Goal: Task Accomplishment & Management: Manage account settings

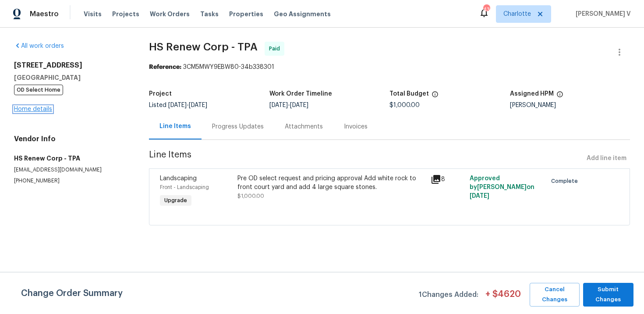
click at [37, 110] on link "Home details" at bounding box center [33, 109] width 38 height 6
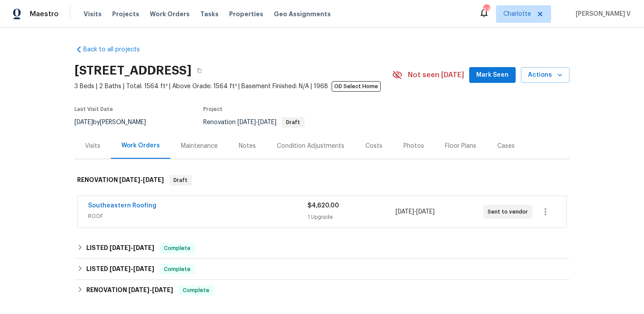
scroll to position [11, 0]
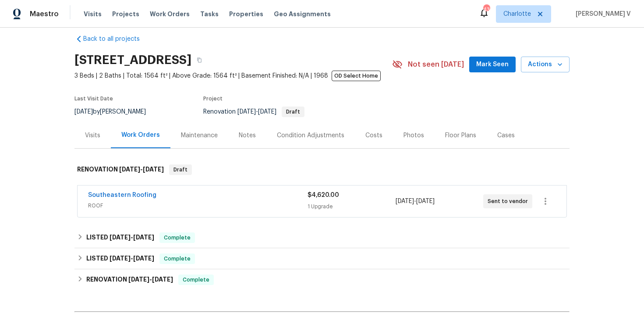
click at [210, 202] on span "ROOF" at bounding box center [198, 205] width 220 height 9
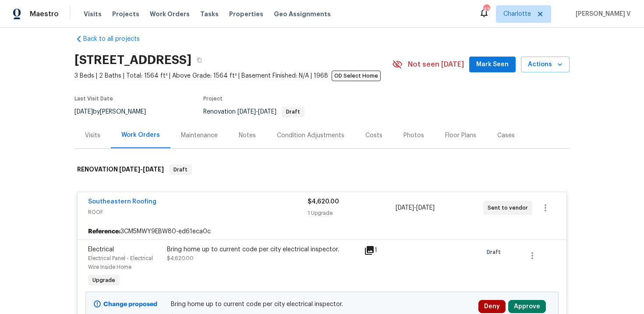
scroll to position [248, 0]
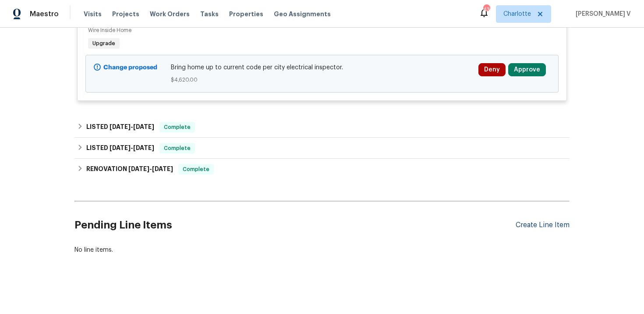
click at [531, 221] on div "Create Line Item" at bounding box center [543, 225] width 54 height 8
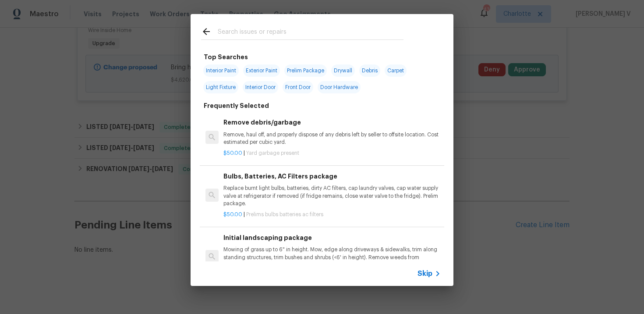
click at [430, 268] on div "Skip" at bounding box center [430, 273] width 25 height 11
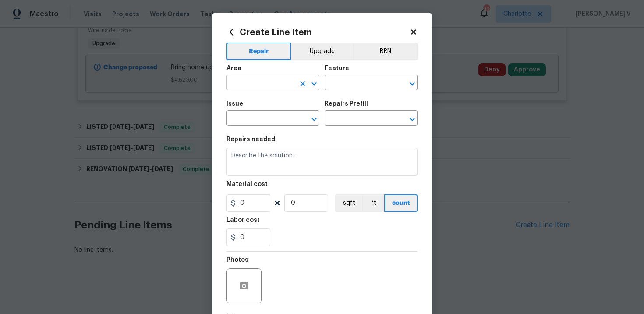
click at [262, 85] on input "text" at bounding box center [261, 84] width 68 height 14
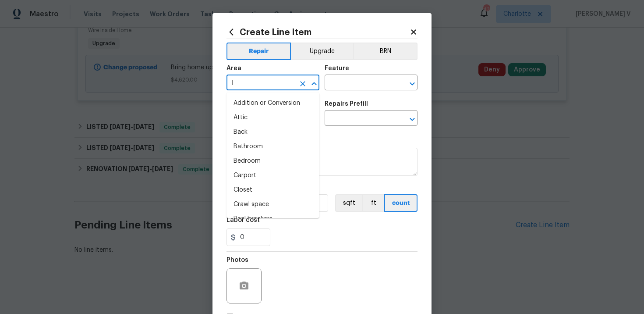
type input "la"
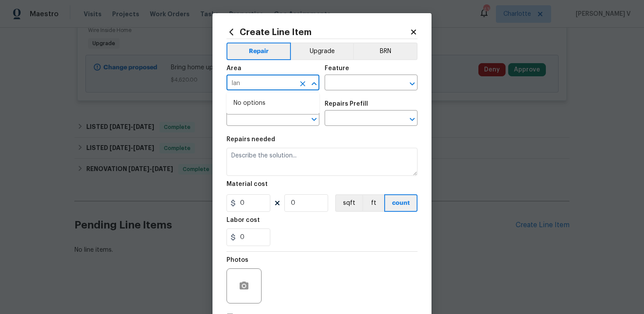
type input "lan"
click at [259, 99] on li "Exterior Overall" at bounding box center [273, 103] width 93 height 14
type input "Exterior Overall"
click at [340, 84] on input "text" at bounding box center [359, 84] width 68 height 14
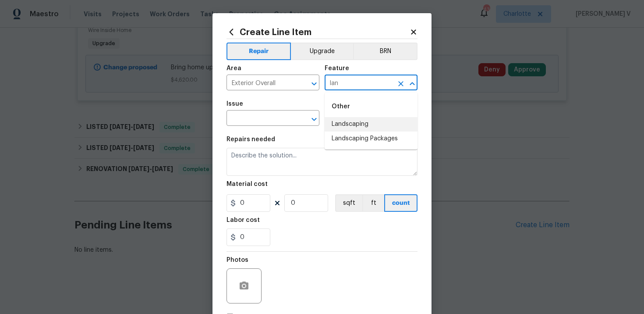
click at [347, 122] on li "Landscaping" at bounding box center [371, 124] width 93 height 14
type input "Landscaping"
click at [250, 122] on input "text" at bounding box center [261, 119] width 68 height 14
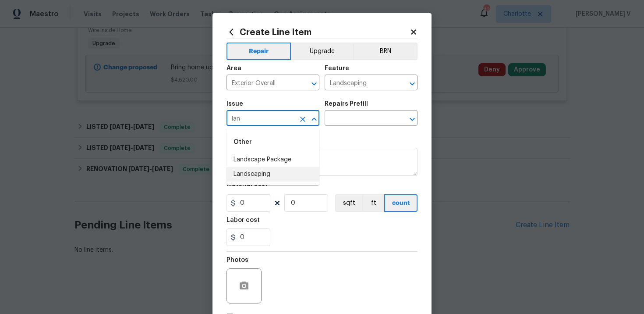
click at [259, 173] on li "Landscaping" at bounding box center [273, 174] width 93 height 14
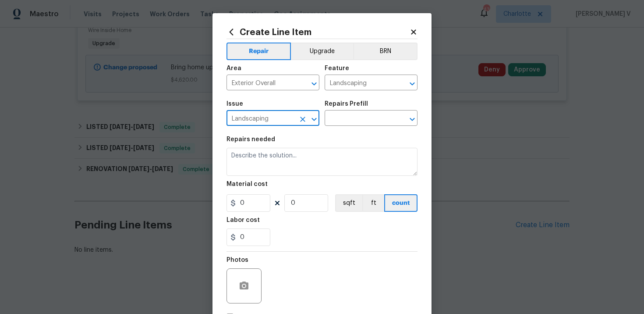
type input "Landscaping"
click at [350, 110] on div "Repairs Prefill" at bounding box center [371, 106] width 93 height 11
click at [347, 119] on input "text" at bounding box center [359, 119] width 68 height 14
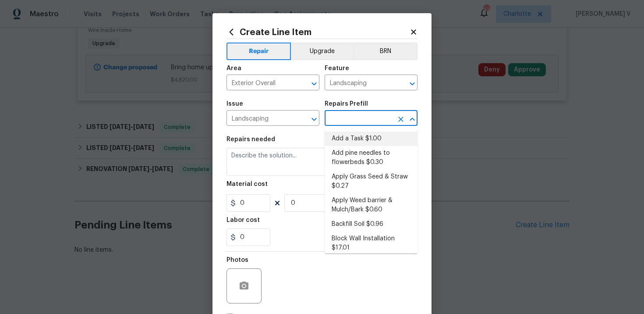
click at [342, 138] on li "Add a Task $1.00" at bounding box center [371, 138] width 93 height 14
type input "Add a Task $1.00"
type textarea "HPM to detail"
type input "1"
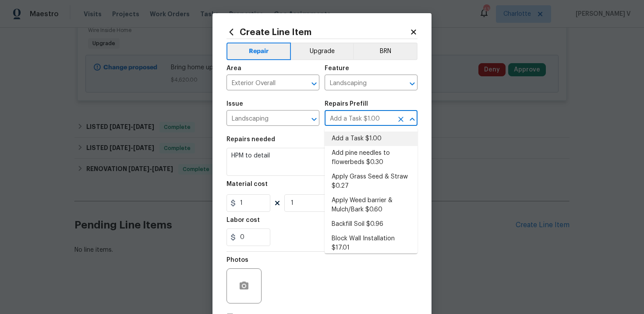
click at [345, 135] on li "Add a Task $1.00" at bounding box center [371, 138] width 93 height 14
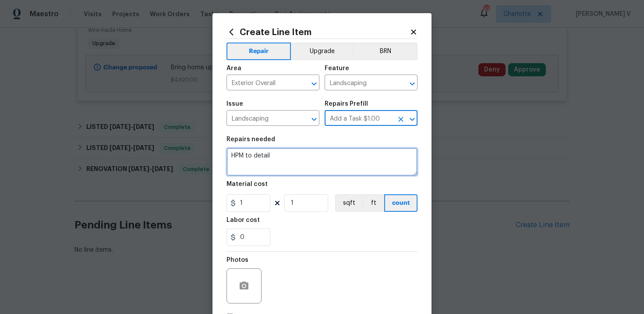
click at [251, 156] on textarea "HPM to detail" at bounding box center [322, 162] width 191 height 28
paste textarea "As requested, WO for removing the debris from the area."
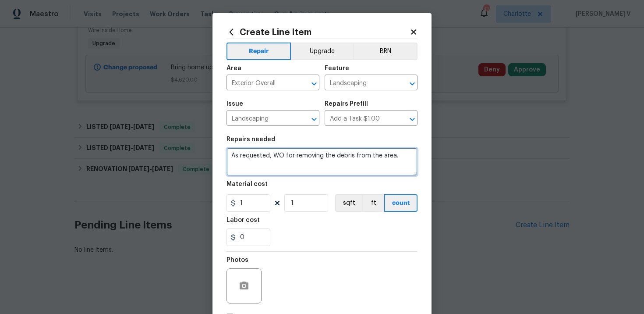
type textarea "As requested, WO for removing the debris from the area."
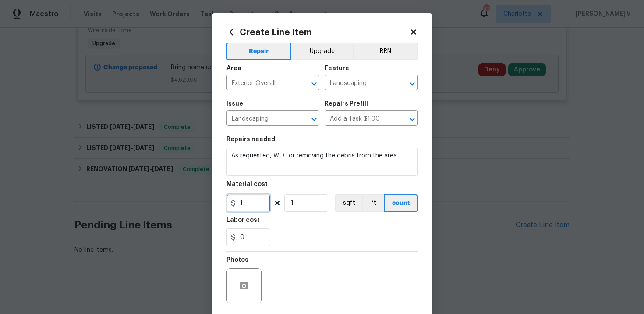
click at [245, 199] on input "1" at bounding box center [249, 203] width 44 height 18
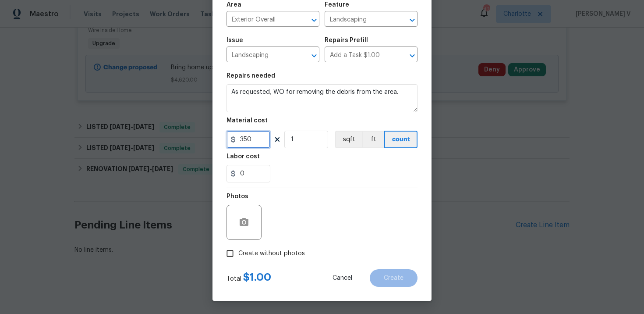
type input "350"
click at [240, 251] on span "Create without photos" at bounding box center [271, 253] width 67 height 9
click at [238, 251] on input "Create without photos" at bounding box center [230, 253] width 17 height 17
checkbox input "true"
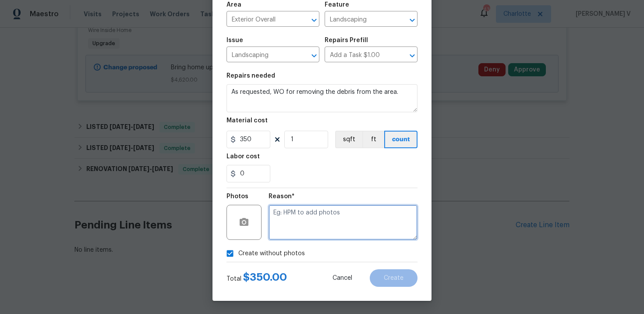
click at [326, 233] on textarea at bounding box center [343, 222] width 149 height 35
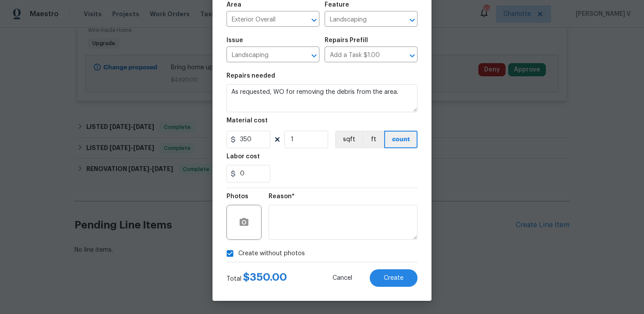
click at [404, 268] on div "Total $ 350.00 Cancel Create" at bounding box center [322, 274] width 191 height 25
click at [398, 277] on span "Create" at bounding box center [394, 278] width 20 height 7
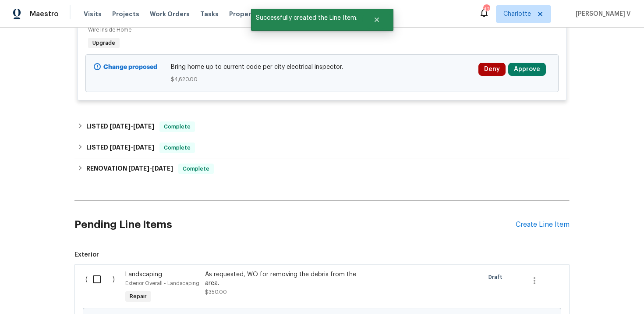
click at [113, 263] on span "Exterior ( ) Landscaping Exterior Overall - Landscaping Repair As requested, WO…" at bounding box center [322, 301] width 495 height 103
click at [105, 274] on input "checkbox" at bounding box center [100, 279] width 25 height 18
checkbox input "true"
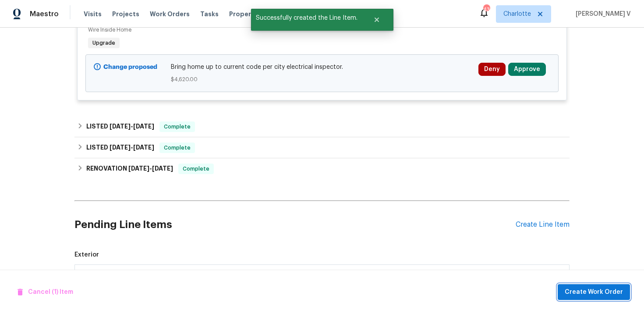
click at [605, 284] on button "Create Work Order" at bounding box center [594, 292] width 72 height 16
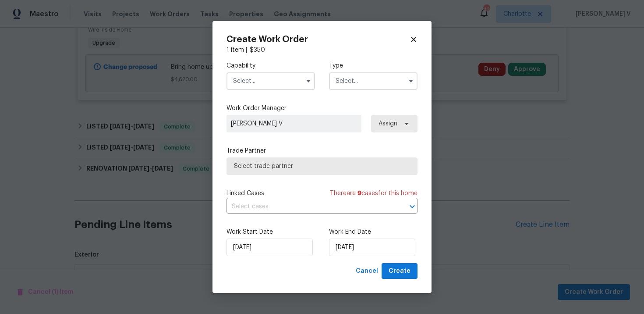
click at [268, 86] on input "text" at bounding box center [271, 81] width 89 height 18
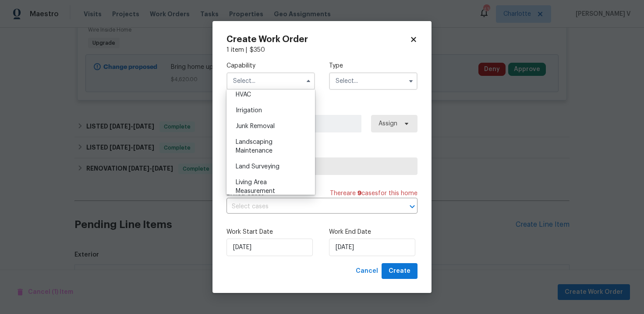
scroll to position [554, 0]
click at [265, 130] on span "Landscaping Maintenance" at bounding box center [254, 126] width 37 height 15
type input "Landscaping Maintenance"
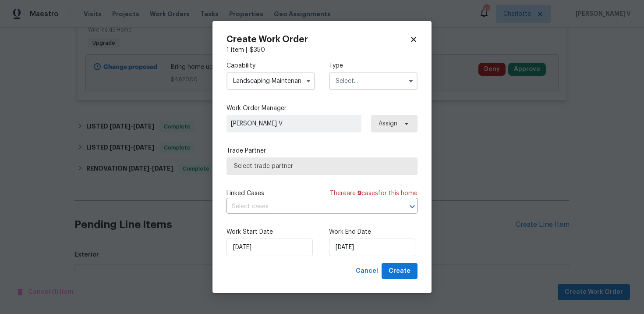
click at [387, 78] on input "text" at bounding box center [373, 81] width 89 height 18
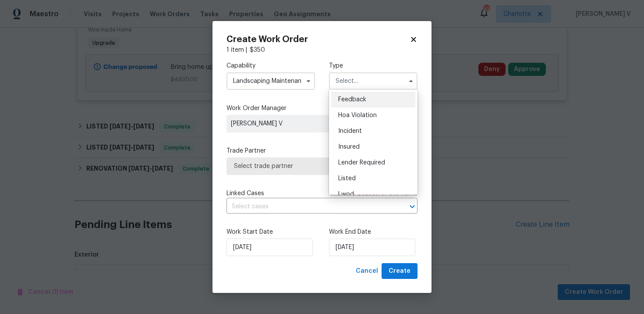
click at [357, 96] on span "Feedback" at bounding box center [352, 99] width 28 height 6
type input "Feedback"
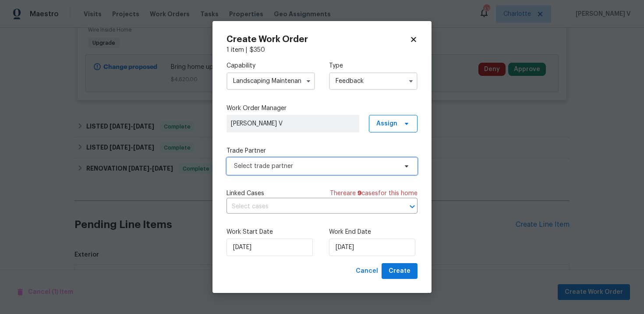
click at [298, 159] on span "Select trade partner" at bounding box center [322, 166] width 191 height 18
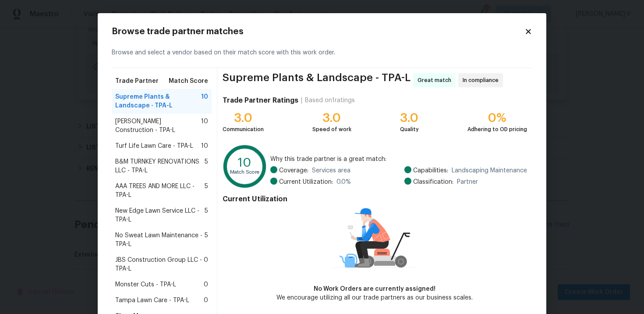
click at [199, 123] on div "Stine Construction - TPA-L 10" at bounding box center [161, 126] width 93 height 18
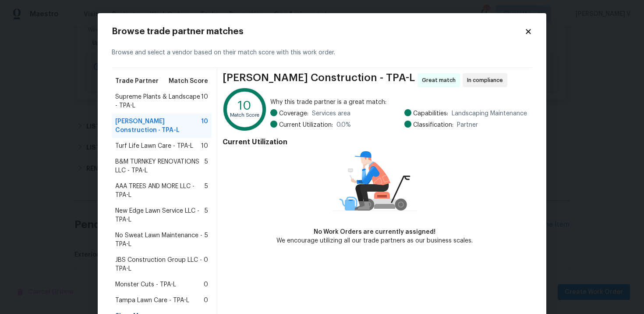
scroll to position [50, 0]
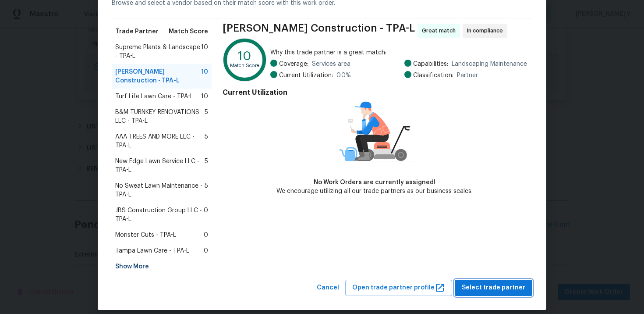
click at [486, 282] on span "Select trade partner" at bounding box center [494, 287] width 64 height 11
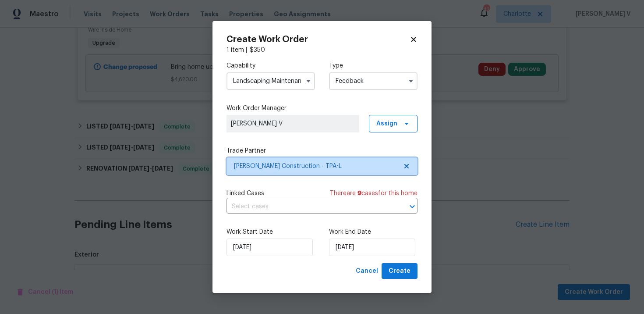
scroll to position [0, 0]
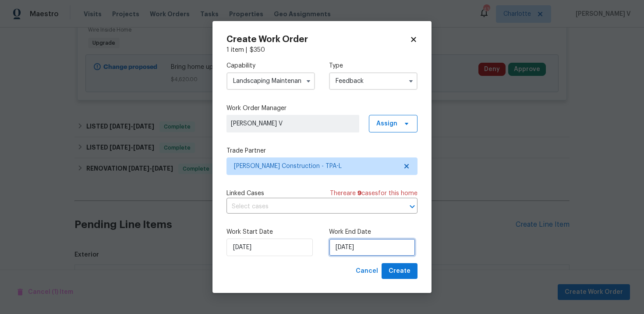
click at [349, 242] on input "01/10/2025" at bounding box center [372, 247] width 86 height 18
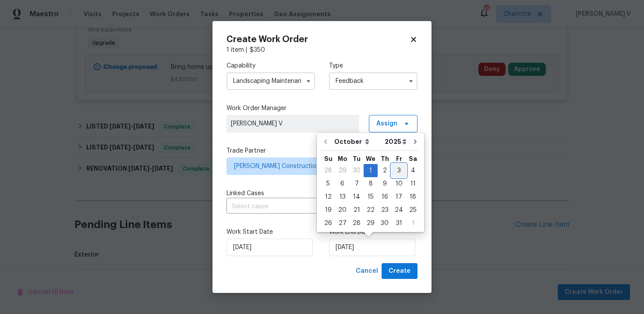
click at [394, 170] on div "3" at bounding box center [399, 170] width 14 height 12
type input "03/10/2025"
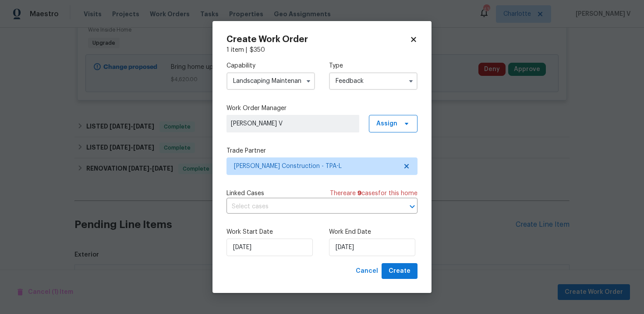
click at [400, 284] on div "Create Work Order 1 item | $ 350 Capability Landscaping Maintenance Type Feedba…" at bounding box center [322, 157] width 219 height 272
click at [408, 268] on span "Create" at bounding box center [400, 271] width 22 height 11
checkbox input "false"
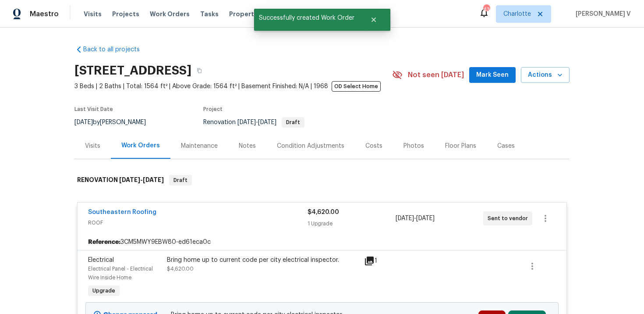
scroll to position [227, 0]
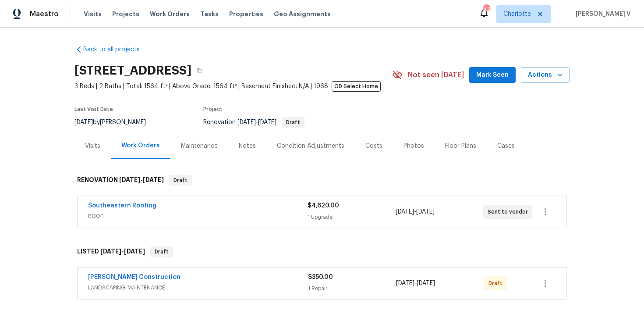
scroll to position [7, 0]
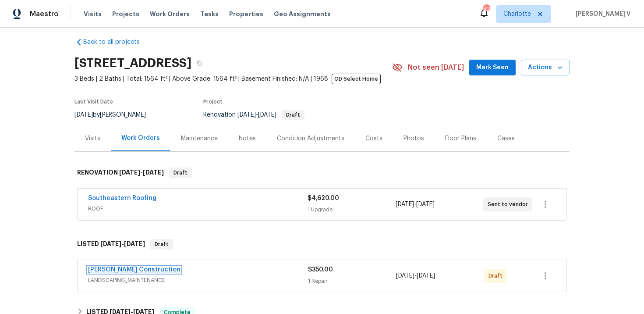
click at [131, 270] on link "Stine Construction" at bounding box center [134, 269] width 92 height 6
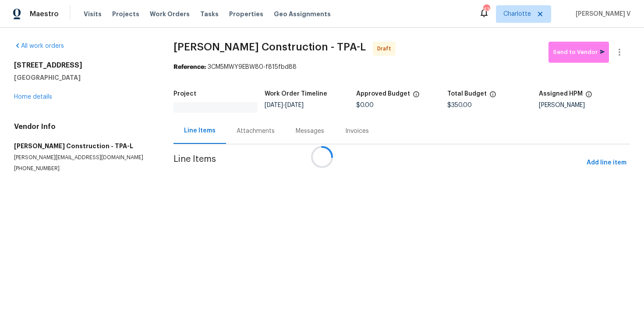
click at [246, 122] on div at bounding box center [322, 157] width 644 height 314
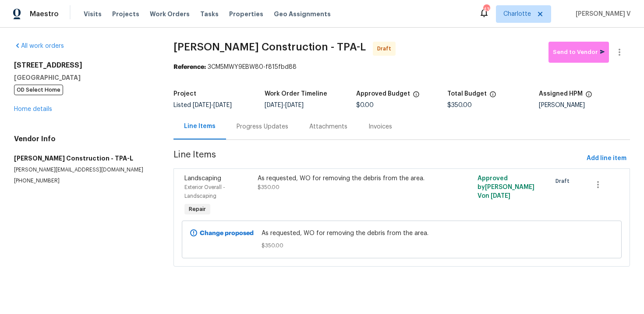
click at [246, 138] on div "Progress Updates" at bounding box center [262, 127] width 73 height 26
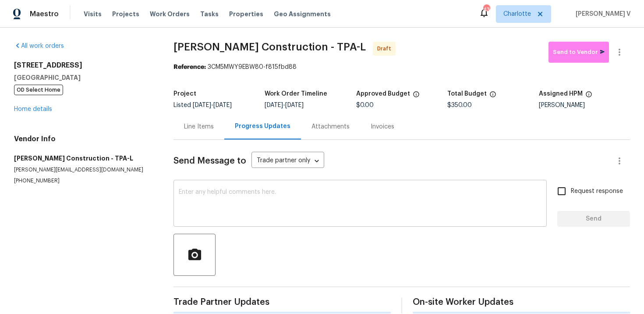
click at [252, 187] on div "x ​" at bounding box center [360, 204] width 373 height 45
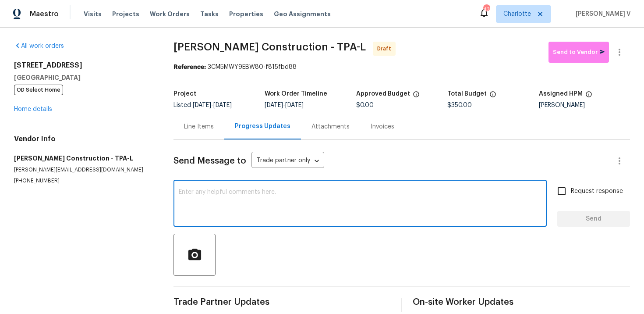
paste textarea "Hi this is Divya with Opendoor. I’m confirming you received the WO for the prop…"
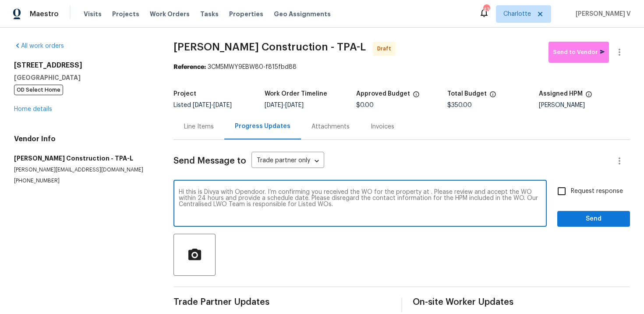
click at [428, 192] on textarea "Hi this is Divya with Opendoor. I’m confirming you received the WO for the prop…" at bounding box center [360, 204] width 363 height 31
paste textarea "7812 N 53rd St, Tampa, FL 33617"
type textarea "Hi this is Divya with Opendoor. I’m confirming you received the WO for the prop…"
click at [576, 182] on label "Request response" at bounding box center [588, 191] width 71 height 18
click at [571, 182] on input "Request response" at bounding box center [562, 191] width 18 height 18
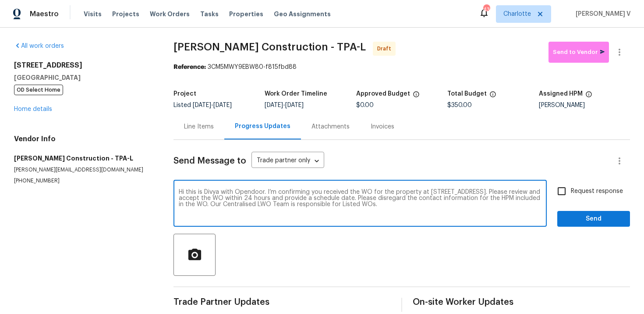
checkbox input "true"
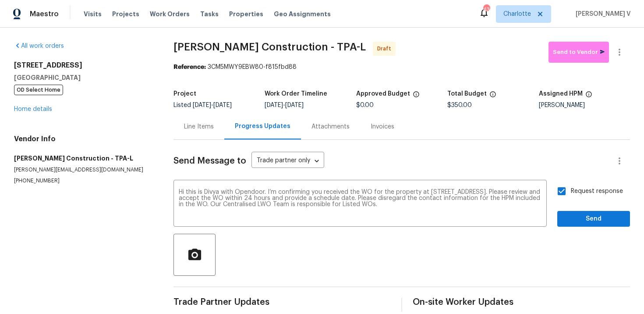
click at [579, 208] on div "Request response Send" at bounding box center [594, 204] width 73 height 45
click at [579, 217] on span "Send" at bounding box center [594, 218] width 59 height 11
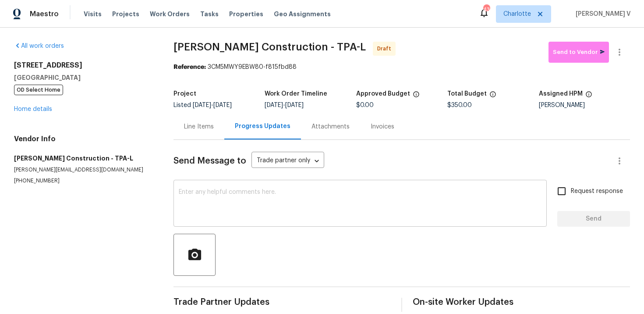
click at [215, 201] on textarea at bounding box center [360, 204] width 363 height 31
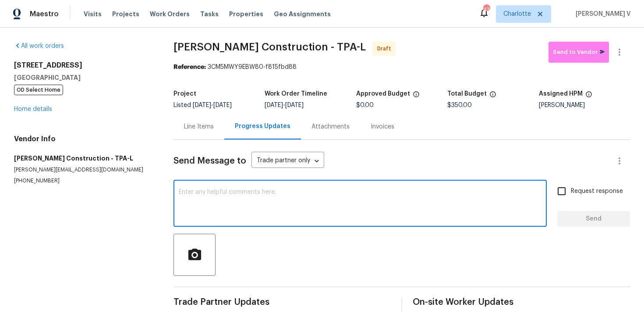
paste textarea "7812 N 53rd St, Tampa, FL 33617"
paste textarea "Hi this is Divya with Opendoor. I’m confirming you received the WO for the prop…"
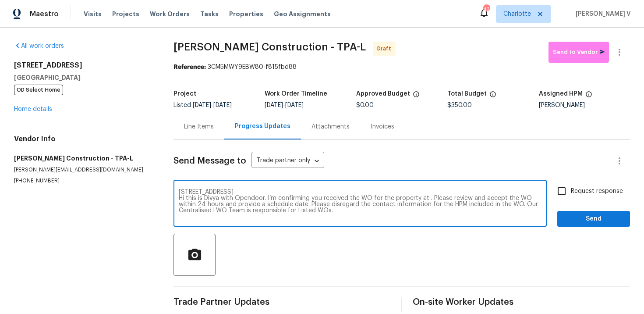
click at [271, 189] on textarea "7812 N 53rd St, Tampa, FL 33617 Hi this is Divya with Opendoor. I’m confirming …" at bounding box center [360, 204] width 363 height 31
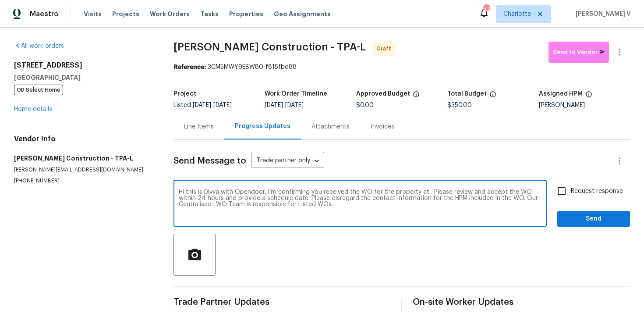
click at [428, 191] on textarea "Hi this is Divya with Opendoor. I’m confirming you received the WO for the prop…" at bounding box center [360, 204] width 363 height 31
paste textarea "7812 N 53rd St, Tampa, FL 33617"
type textarea "Hi this is Divya with Opendoor. I’m confirming you received the WO for the prop…"
click at [530, 186] on div "Hi this is Divya with Opendoor. I’m confirming you received the WO for the prop…" at bounding box center [360, 204] width 373 height 45
click at [574, 188] on span "Request response" at bounding box center [597, 191] width 52 height 9
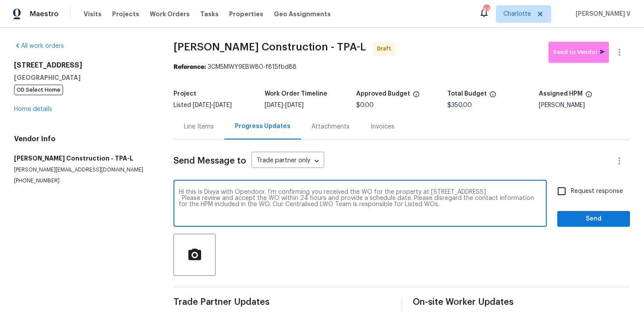
click at [571, 188] on input "Request response" at bounding box center [562, 191] width 18 height 18
checkbox input "true"
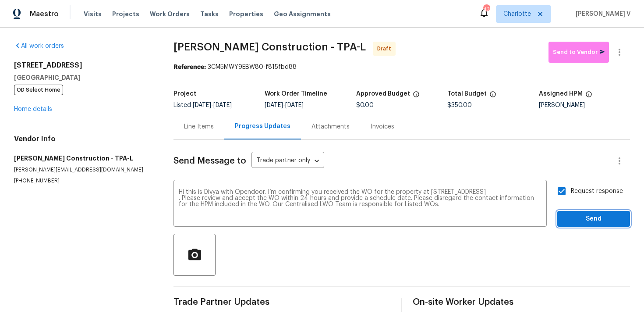
click at [588, 215] on span "Send" at bounding box center [594, 218] width 59 height 11
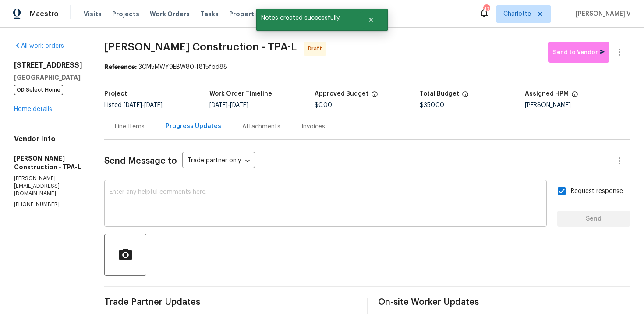
click at [181, 184] on div "x ​" at bounding box center [325, 204] width 443 height 45
paste textarea "Attention All Work Orders must include before-photos (both close-up and wide-an…"
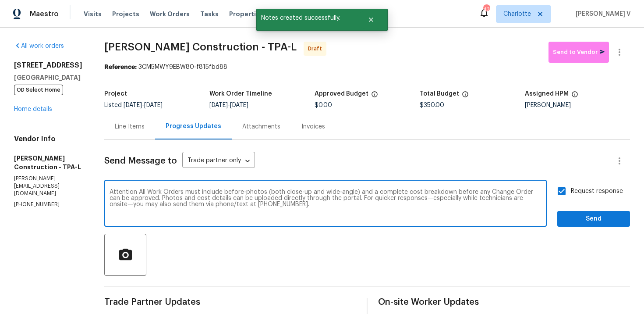
type textarea "Attention All Work Orders must include before-photos (both close-up and wide-an…"
click at [576, 209] on div "Request response Send" at bounding box center [594, 204] width 73 height 45
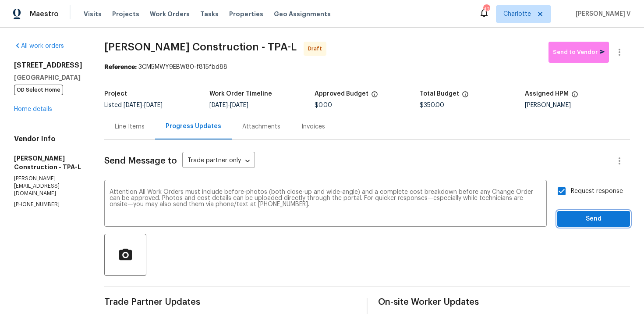
click at [579, 213] on span "Send" at bounding box center [594, 218] width 59 height 11
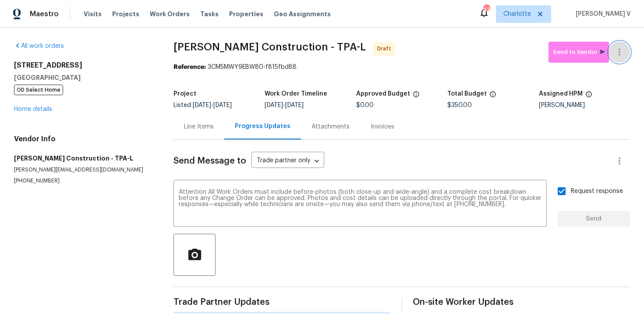
click at [617, 61] on button "button" at bounding box center [619, 52] width 21 height 21
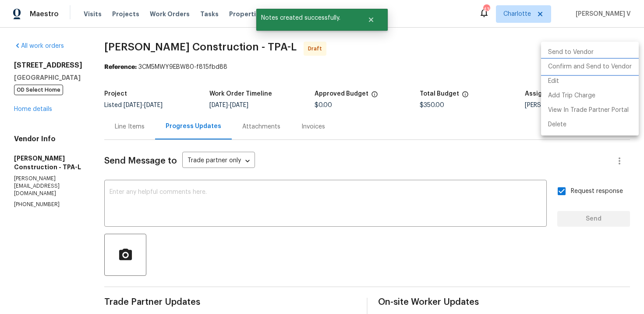
click at [592, 70] on li "Confirm and Send to Vendor" at bounding box center [590, 67] width 98 height 14
click at [214, 68] on div at bounding box center [322, 157] width 644 height 314
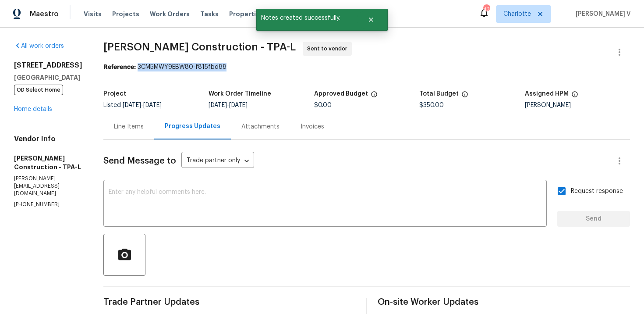
drag, startPoint x: 159, startPoint y: 66, endPoint x: 324, endPoint y: 67, distance: 164.8
click at [324, 67] on div "Reference: 3CM5MWY9EBW80-f815fbd88" at bounding box center [366, 67] width 527 height 9
copy div "3CM5MWY9EBW80-f815fbd88"
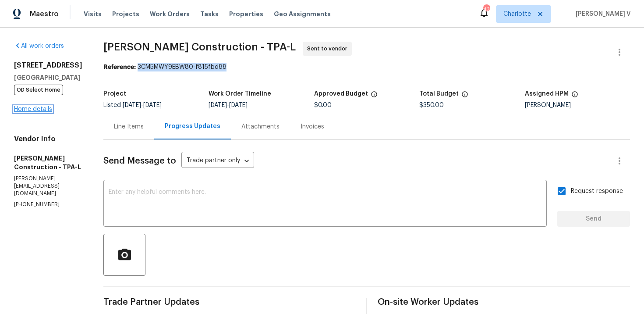
click at [44, 109] on link "Home details" at bounding box center [33, 109] width 38 height 6
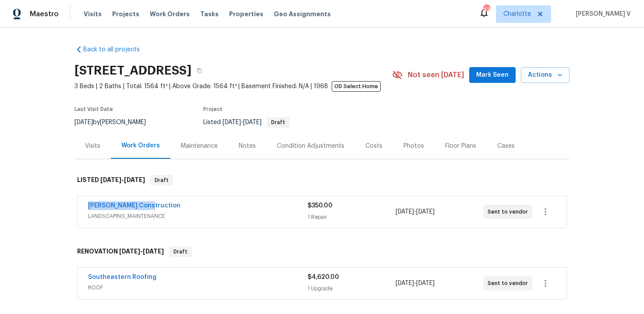
drag, startPoint x: 82, startPoint y: 202, endPoint x: 197, endPoint y: 207, distance: 115.4
click at [197, 208] on div "Stine Construction LANDSCAPING_MAINTENANCE $350.00 1 Repair 10/1/2025 - 10/3/20…" at bounding box center [322, 212] width 489 height 32
copy link "Stine Construction"
click at [134, 207] on link "Stine Construction" at bounding box center [134, 205] width 92 height 6
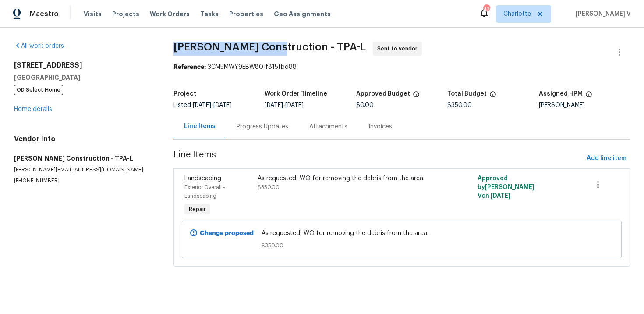
drag, startPoint x: 177, startPoint y: 45, endPoint x: 267, endPoint y: 46, distance: 90.3
click at [267, 46] on div "All work orders 7812 N 53rd St Tampa, FL 33617 OD Select Home Home details Vend…" at bounding box center [322, 159] width 644 height 263
copy span "Stine Construction"
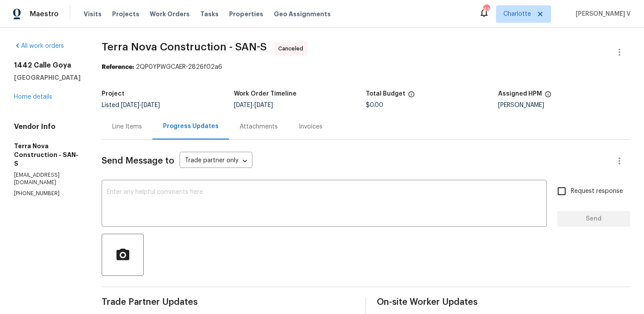
click at [32, 100] on div "[STREET_ADDRESS] Home details" at bounding box center [47, 81] width 67 height 40
click at [35, 100] on div "1442 Calle Goya Oceanside, CA 92056 Home details" at bounding box center [47, 81] width 67 height 40
click at [39, 98] on link "Home details" at bounding box center [33, 97] width 38 height 6
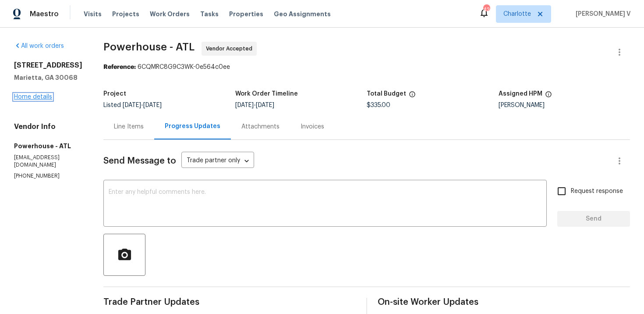
click at [49, 96] on link "Home details" at bounding box center [33, 97] width 38 height 6
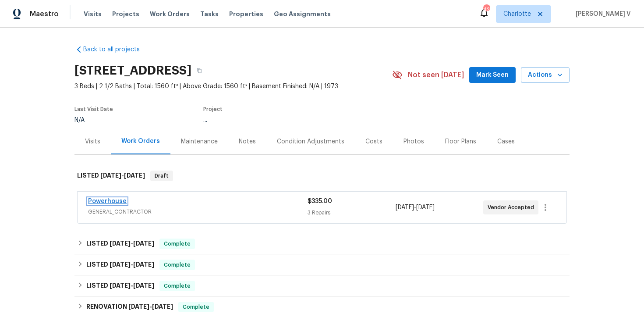
click at [111, 202] on link "Powerhouse" at bounding box center [107, 201] width 39 height 6
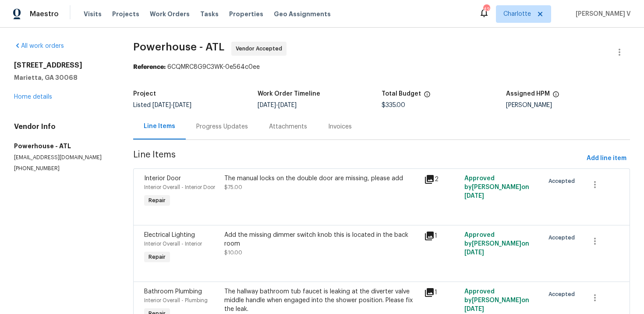
click at [228, 128] on div "Progress Updates" at bounding box center [222, 126] width 52 height 9
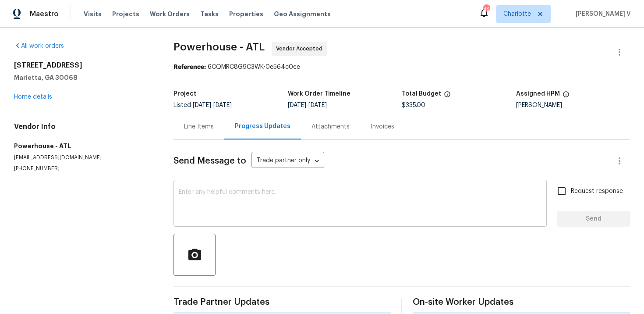
click at [242, 195] on textarea at bounding box center [360, 204] width 363 height 31
paste textarea "Hi team, Thank you for accepting the work order. Could you please provide a sch…"
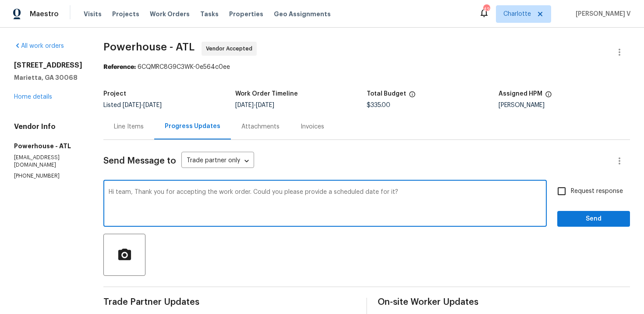
scroll to position [28, 0]
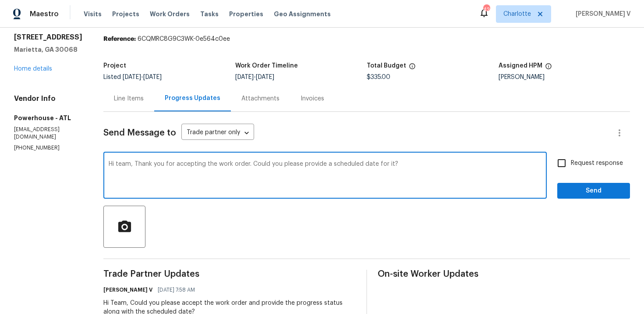
type textarea "Hi team, Thank you for accepting the work order. Could you please provide a sch…"
click at [560, 164] on input "Request response" at bounding box center [562, 163] width 18 height 18
checkbox input "true"
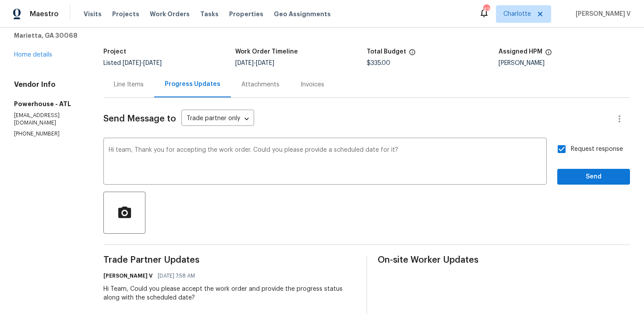
scroll to position [46, 0]
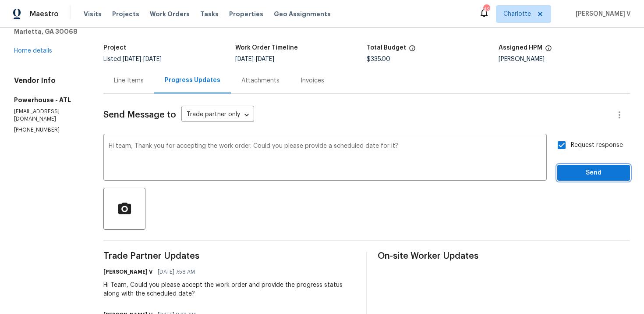
click at [583, 170] on span "Send" at bounding box center [594, 172] width 59 height 11
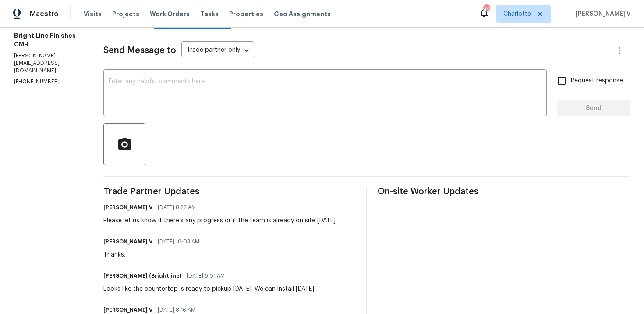
scroll to position [129, 0]
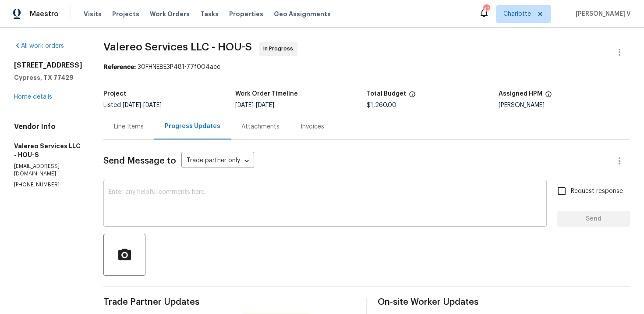
click at [153, 217] on textarea at bounding box center [325, 204] width 433 height 31
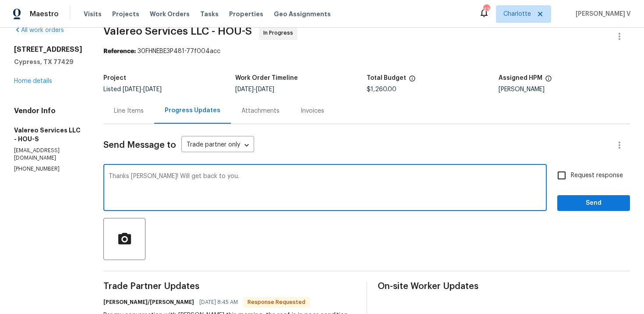
scroll to position [38, 0]
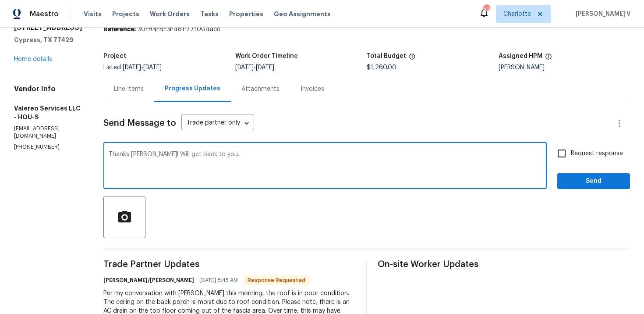
type textarea "Thanks [PERSON_NAME]! Will get back to you."
click at [564, 184] on button "Send" at bounding box center [594, 181] width 73 height 16
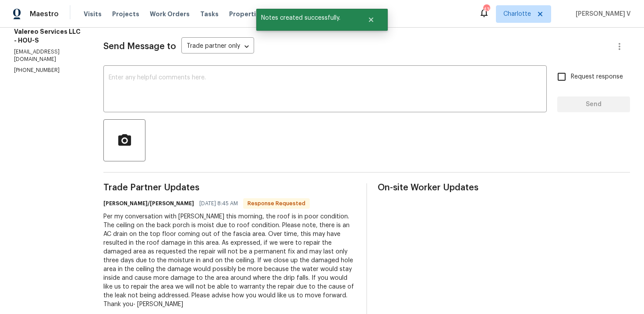
scroll to position [129, 0]
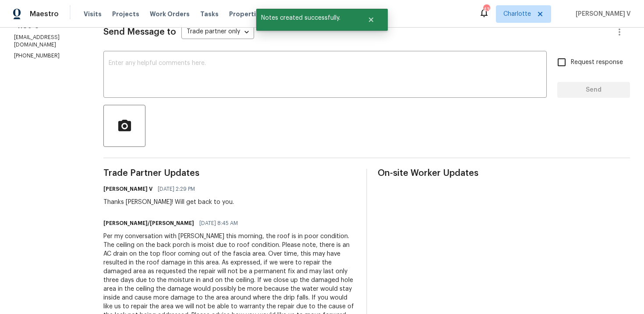
click at [120, 250] on div "Per my conversation with [PERSON_NAME] this morning, the roof is in poor condit…" at bounding box center [229, 280] width 252 height 96
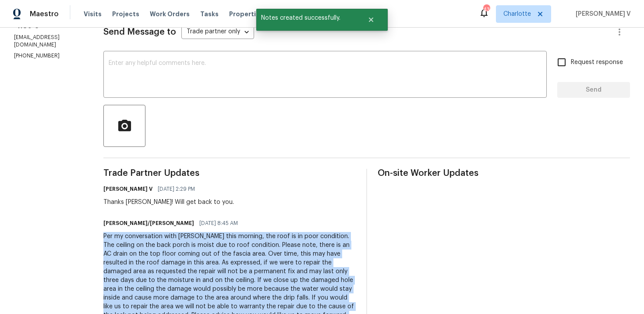
scroll to position [202, 0]
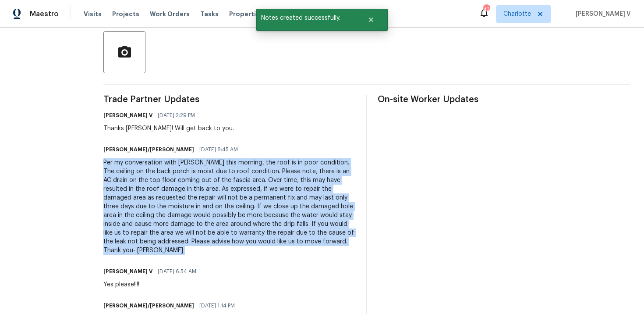
click at [231, 191] on div "Per my conversation with [PERSON_NAME] this morning, the roof is in poor condit…" at bounding box center [229, 206] width 252 height 96
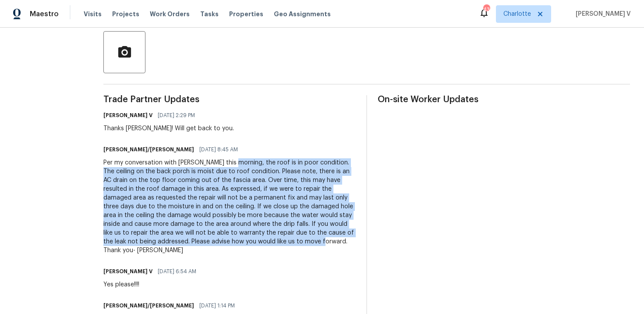
drag, startPoint x: 226, startPoint y: 160, endPoint x: 231, endPoint y: 241, distance: 81.3
click at [231, 241] on div "Per my conversation with [PERSON_NAME] this morning, the roof is in poor condit…" at bounding box center [229, 206] width 252 height 96
copy div "the roof is in poor condition. The ceiling on the back porch is moist due to ro…"
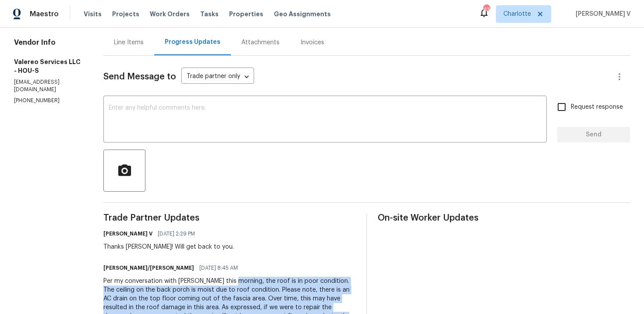
scroll to position [178, 0]
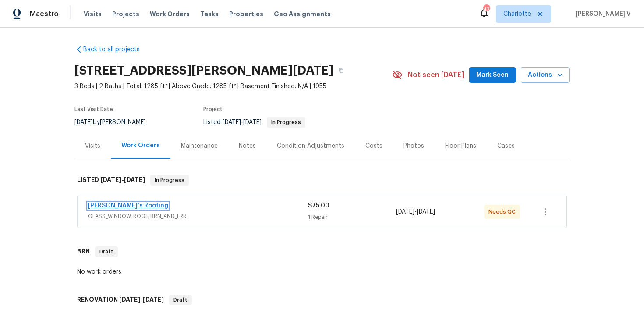
click at [112, 208] on link "[PERSON_NAME]'s Roofing" at bounding box center [128, 205] width 80 height 6
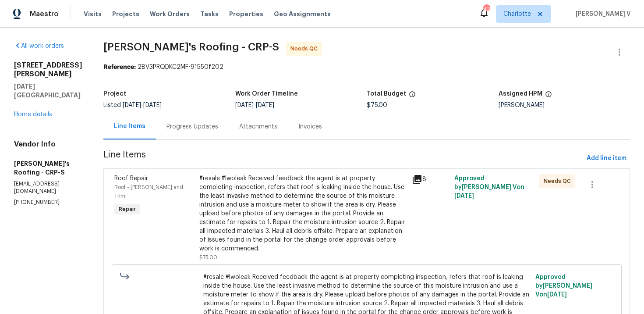
click at [218, 120] on div "Progress Updates" at bounding box center [192, 127] width 73 height 26
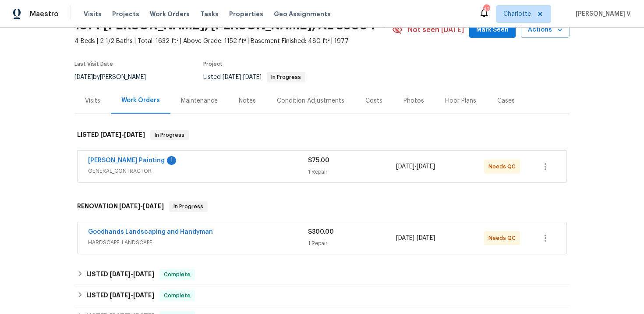
scroll to position [55, 0]
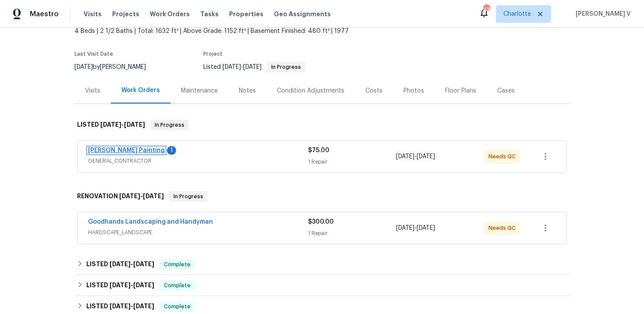
click at [106, 149] on link "[PERSON_NAME] Painting" at bounding box center [126, 150] width 77 height 6
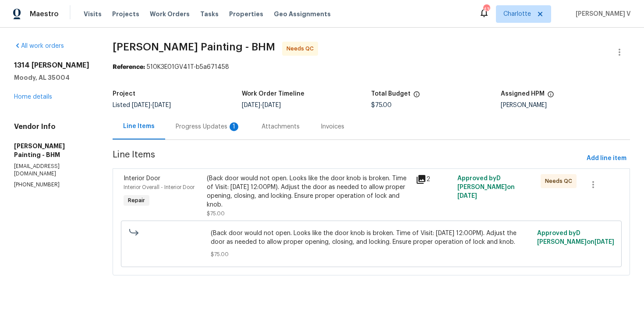
click at [234, 123] on div "Progress Updates 1" at bounding box center [208, 126] width 65 height 9
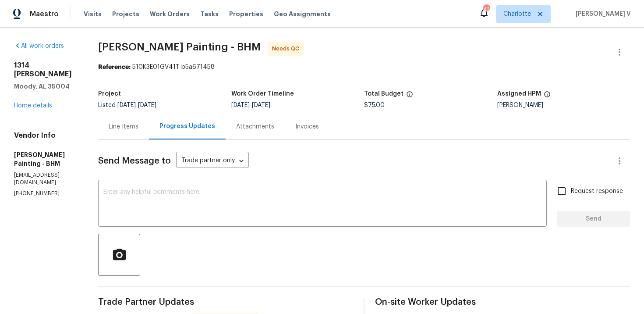
click at [139, 131] on div "Line Items" at bounding box center [124, 126] width 30 height 9
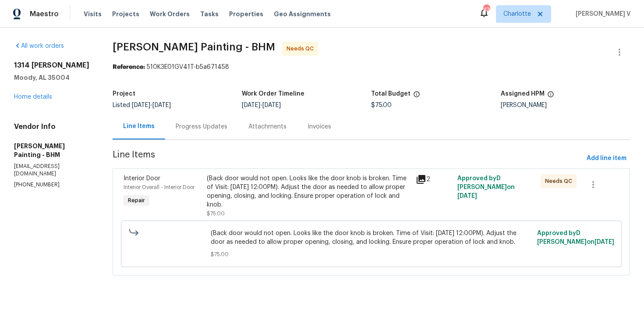
click at [277, 187] on div "(Back door would not open. Looks like the door knob is broken. Time of Visit: […" at bounding box center [308, 191] width 203 height 35
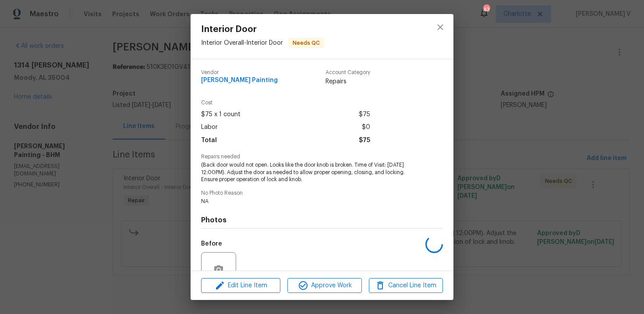
scroll to position [82, 0]
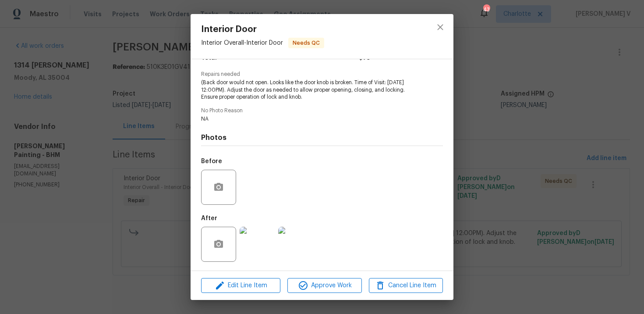
click at [266, 246] on img at bounding box center [257, 244] width 35 height 35
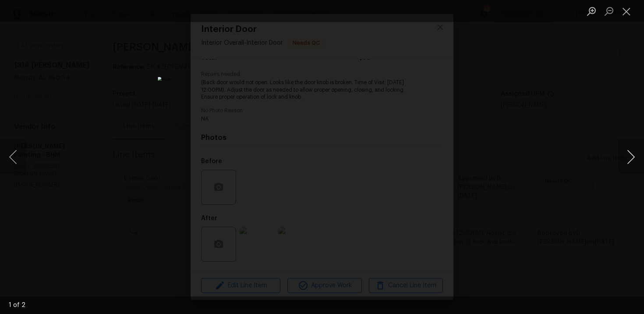
click at [634, 161] on button "Next image" at bounding box center [631, 156] width 26 height 35
click at [552, 91] on div "Lightbox" at bounding box center [322, 157] width 644 height 314
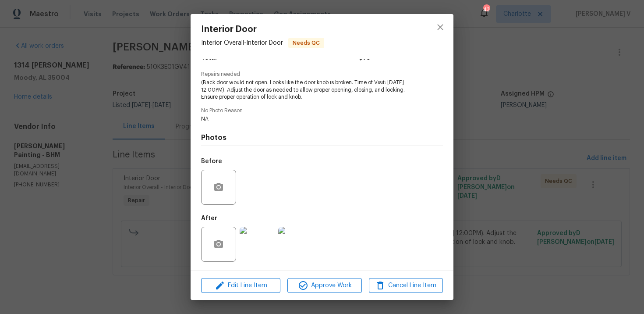
click at [552, 91] on div "Interior Door Interior Overall - Interior Door Needs QC Vendor Perez Painting A…" at bounding box center [322, 157] width 644 height 314
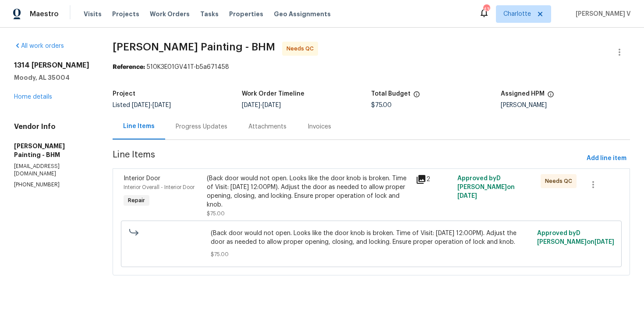
click at [219, 126] on div "Progress Updates" at bounding box center [202, 126] width 52 height 9
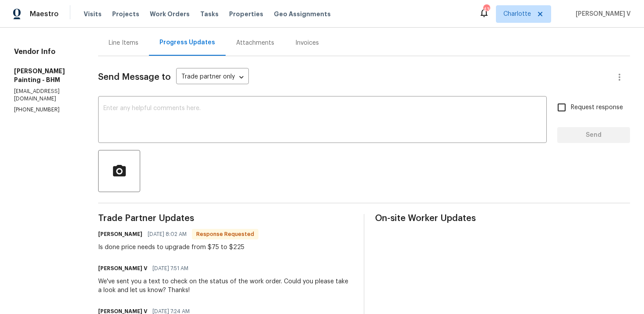
scroll to position [81, 0]
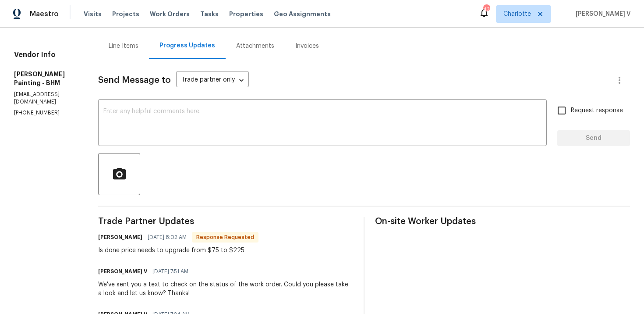
click at [149, 50] on div "Line Items" at bounding box center [123, 46] width 51 height 26
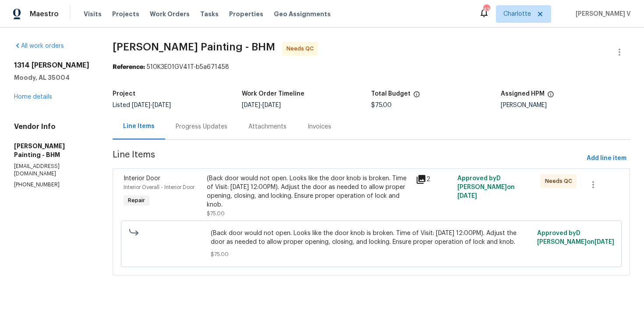
click at [320, 183] on div "(Back door would not open. Looks like the door knob is broken. Time of Visit: […" at bounding box center [308, 191] width 203 height 35
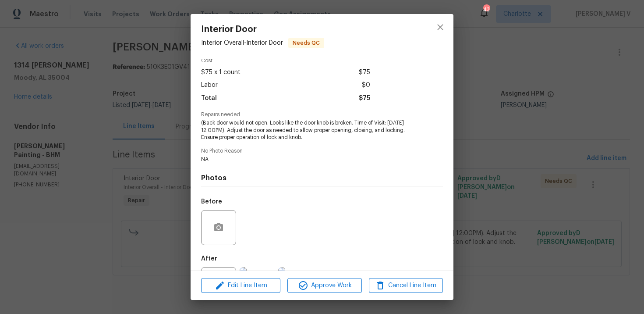
scroll to position [82, 0]
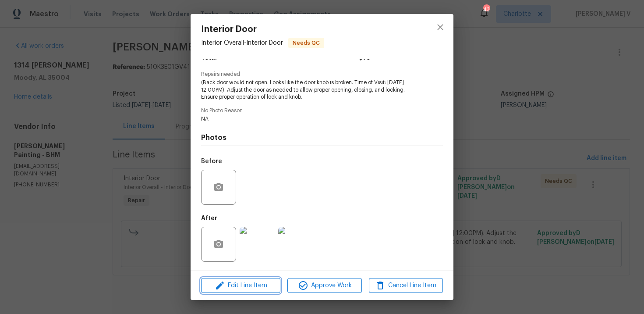
click at [241, 284] on span "Edit Line Item" at bounding box center [241, 285] width 74 height 11
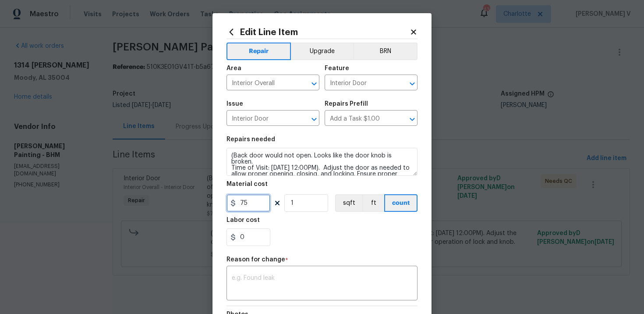
click at [247, 208] on input "75" at bounding box center [249, 203] width 44 height 18
type input "225"
click at [270, 279] on textarea at bounding box center [322, 284] width 181 height 18
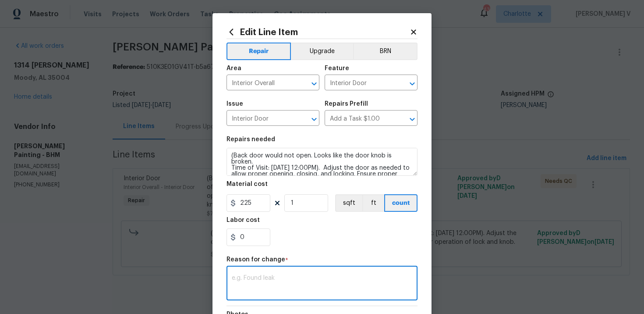
paste textarea "(DV) Updated per vendor’s final cost."
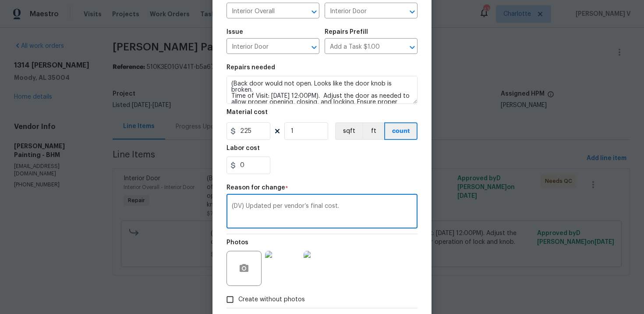
scroll to position [118, 0]
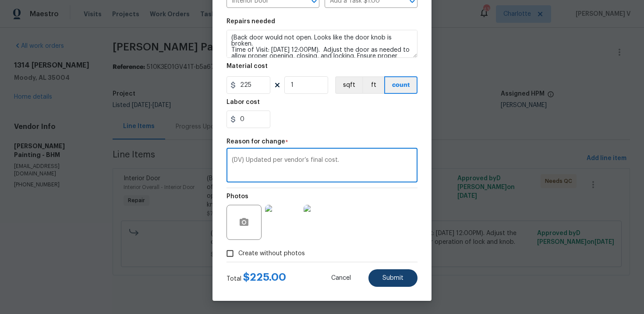
type textarea "(DV) Updated per vendor’s final cost."
click at [402, 276] on span "Submit" at bounding box center [393, 278] width 21 height 7
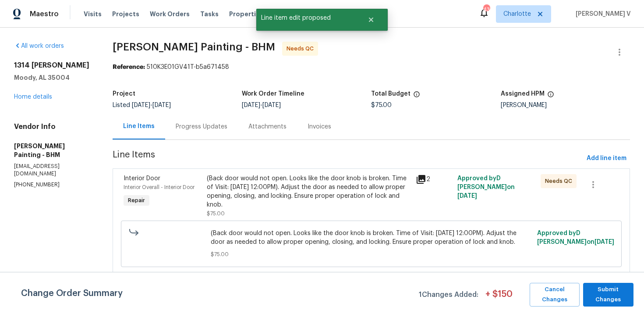
scroll to position [0, 0]
click at [617, 302] on span "Submit Changes" at bounding box center [609, 294] width 42 height 20
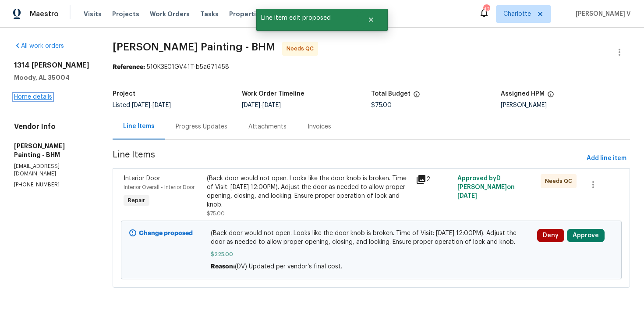
click at [36, 99] on link "Home details" at bounding box center [33, 97] width 38 height 6
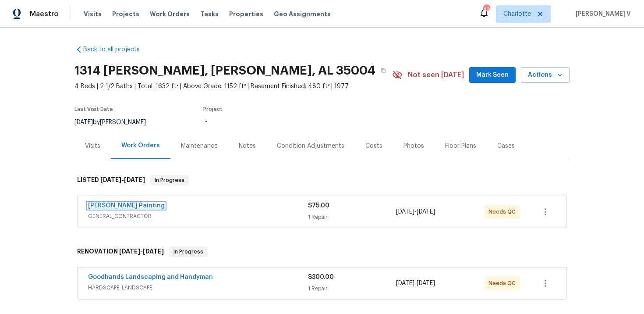
click at [112, 206] on link "Perez Painting" at bounding box center [126, 205] width 77 height 6
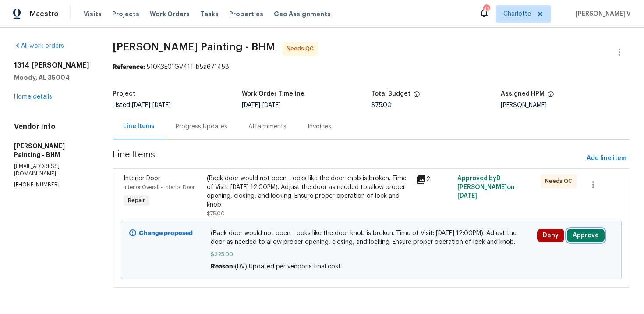
click at [605, 239] on button "Approve" at bounding box center [586, 235] width 38 height 13
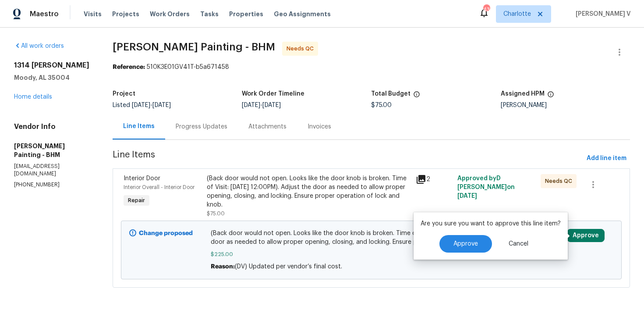
click at [40, 100] on div "1314 Gary Alan Trce Moody, AL 35004 Home details" at bounding box center [53, 81] width 78 height 40
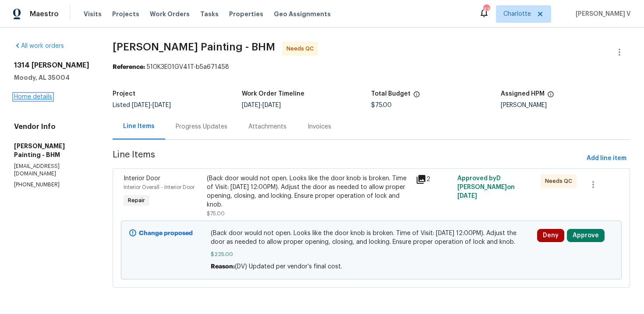
click at [36, 99] on link "Home details" at bounding box center [33, 97] width 38 height 6
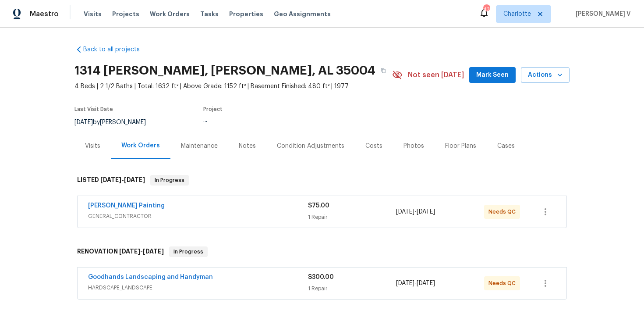
click at [112, 201] on span "Perez Painting" at bounding box center [126, 205] width 77 height 9
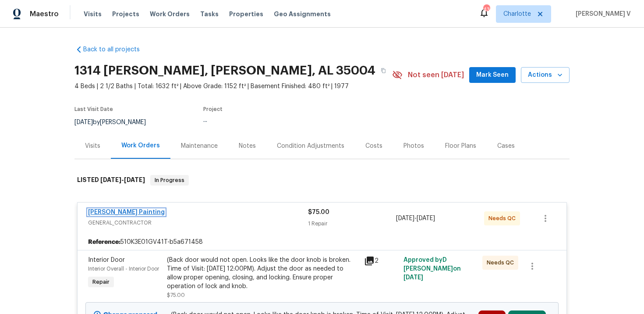
click at [112, 210] on link "Perez Painting" at bounding box center [126, 212] width 77 height 6
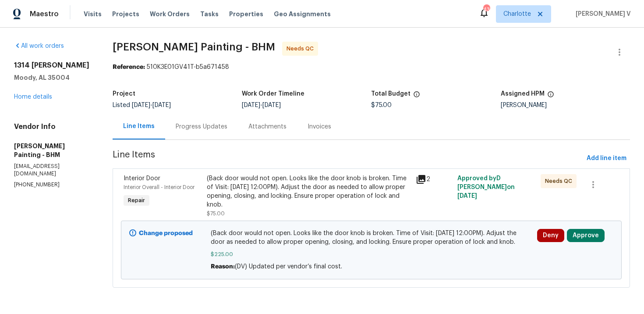
click at [227, 129] on div "Progress Updates" at bounding box center [202, 126] width 52 height 9
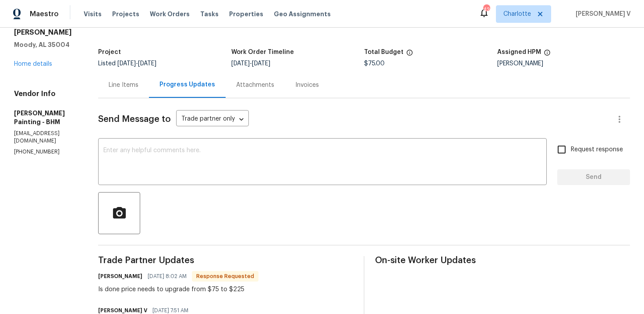
scroll to position [41, 0]
click at [149, 95] on div "Line Items" at bounding box center [123, 86] width 51 height 26
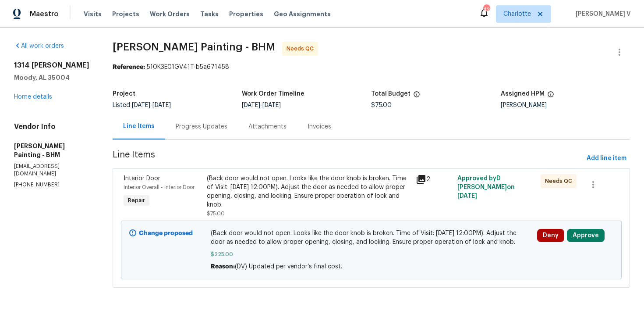
scroll to position [7, 0]
click at [258, 174] on div "(Back door would not open. Looks like the door knob is broken. Time of Visit: 0…" at bounding box center [308, 191] width 203 height 35
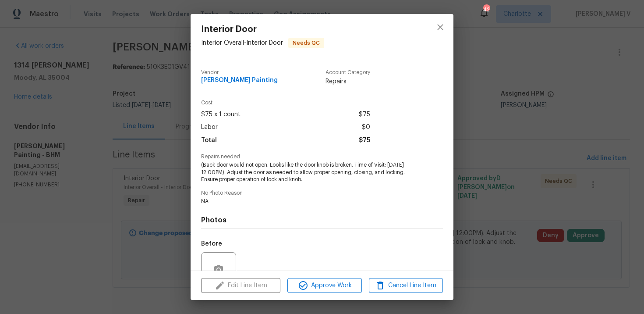
scroll to position [82, 0]
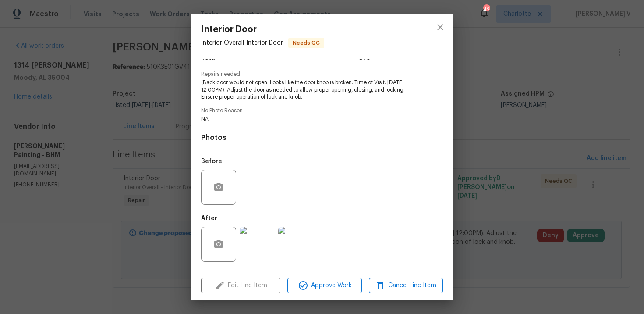
click at [281, 231] on img at bounding box center [295, 244] width 35 height 35
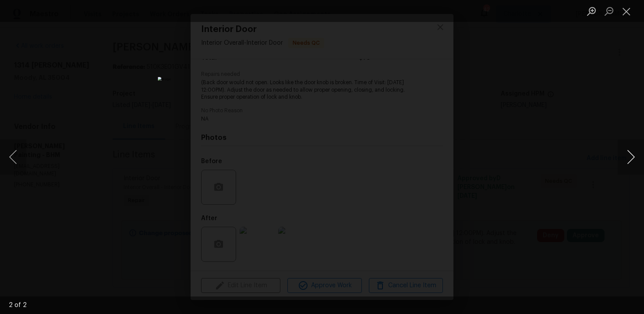
click at [639, 151] on button "Next image" at bounding box center [631, 156] width 26 height 35
click at [557, 103] on div "Lightbox" at bounding box center [322, 157] width 644 height 314
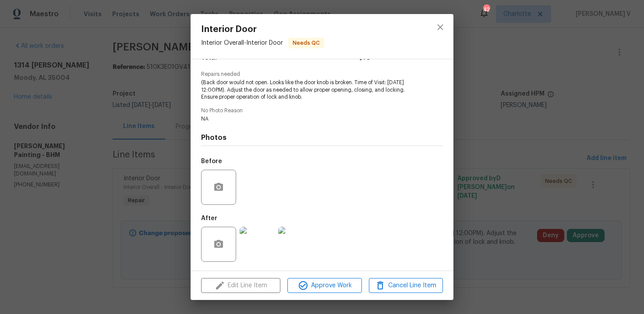
click at [557, 103] on div "Interior Door Interior Overall - Interior Door Needs QC Vendor Perez Painting A…" at bounding box center [322, 157] width 644 height 314
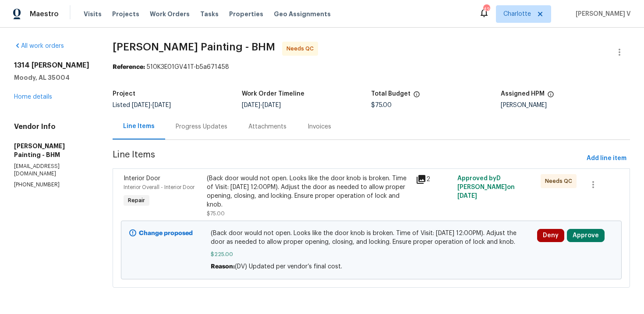
click at [607, 50] on span "Perez Painting - BHM Needs QC" at bounding box center [361, 52] width 497 height 21
click at [618, 47] on icon "button" at bounding box center [619, 52] width 11 height 11
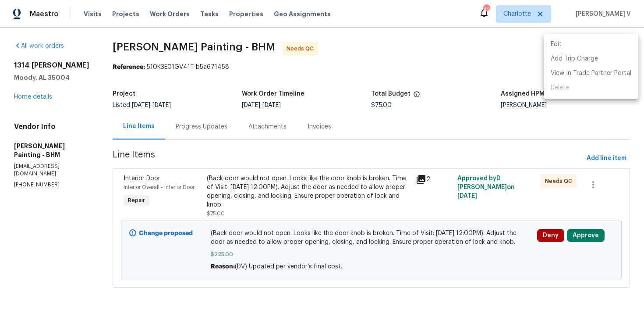
click at [618, 41] on li "Edit" at bounding box center [591, 44] width 95 height 14
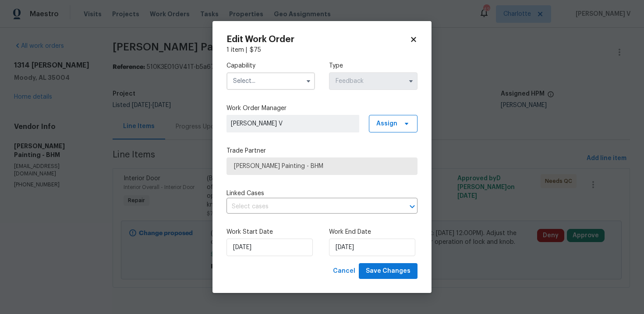
click at [263, 81] on input "text" at bounding box center [271, 81] width 89 height 18
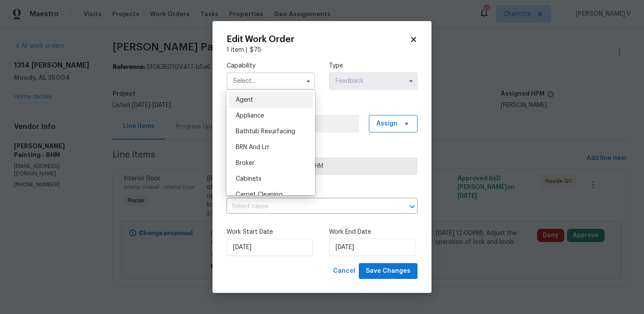
click at [245, 96] on div "Agent" at bounding box center [271, 100] width 84 height 16
type input "Agent"
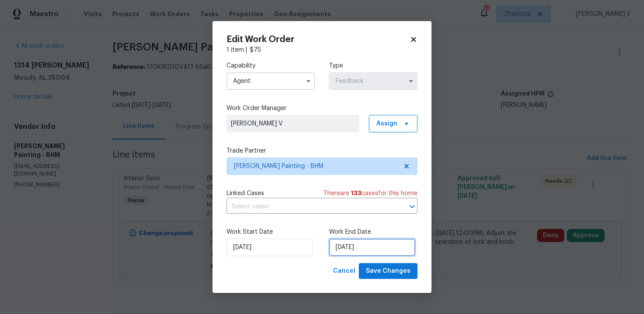
click at [339, 252] on input "30/09/2025" at bounding box center [372, 247] width 86 height 18
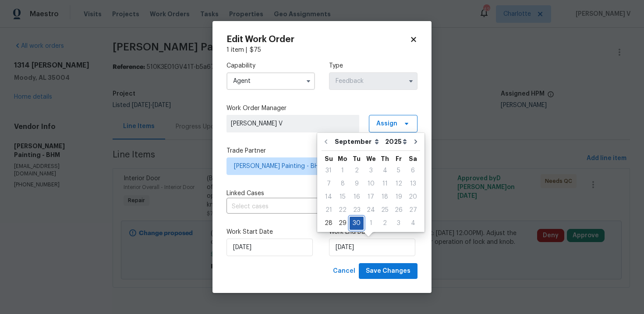
click at [362, 221] on div "30" at bounding box center [357, 223] width 14 height 12
click at [365, 221] on div "1" at bounding box center [371, 223] width 14 height 12
type input "01/10/2025"
select select "9"
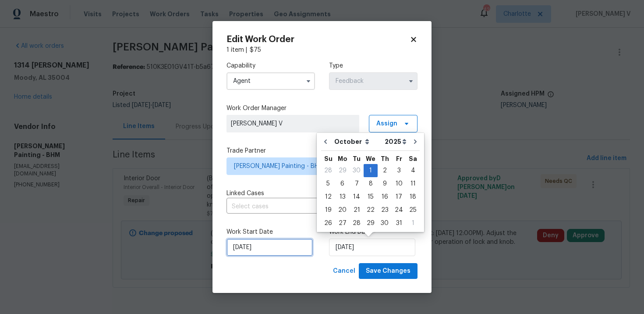
click at [278, 245] on input "28/09/2025" at bounding box center [270, 247] width 86 height 18
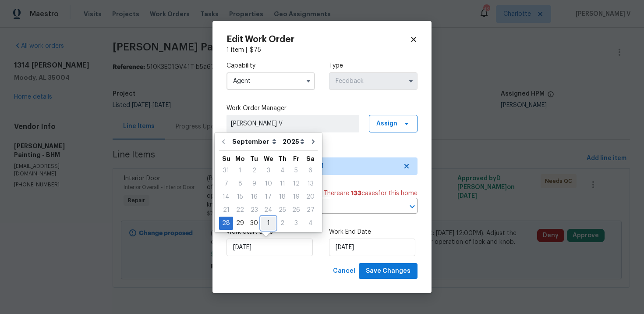
click at [265, 224] on div "1" at bounding box center [268, 223] width 14 height 12
type input "01/10/2025"
select select "9"
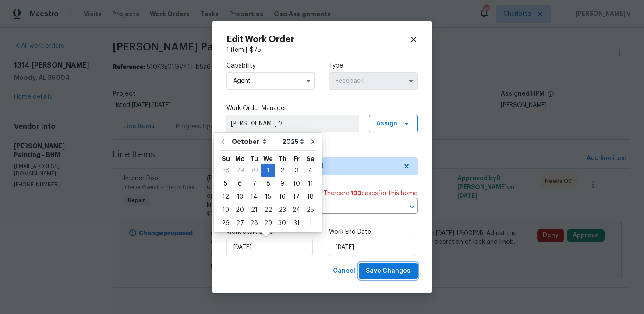
click at [384, 271] on span "Save Changes" at bounding box center [388, 271] width 45 height 11
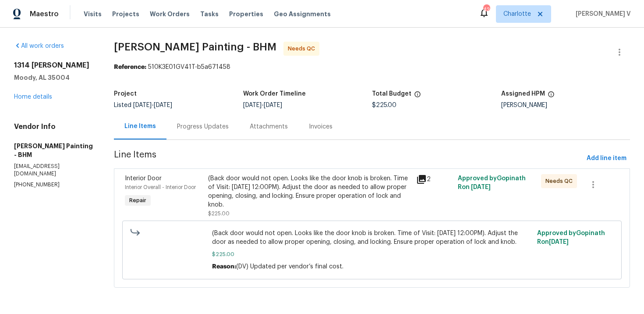
click at [264, 185] on div "(Back door would not open. Looks like the door knob is broken. Time of Visit: […" at bounding box center [309, 191] width 203 height 35
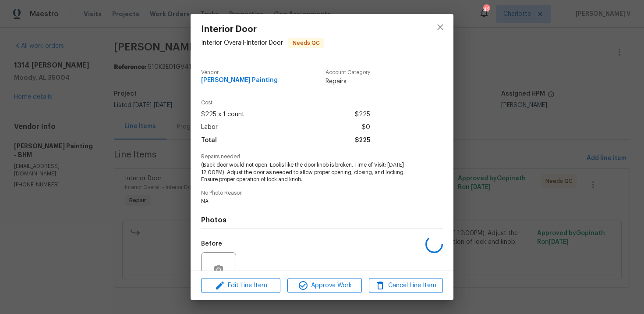
scroll to position [82, 0]
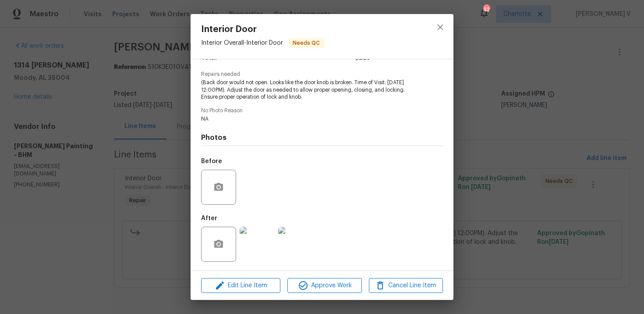
click at [165, 142] on div "Interior Door Interior Overall - Interior Door Needs QC [PERSON_NAME] Painting …" at bounding box center [322, 157] width 644 height 314
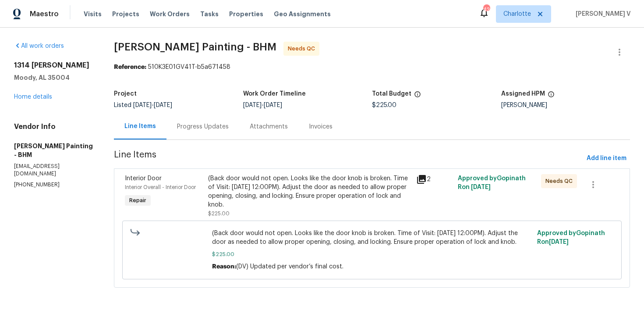
click at [233, 121] on div "Progress Updates" at bounding box center [203, 127] width 73 height 26
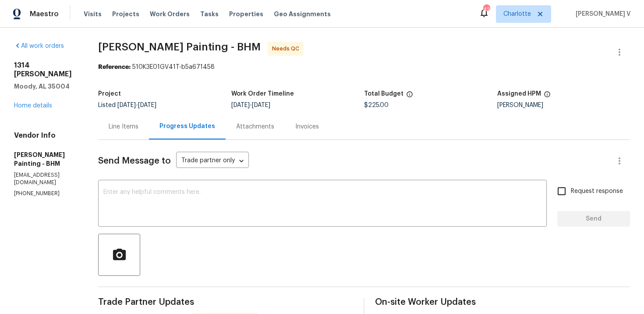
click at [139, 131] on div "Line Items" at bounding box center [124, 126] width 30 height 9
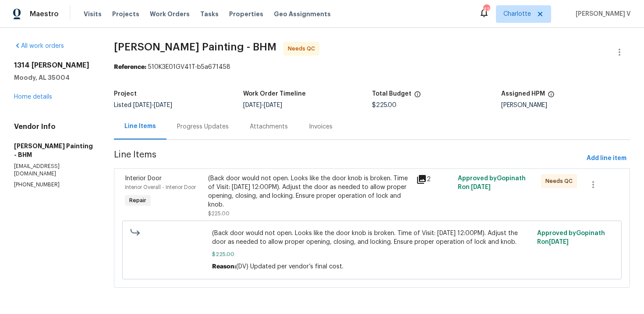
click at [302, 210] on div "(Back door would not open. Looks like the door knob is broken. Time of Visit: […" at bounding box center [309, 196] width 203 height 44
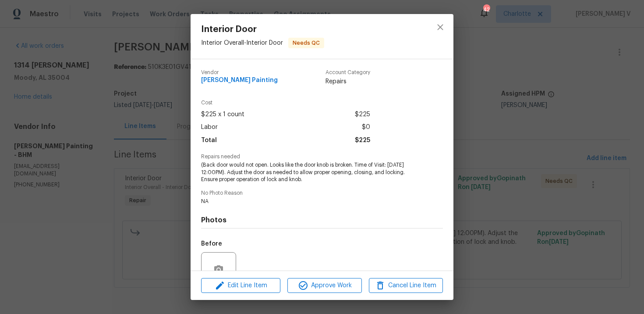
scroll to position [82, 0]
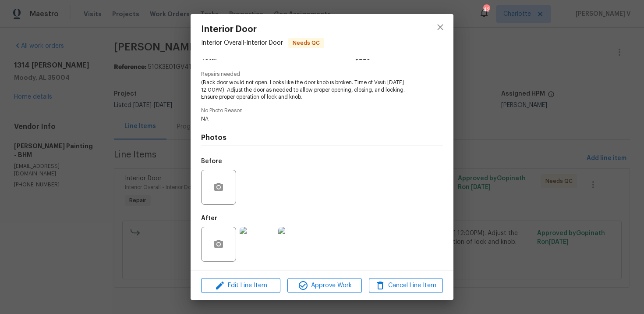
click at [259, 243] on img at bounding box center [257, 244] width 35 height 35
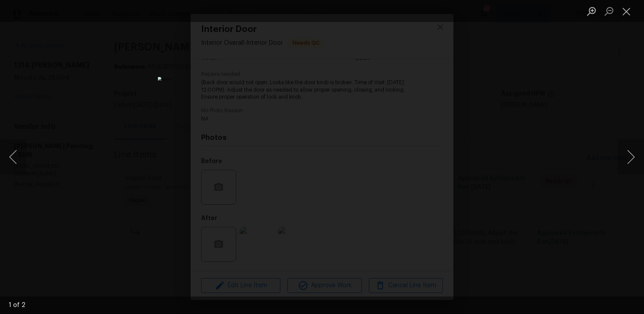
click at [141, 42] on div "Lightbox" at bounding box center [322, 157] width 644 height 314
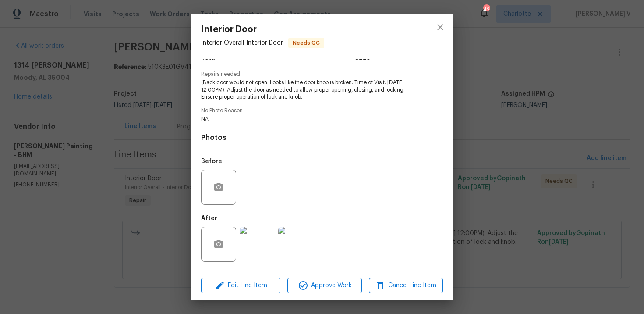
scroll to position [0, 0]
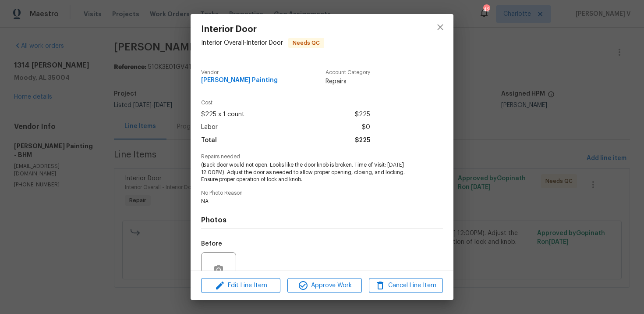
click at [103, 26] on div "Interior Door Interior Overall - Interior Door Needs QC [PERSON_NAME] Painting …" at bounding box center [322, 157] width 644 height 314
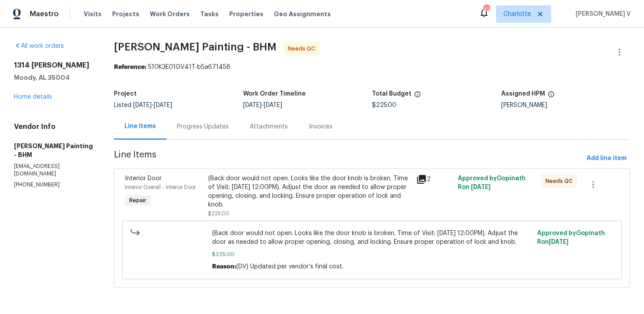
click at [225, 87] on div "Project Listed [DATE] - [DATE] Work Order Timeline [DATE] - [DATE] Total Budget…" at bounding box center [372, 99] width 516 height 28
click at [233, 119] on div "Progress Updates" at bounding box center [203, 127] width 73 height 26
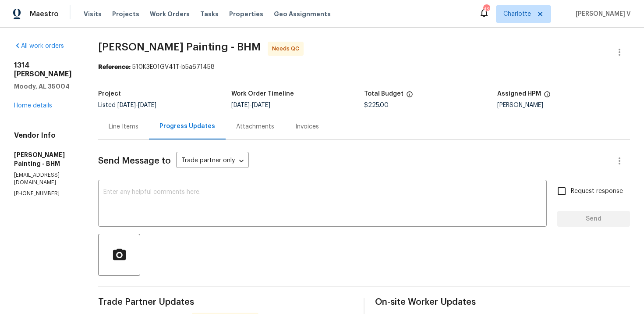
click at [139, 122] on div "Line Items" at bounding box center [124, 126] width 30 height 9
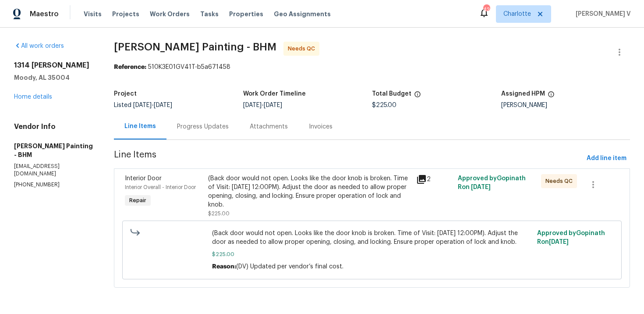
click at [334, 208] on div "(Back door would not open. Looks like the door knob is broken. Time of Visit: […" at bounding box center [309, 191] width 203 height 35
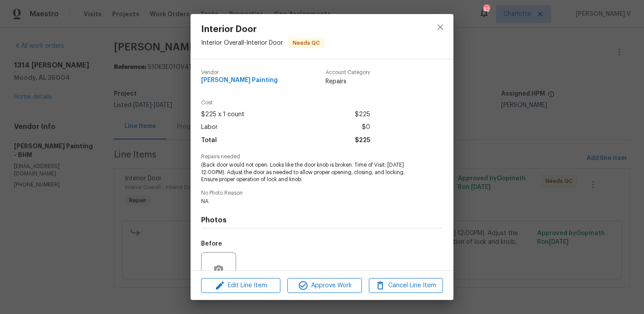
scroll to position [82, 0]
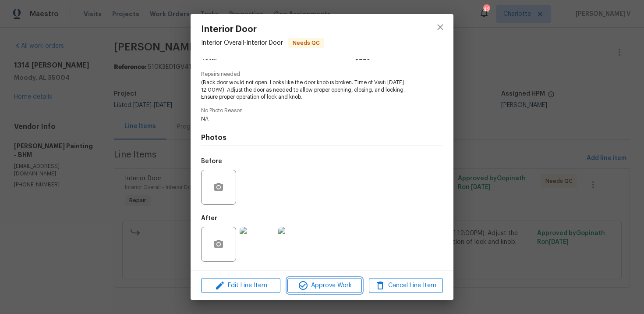
click at [334, 283] on span "Approve Work" at bounding box center [324, 285] width 69 height 11
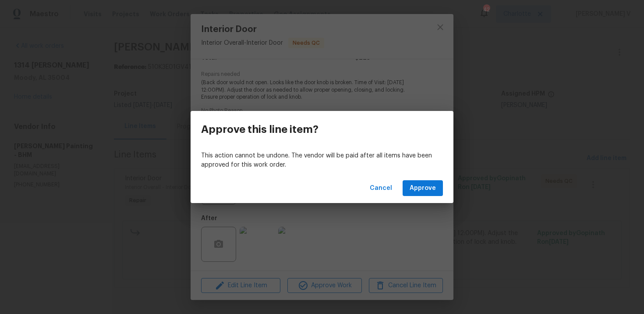
click at [430, 197] on div "Cancel Approve" at bounding box center [322, 188] width 263 height 30
click at [432, 188] on span "Approve" at bounding box center [423, 188] width 26 height 11
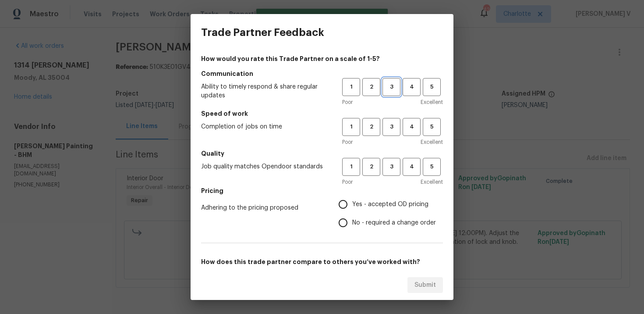
click at [387, 86] on span "3" at bounding box center [392, 87] width 16 height 10
click at [392, 121] on button "3" at bounding box center [392, 127] width 18 height 18
click at [387, 160] on button "3" at bounding box center [392, 167] width 18 height 18
click at [350, 226] on input "No - required a change order" at bounding box center [343, 222] width 18 height 18
radio input "true"
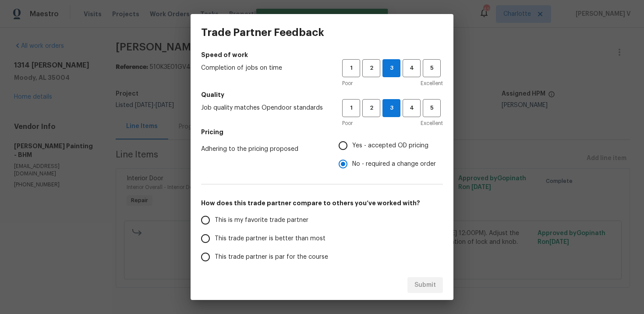
scroll to position [72, 0]
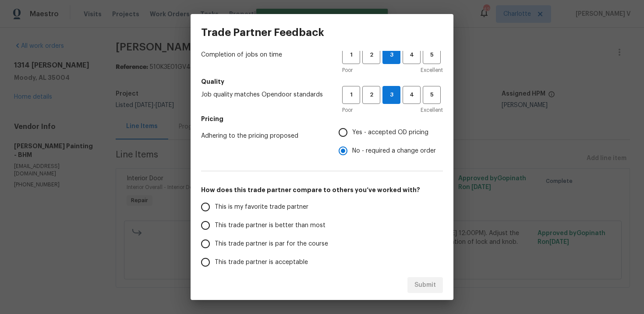
click at [297, 236] on label "This trade partner is par for the course" at bounding box center [265, 243] width 139 height 18
click at [215, 236] on input "This trade partner is par for the course" at bounding box center [205, 243] width 18 height 18
click at [429, 275] on div "Submit" at bounding box center [322, 285] width 263 height 30
click at [415, 281] on button "Submit" at bounding box center [426, 285] width 36 height 16
radio input "true"
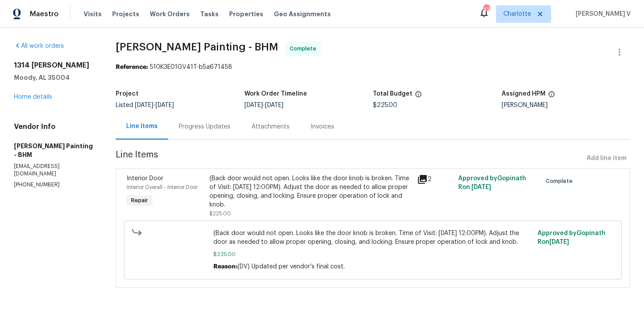
click at [245, 111] on div "Project Listed 9/28/2025 - 10/1/2025 Work Order Timeline 10/1/2025 - 10/1/2025 …" at bounding box center [373, 99] width 515 height 28
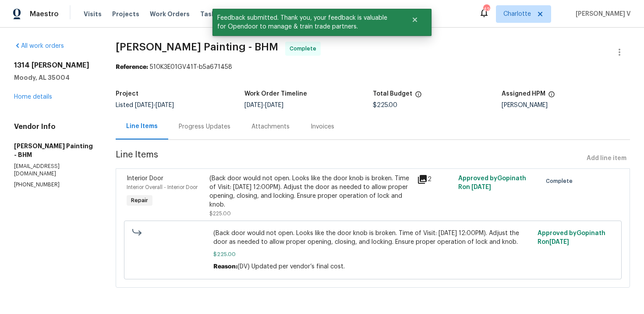
click at [240, 121] on div "Progress Updates" at bounding box center [204, 127] width 73 height 26
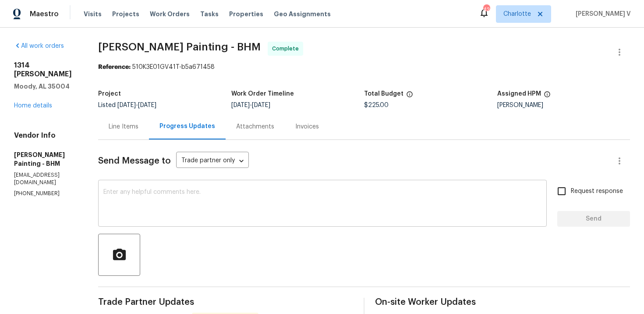
click at [201, 186] on div "x ​" at bounding box center [322, 204] width 449 height 45
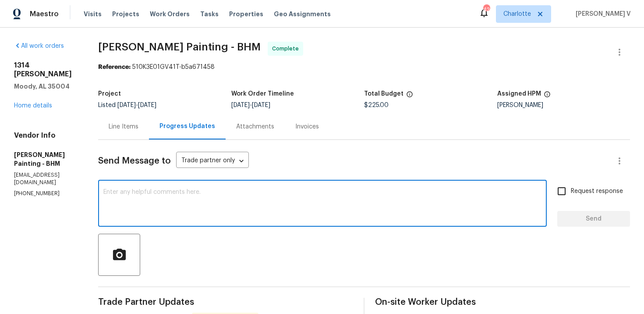
paste textarea "Hey, we have updated the cost to $ and the work order has been approved. Thanks…"
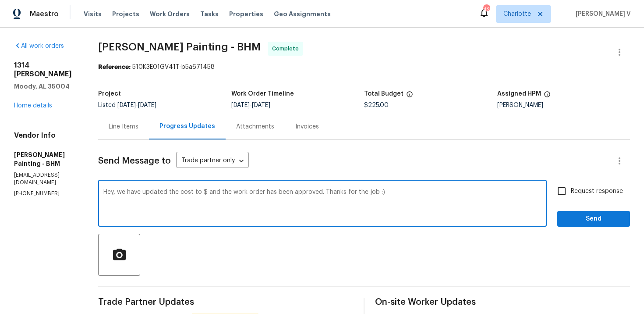
click at [252, 191] on textarea "Hey, we have updated the cost to $ and the work order has been approved. Thanks…" at bounding box center [322, 204] width 438 height 31
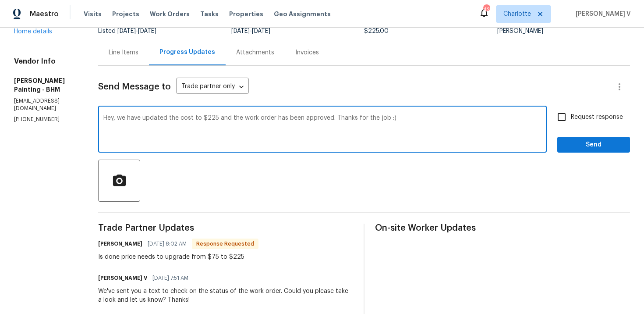
scroll to position [85, 0]
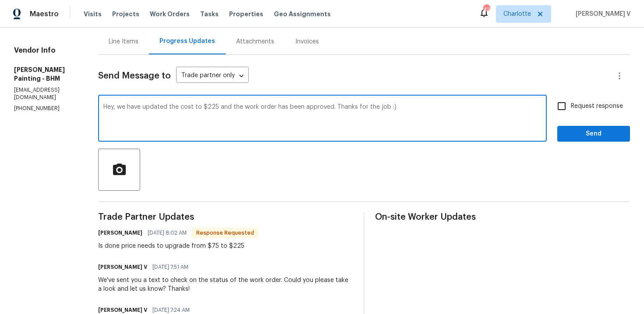
drag, startPoint x: 400, startPoint y: 107, endPoint x: 501, endPoint y: 106, distance: 100.4
click at [501, 107] on textarea "Hey, we have updated the cost to $225 and the work order has been approved. Tha…" at bounding box center [322, 119] width 438 height 31
type textarea "Hey, we have updated the cost to $225 and the work order has been approved. Tha…"
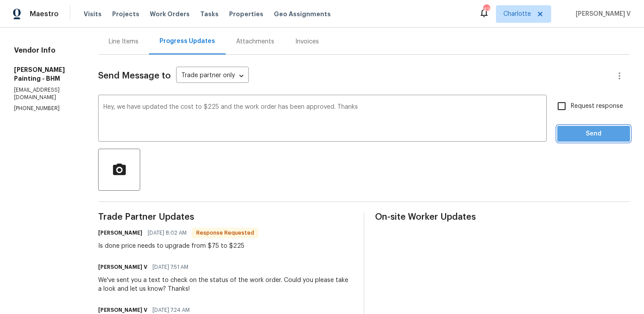
click at [595, 133] on span "Send" at bounding box center [594, 133] width 59 height 11
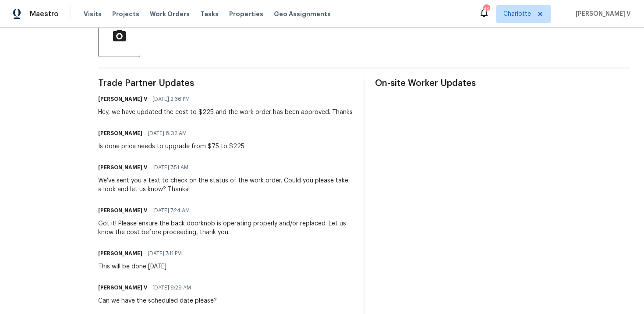
scroll to position [0, 0]
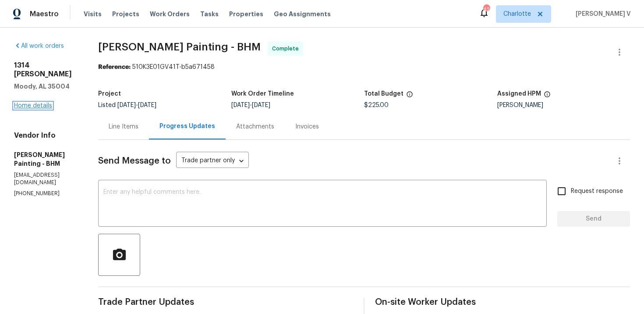
click at [39, 103] on link "Home details" at bounding box center [33, 106] width 38 height 6
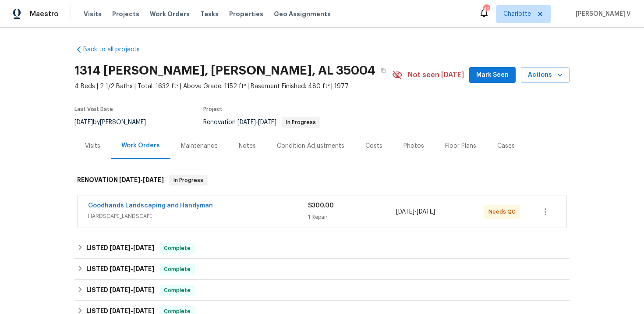
click at [146, 209] on span "Goodhands Landscaping and Handyman" at bounding box center [150, 205] width 125 height 9
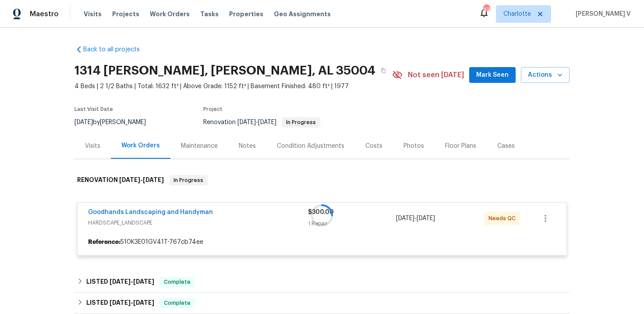
click at [151, 211] on div at bounding box center [322, 215] width 495 height 98
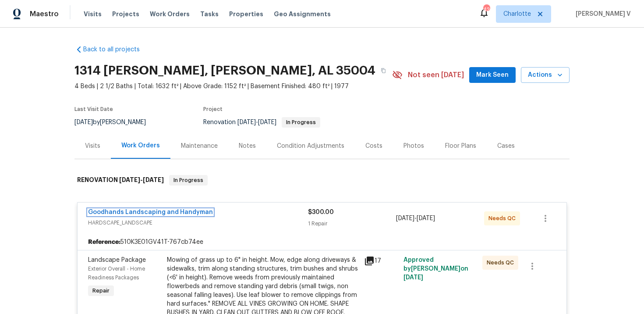
click at [151, 211] on link "Goodhands Landscaping and Handyman" at bounding box center [150, 212] width 125 height 6
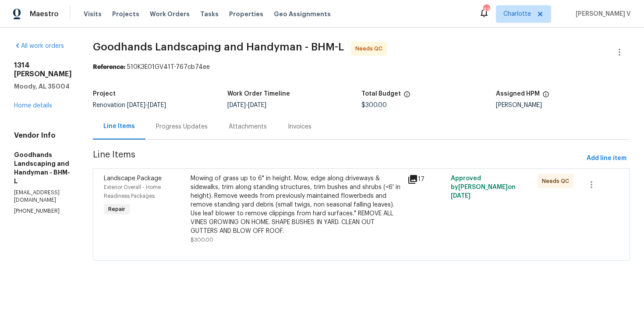
click at [174, 124] on div "Progress Updates" at bounding box center [182, 126] width 52 height 9
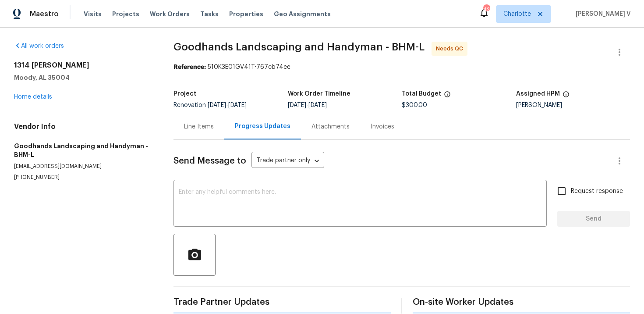
scroll to position [12, 0]
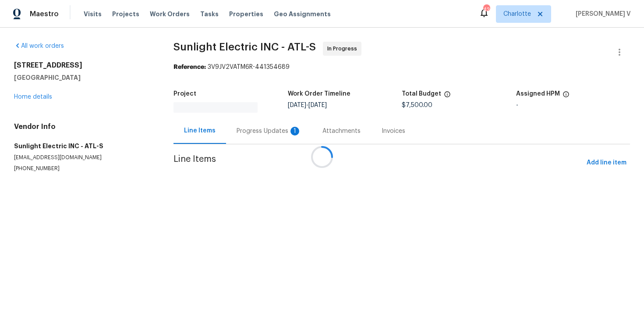
click at [245, 131] on div at bounding box center [322, 157] width 644 height 314
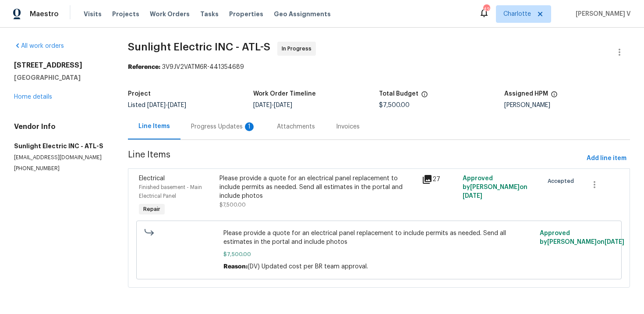
click at [245, 131] on div "1" at bounding box center [249, 126] width 9 height 9
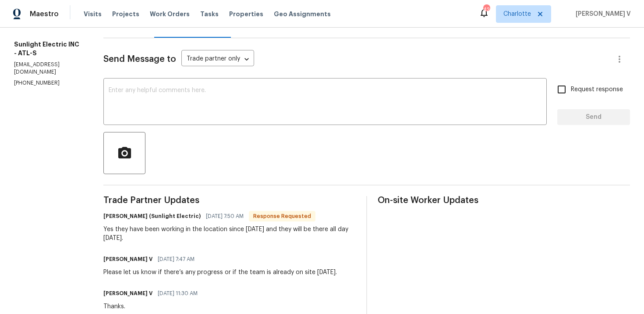
scroll to position [96, 0]
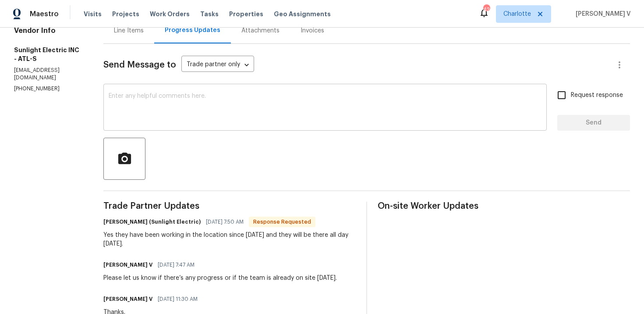
click at [195, 107] on textarea at bounding box center [325, 108] width 433 height 31
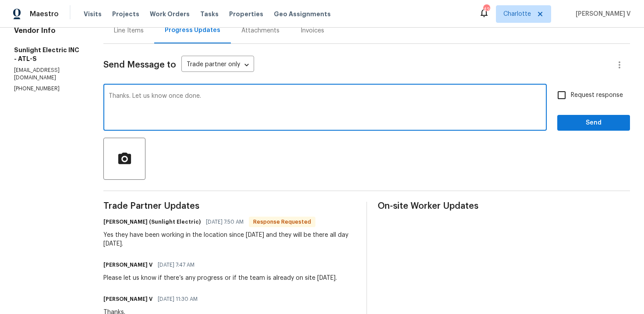
type textarea "Thanks. Let us know once done."
click at [606, 87] on label "Request response" at bounding box center [588, 95] width 71 height 18
click at [571, 87] on input "Request response" at bounding box center [562, 95] width 18 height 18
checkbox input "true"
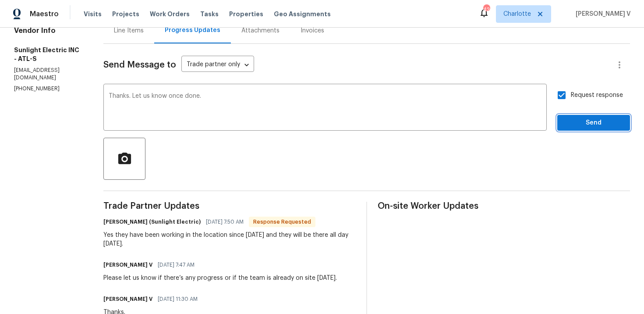
click at [594, 125] on span "Send" at bounding box center [594, 122] width 59 height 11
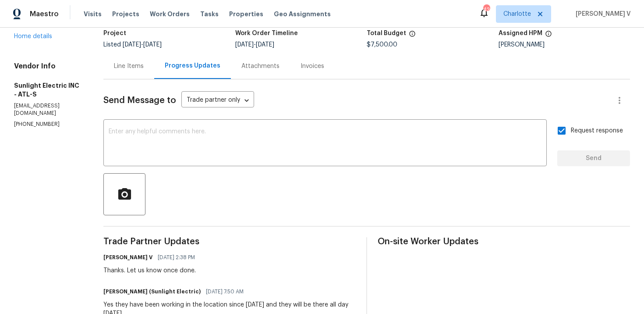
scroll to position [118, 0]
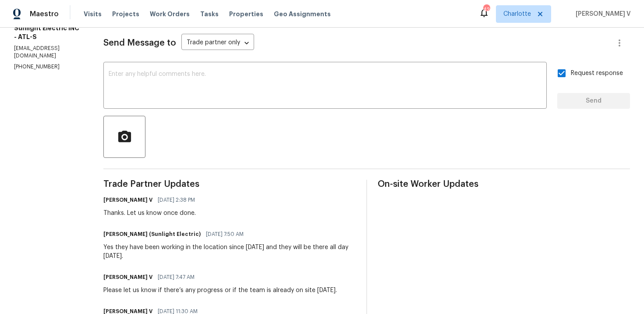
click at [130, 245] on div "Yes they have been working in the location since yesterday and they will be the…" at bounding box center [229, 252] width 252 height 18
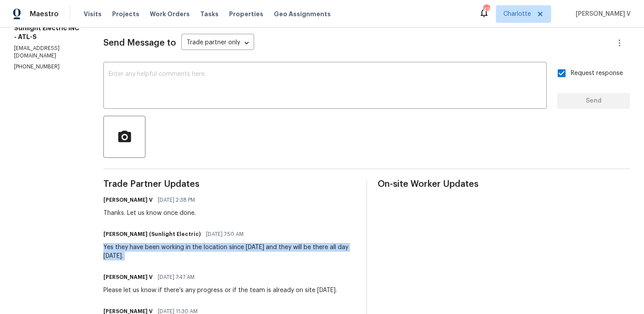
copy div "Yes they have been working in the location since yesterday and they will be the…"
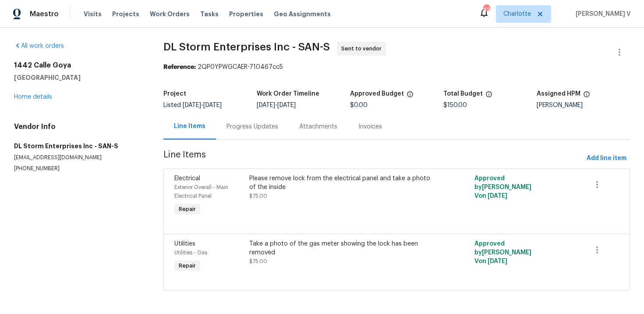
click at [233, 127] on div "Progress Updates" at bounding box center [253, 126] width 52 height 9
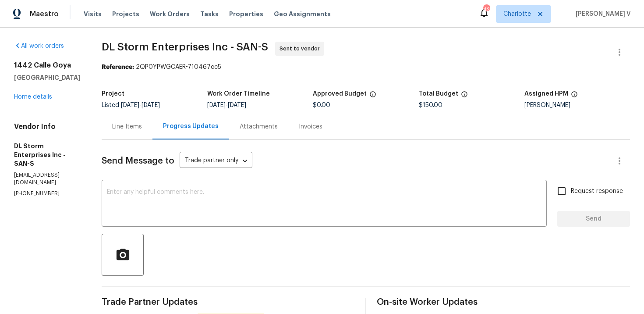
click at [142, 123] on div "Line Items" at bounding box center [127, 126] width 30 height 9
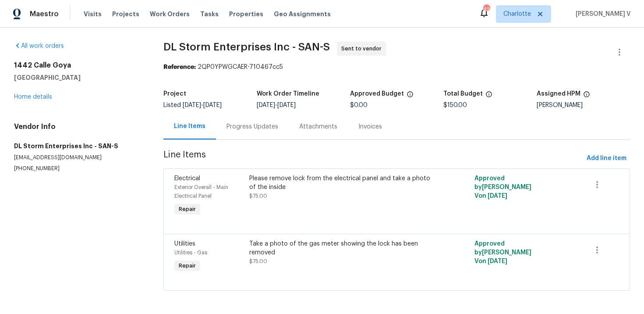
click at [241, 123] on div "Progress Updates" at bounding box center [253, 126] width 52 height 9
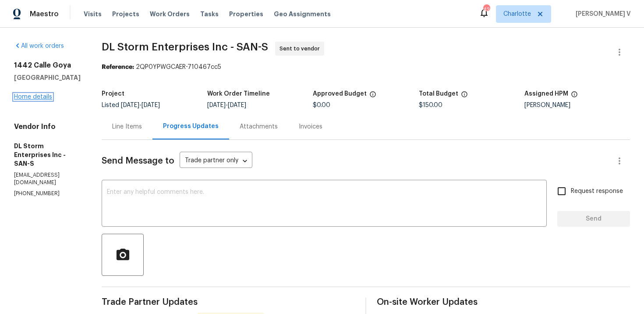
click at [42, 98] on link "Home details" at bounding box center [33, 97] width 38 height 6
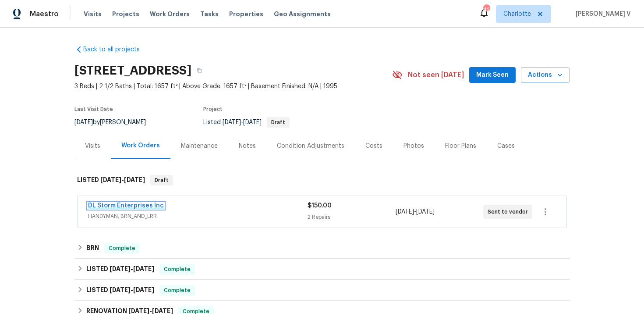
click at [131, 206] on link "DL Storm Enterprises Inc" at bounding box center [126, 205] width 76 height 6
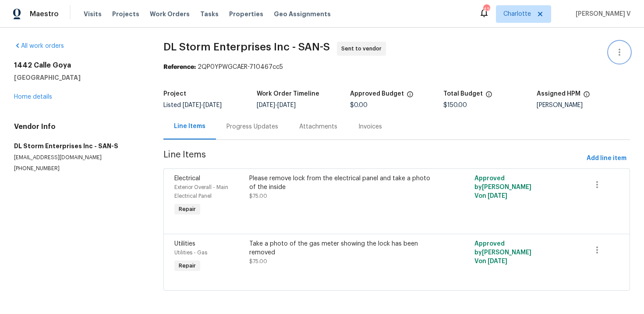
click at [613, 45] on button "button" at bounding box center [619, 52] width 21 height 21
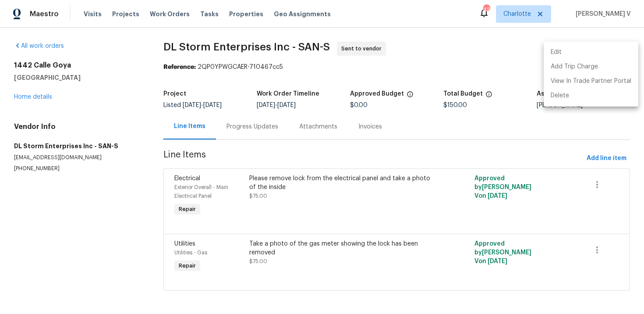
click at [613, 45] on li "Edit" at bounding box center [591, 52] width 95 height 14
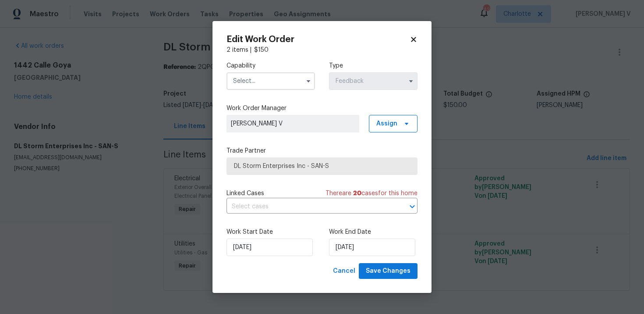
click at [285, 85] on input "text" at bounding box center [271, 81] width 89 height 18
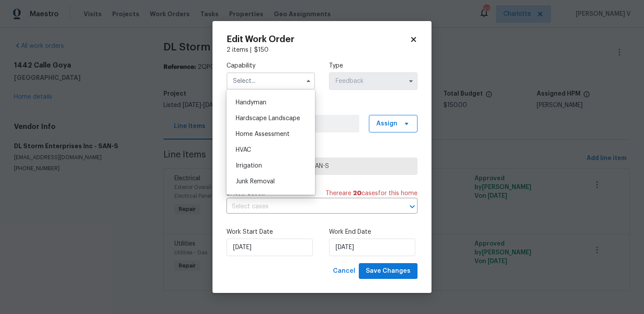
scroll to position [466, 0]
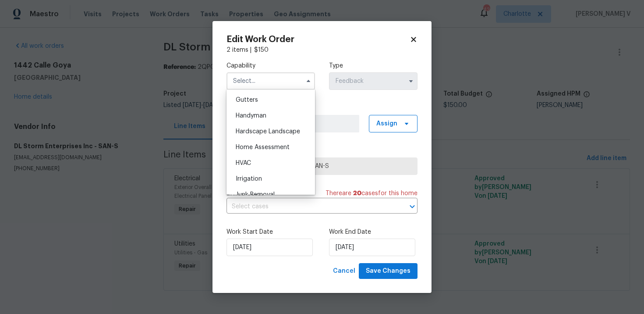
click at [282, 121] on div "Handyman" at bounding box center [271, 116] width 84 height 16
type input "Handyman"
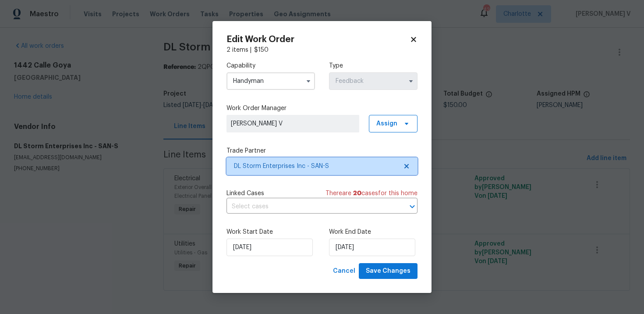
click at [410, 166] on span "DL Storm Enterprises Inc - SAN-S" at bounding box center [322, 166] width 191 height 18
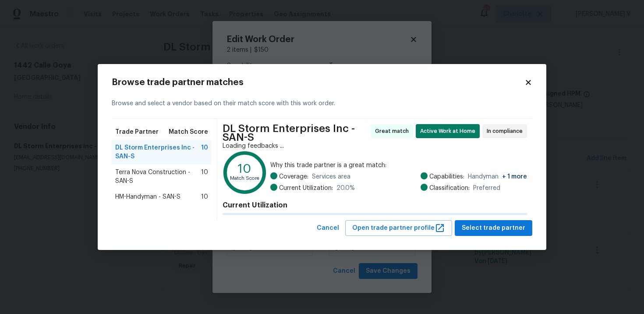
click at [410, 166] on span "Why this trade partner is a great match:" at bounding box center [398, 165] width 257 height 9
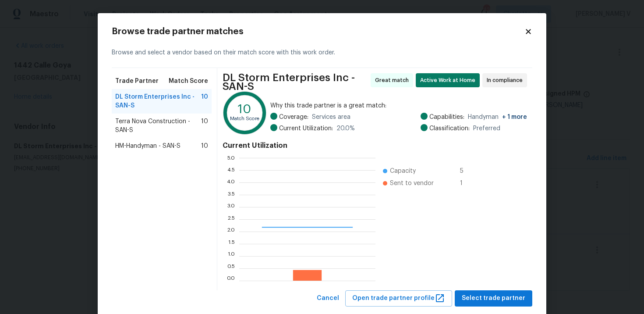
scroll to position [123, 136]
click at [158, 144] on span "HM-Handyman - SAN-S" at bounding box center [147, 146] width 65 height 9
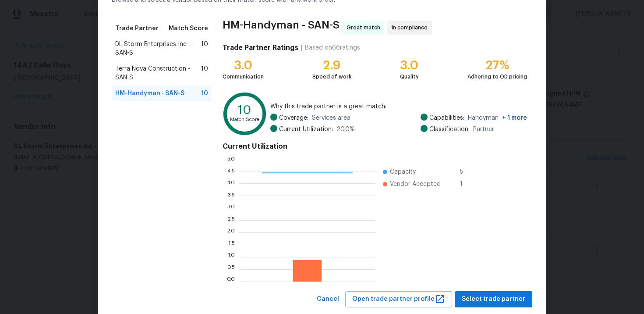
scroll to position [73, 0]
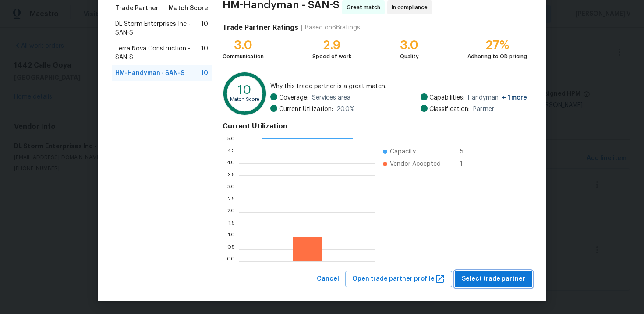
click at [495, 274] on span "Select trade partner" at bounding box center [494, 278] width 64 height 11
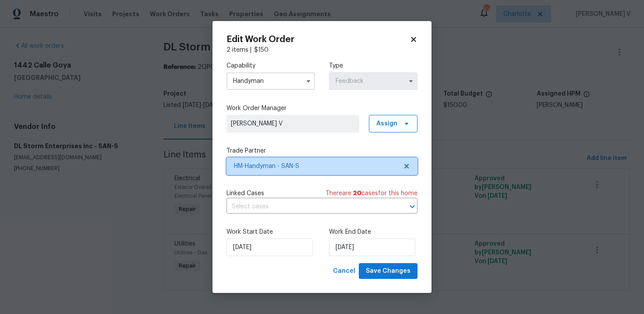
scroll to position [0, 0]
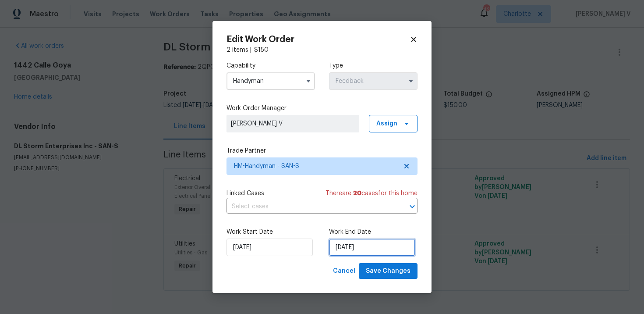
click at [367, 252] on input "03/10/2025" at bounding box center [372, 247] width 86 height 18
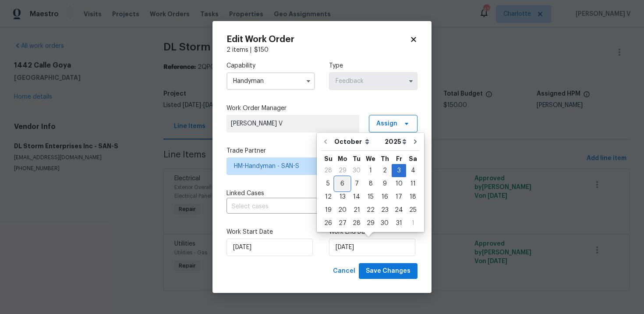
click at [338, 183] on div "6" at bounding box center [342, 184] width 14 height 12
type input "06/10/2025"
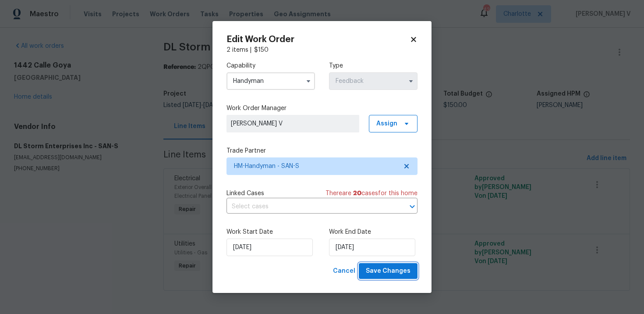
click at [388, 273] on span "Save Changes" at bounding box center [388, 271] width 45 height 11
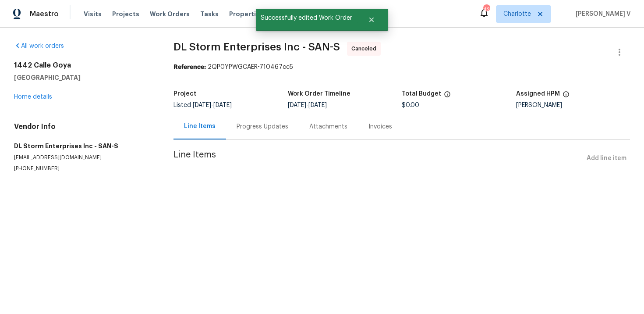
click at [259, 135] on div "Progress Updates" at bounding box center [262, 127] width 73 height 26
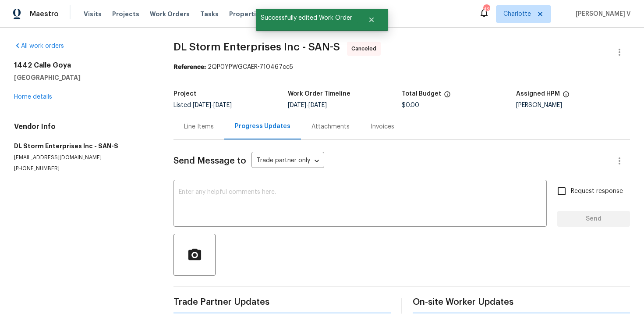
scroll to position [185, 0]
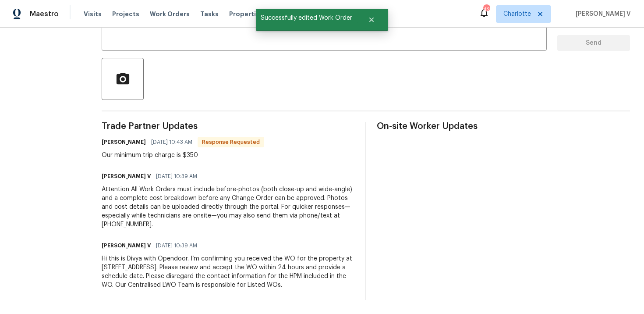
click at [195, 259] on div "Hi this is Divya with Opendoor. I’m confirming you received the WO for the prop…" at bounding box center [228, 271] width 253 height 35
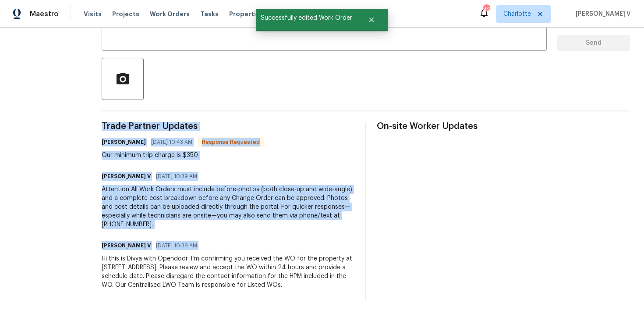
copy div "Trade Partner Updates Justin Storm 10/01/2025 10:43 AM Response Requested Our m…"
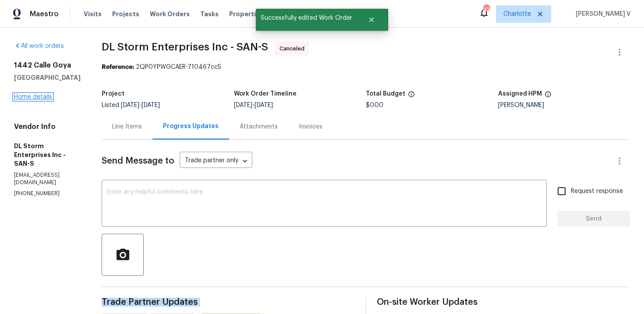
click at [43, 96] on link "Home details" at bounding box center [33, 97] width 38 height 6
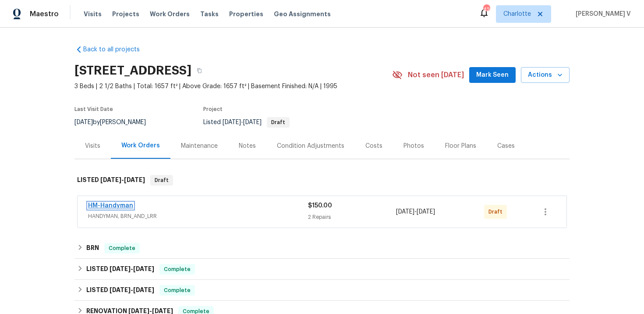
click at [123, 208] on link "HM-Handyman" at bounding box center [110, 205] width 45 height 6
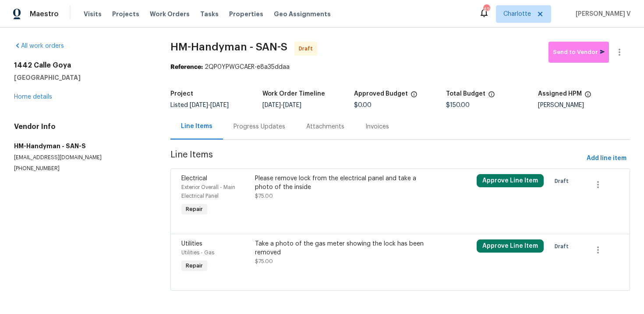
click at [270, 123] on div "Progress Updates" at bounding box center [260, 126] width 52 height 9
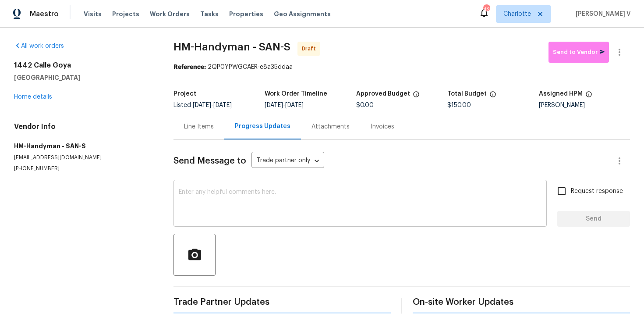
click at [270, 201] on textarea at bounding box center [360, 204] width 363 height 31
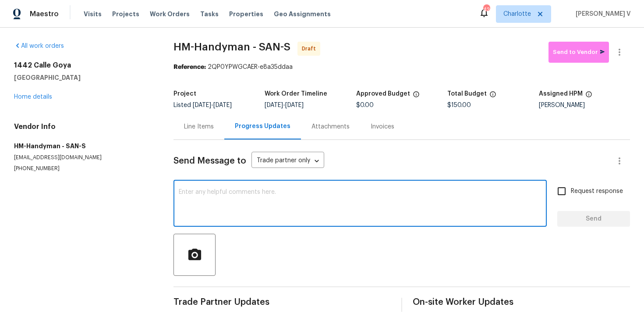
paste textarea "Hi this is Divya with Opendoor. I’m confirming you received the WO for the prop…"
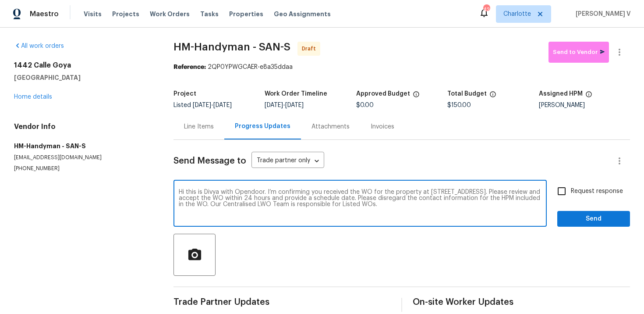
type textarea "Hi this is Divya with Opendoor. I’m confirming you received the WO for the prop…"
click at [573, 189] on span "Request response" at bounding box center [597, 191] width 52 height 9
click at [571, 189] on input "Request response" at bounding box center [562, 191] width 18 height 18
checkbox input "true"
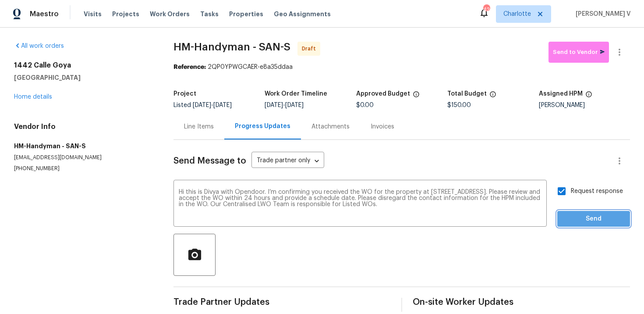
click at [573, 220] on span "Send" at bounding box center [594, 218] width 59 height 11
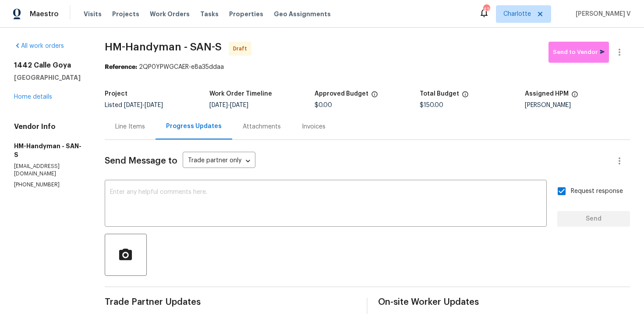
click at [151, 139] on div "Line Items" at bounding box center [130, 127] width 51 height 26
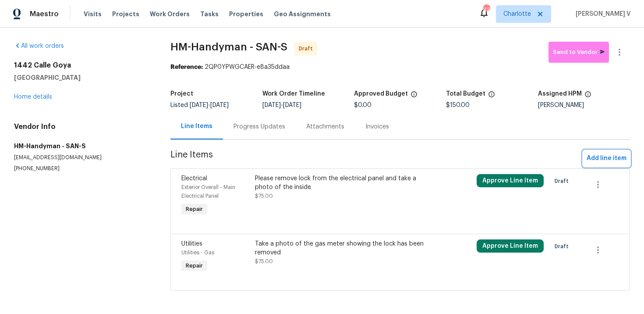
click at [592, 155] on span "Add line item" at bounding box center [607, 158] width 40 height 11
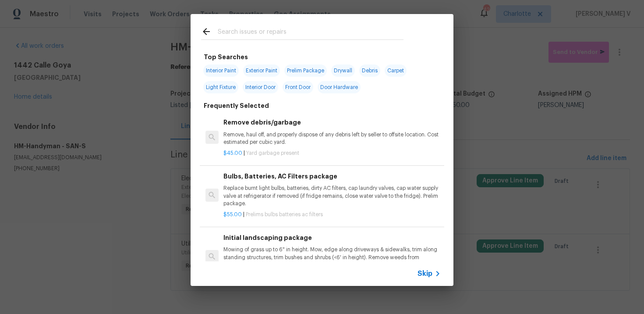
click at [430, 278] on div "Skip" at bounding box center [430, 273] width 25 height 11
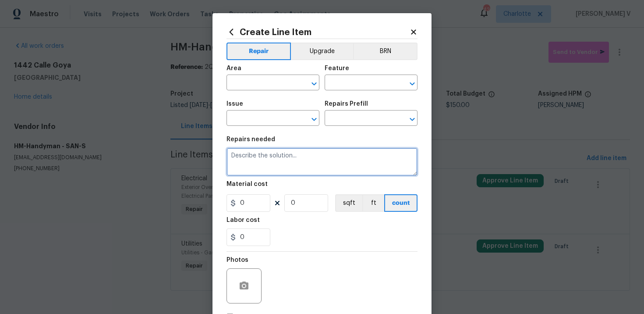
click at [303, 168] on textarea at bounding box center [322, 162] width 191 height 28
paste textarea "That there is a leak underneath the sink. Please inspect the source of the leak…"
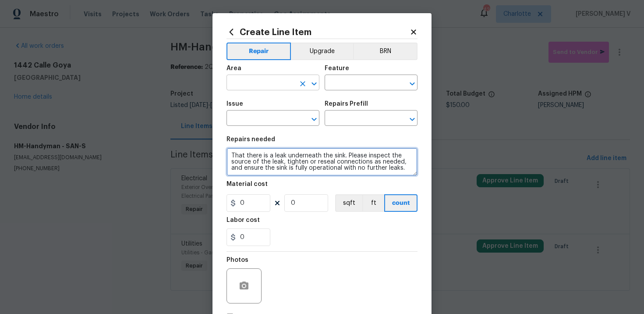
type textarea "That there is a leak underneath the sink. Please inspect the source of the leak…"
click at [278, 80] on input "text" at bounding box center [261, 84] width 68 height 14
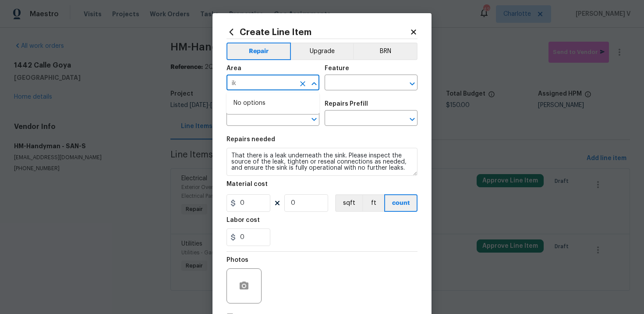
type input "i"
click at [278, 98] on li "Kitchen" at bounding box center [273, 103] width 93 height 14
type input "Kitchen"
click at [347, 83] on input "text" at bounding box center [359, 84] width 68 height 14
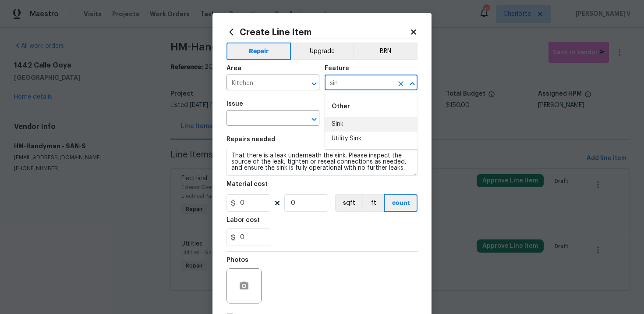
click at [349, 123] on li "Sink" at bounding box center [371, 124] width 93 height 14
type input "Sink"
click at [259, 126] on span "Issue ​" at bounding box center [273, 114] width 93 height 36
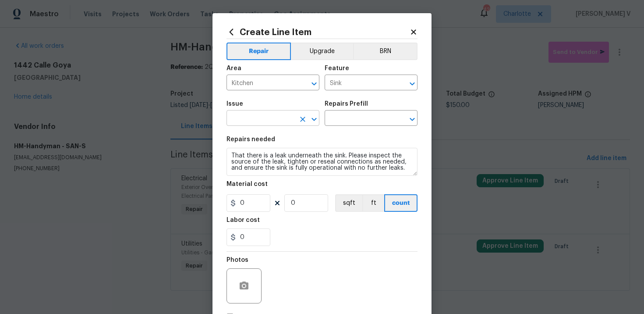
click at [265, 121] on input "text" at bounding box center [261, 119] width 68 height 14
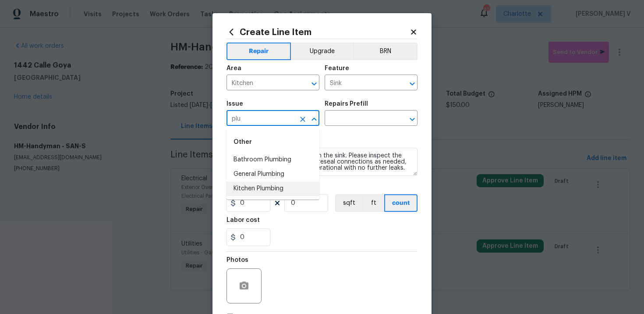
click at [267, 187] on li "Kitchen Plumbing" at bounding box center [273, 188] width 93 height 14
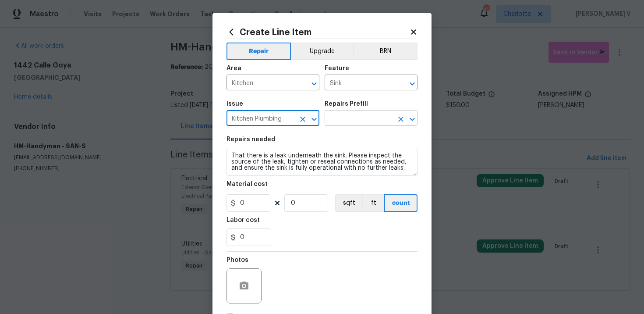
type input "Kitchen Plumbing"
click at [339, 115] on input "text" at bounding box center [359, 119] width 68 height 14
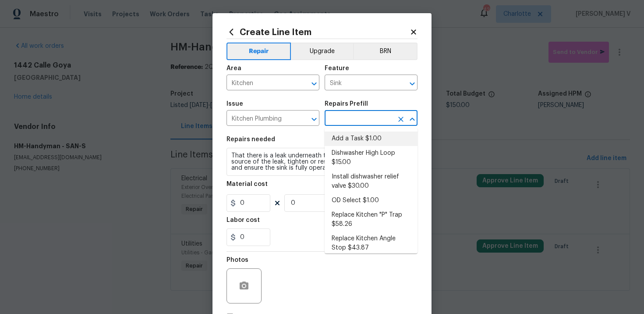
click at [341, 133] on li "Add a Task $1.00" at bounding box center [371, 138] width 93 height 14
type input "Plumbing"
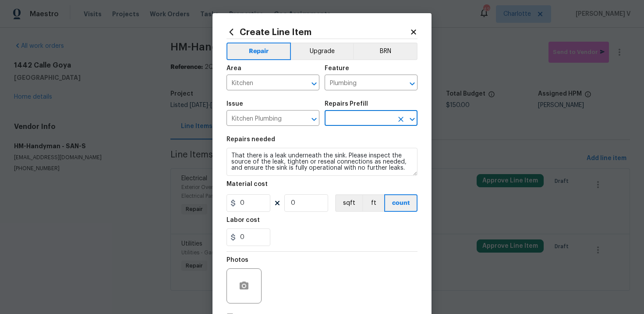
type input "Add a Task $1.00"
type textarea "HPM to detail"
type input "1"
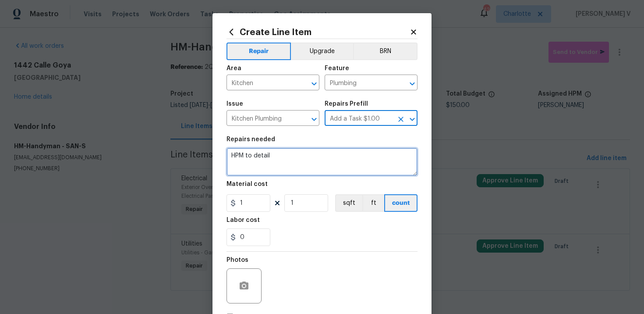
click at [310, 161] on textarea "HPM to detail" at bounding box center [322, 162] width 191 height 28
paste textarea "That there is a leak underneath the sink. Please inspect the source of the leak…"
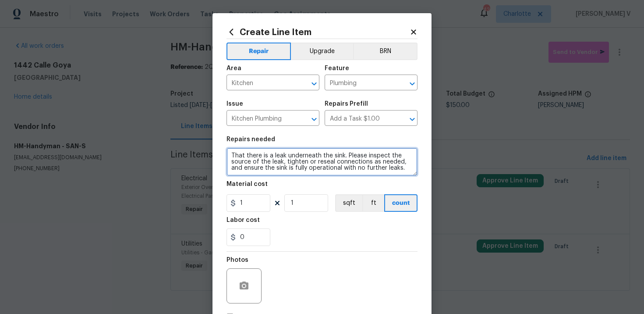
scroll to position [8, 0]
type textarea "That there is a leak underneath the sink. Please inspect the source of the leak…"
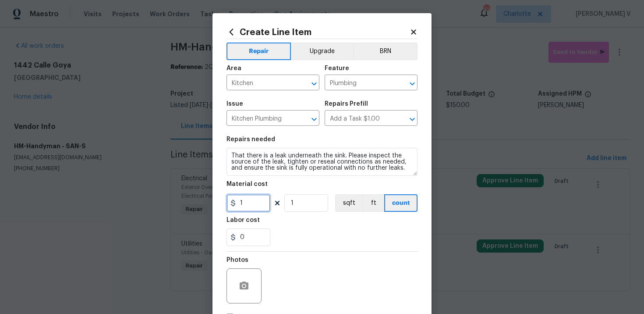
click at [263, 199] on input "1" at bounding box center [249, 203] width 44 height 18
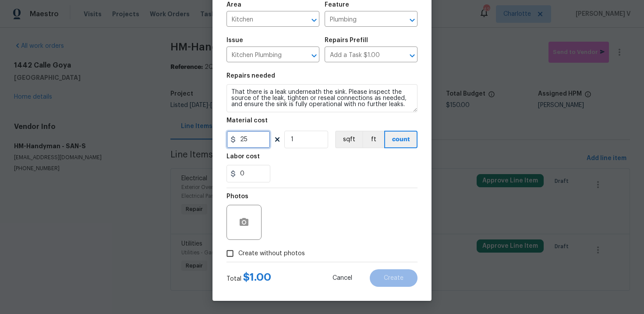
type input "25"
click at [253, 249] on span "Create without photos" at bounding box center [271, 253] width 67 height 9
click at [238, 249] on input "Create without photos" at bounding box center [230, 253] width 17 height 17
checkbox input "true"
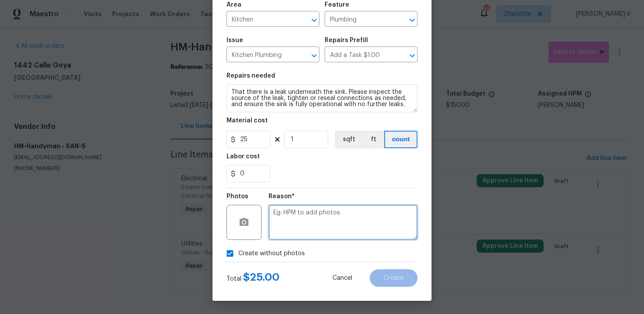
click at [327, 218] on textarea at bounding box center [343, 222] width 149 height 35
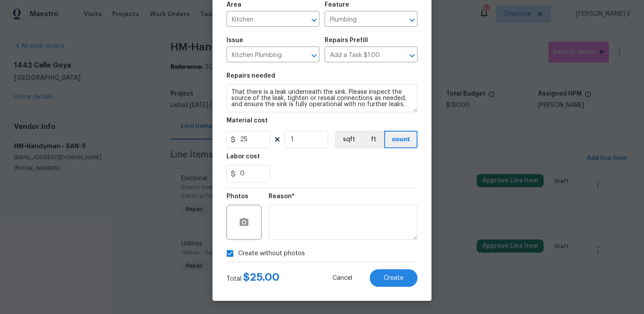
click at [387, 266] on div "Total $ 25.00 Cancel Create" at bounding box center [322, 274] width 191 height 25
click at [392, 277] on span "Create" at bounding box center [394, 278] width 20 height 7
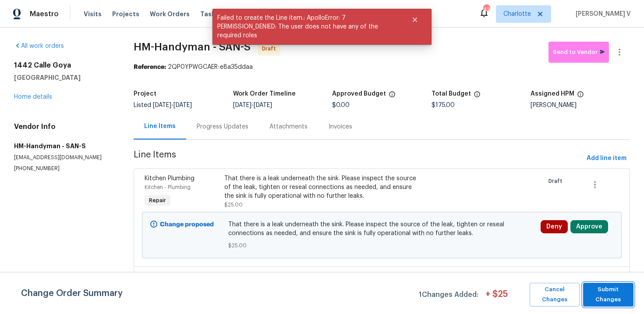
click at [605, 287] on span "Submit Changes" at bounding box center [609, 294] width 42 height 20
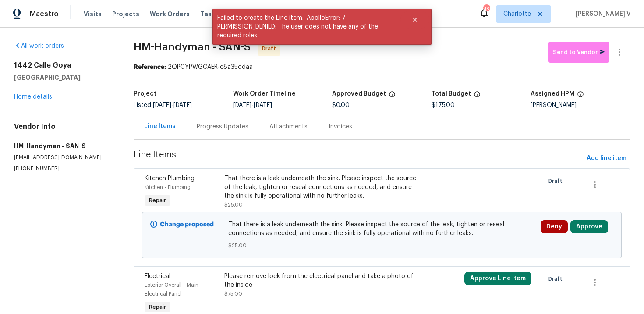
click at [229, 129] on div "Progress Updates" at bounding box center [223, 126] width 52 height 9
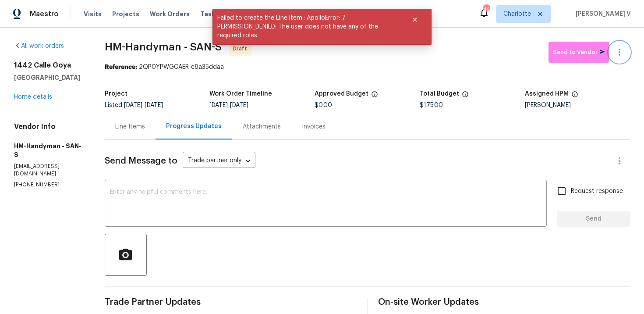
click at [624, 52] on icon "button" at bounding box center [619, 52] width 11 height 11
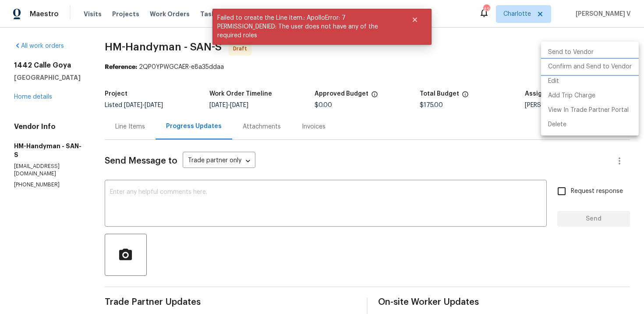
click at [563, 67] on li "Confirm and Send to Vendor" at bounding box center [590, 67] width 98 height 14
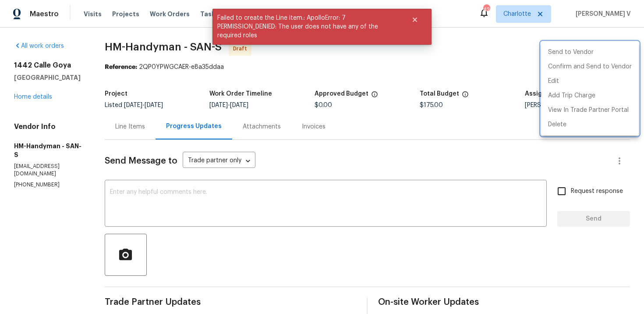
click at [170, 119] on div at bounding box center [322, 157] width 644 height 314
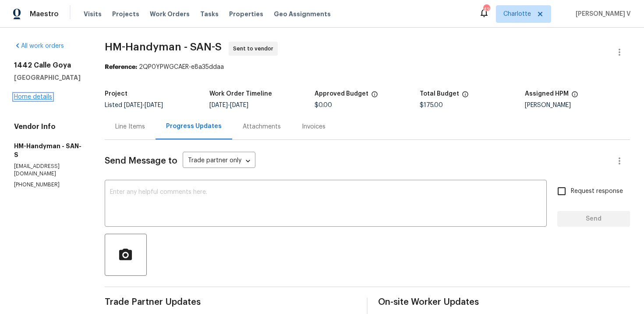
click at [44, 94] on link "Home details" at bounding box center [33, 97] width 38 height 6
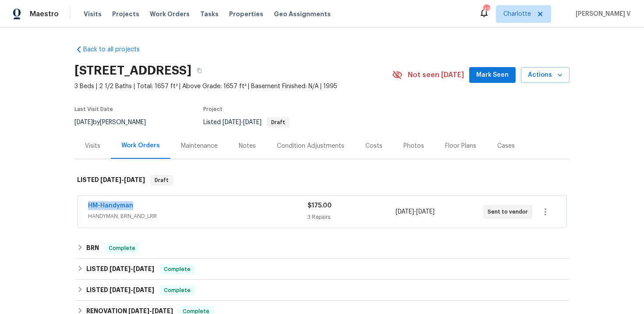
drag, startPoint x: 79, startPoint y: 204, endPoint x: 170, endPoint y: 209, distance: 91.3
click at [170, 209] on div "HM-Handyman HANDYMAN, BRN_AND_LRR $175.00 3 Repairs 10/1/2025 - 10/6/2025 Sent …" at bounding box center [322, 212] width 489 height 32
copy link "HM-Handyman"
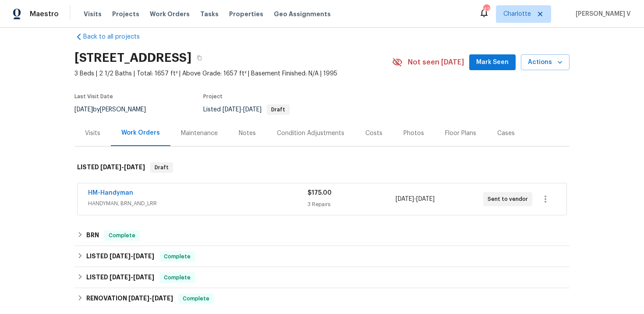
click at [110, 197] on span "HM-Handyman" at bounding box center [110, 192] width 45 height 9
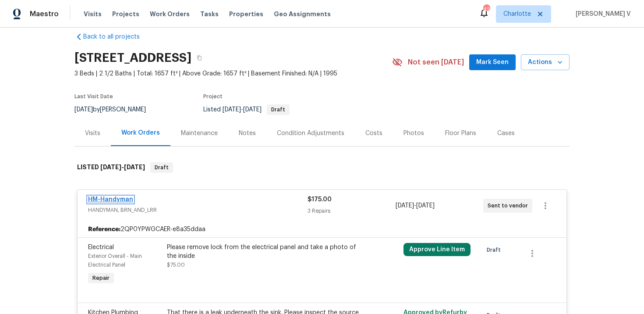
click at [114, 197] on link "HM-Handyman" at bounding box center [110, 199] width 45 height 6
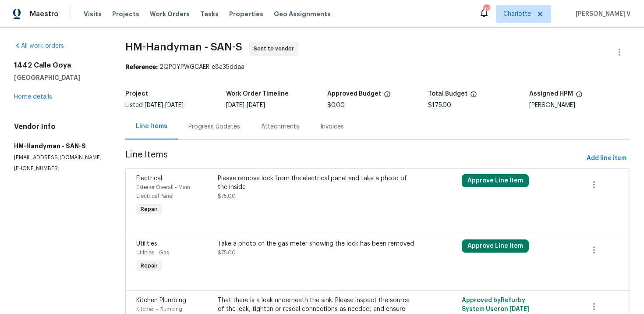
click at [229, 131] on div "Progress Updates" at bounding box center [214, 127] width 73 height 26
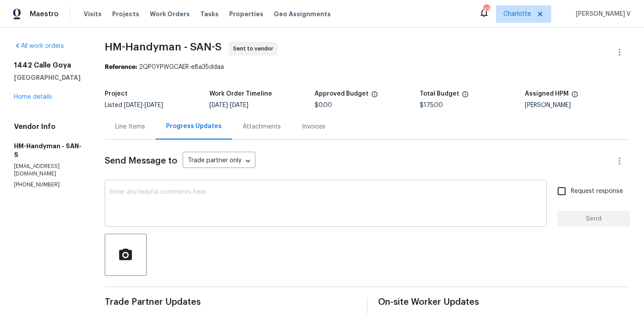
click at [194, 226] on div "x ​" at bounding box center [326, 204] width 442 height 45
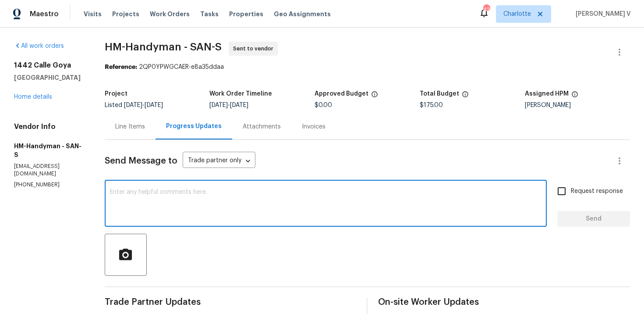
paste textarea "Attention All Work Orders must include before-photos (both close-up and wide-an…"
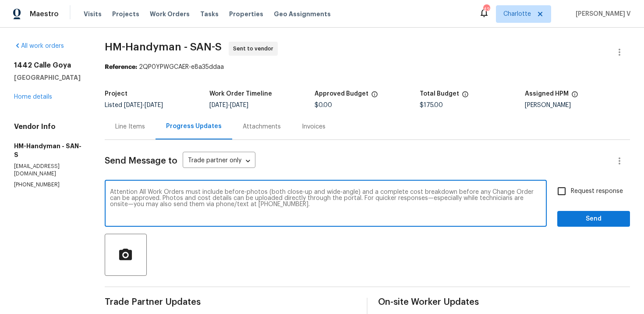
type textarea "Attention All Work Orders must include before-photos (both close-up and wide-an…"
click at [543, 188] on div "Attention All Work Orders must include before-photos (both close-up and wide-an…" at bounding box center [326, 204] width 442 height 45
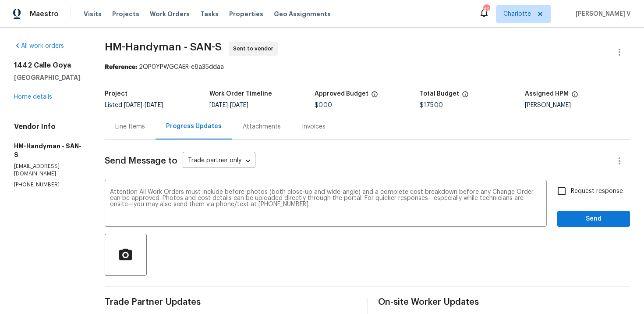
click at [576, 193] on span "Request response" at bounding box center [597, 191] width 52 height 9
click at [571, 193] on input "Request response" at bounding box center [562, 191] width 18 height 18
checkbox input "true"
click at [577, 208] on div "Request response Send" at bounding box center [594, 204] width 73 height 45
click at [572, 218] on span "Send" at bounding box center [594, 218] width 59 height 11
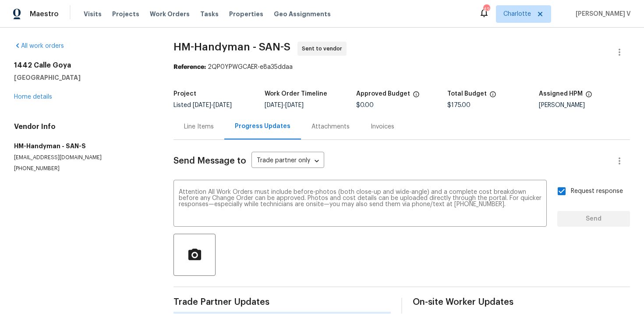
click at [181, 125] on div "Line Items" at bounding box center [199, 127] width 51 height 26
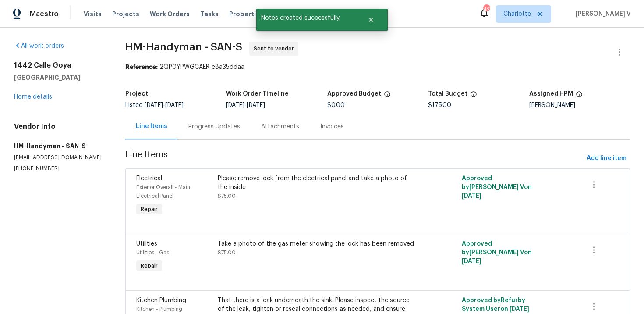
click at [181, 125] on div "Progress Updates" at bounding box center [214, 127] width 73 height 26
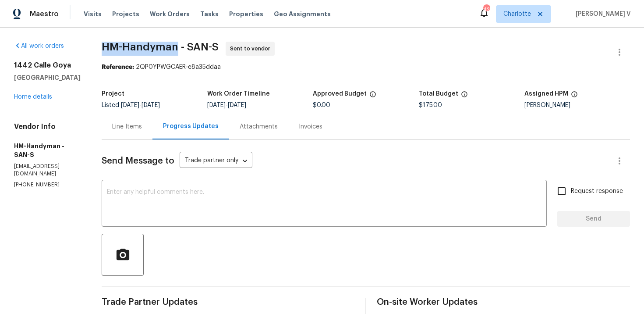
drag, startPoint x: 113, startPoint y: 53, endPoint x: 186, endPoint y: 43, distance: 73.3
click at [186, 43] on span "HM-Handyman - SAN-S Sent to vendor" at bounding box center [356, 52] width 508 height 21
copy span "HM-Handyman"
click at [39, 91] on div "1442 Calle Goya Oceanside, CA 92056 Home details" at bounding box center [47, 81] width 67 height 40
click at [40, 92] on div "1442 Calle Goya Oceanside, CA 92056 Home details" at bounding box center [47, 81] width 67 height 40
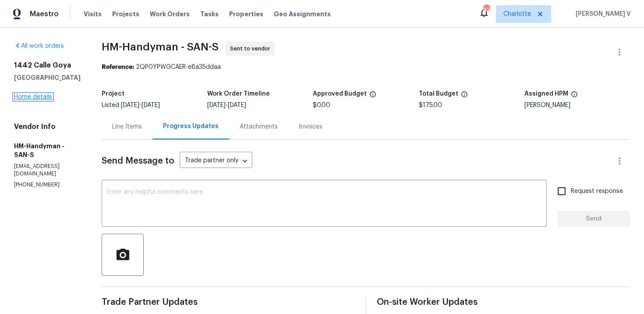
click at [47, 96] on link "Home details" at bounding box center [33, 97] width 38 height 6
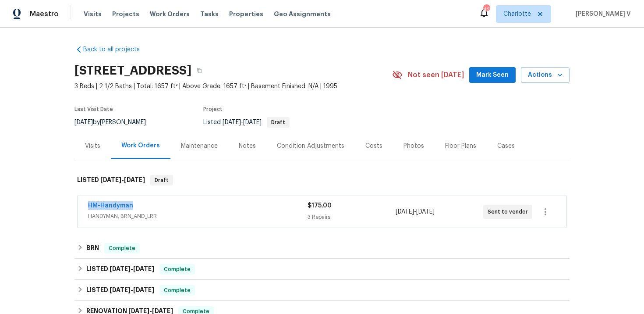
drag, startPoint x: 84, startPoint y: 203, endPoint x: 203, endPoint y: 206, distance: 119.2
click at [203, 206] on div "HM-Handyman HANDYMAN, BRN_AND_LRR $175.00 3 Repairs 10/1/2025 - 10/6/2025 Sent …" at bounding box center [322, 212] width 489 height 32
copy link "HM-Handyman"
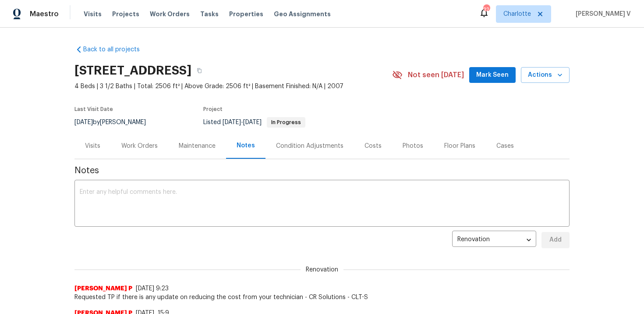
scroll to position [254, 0]
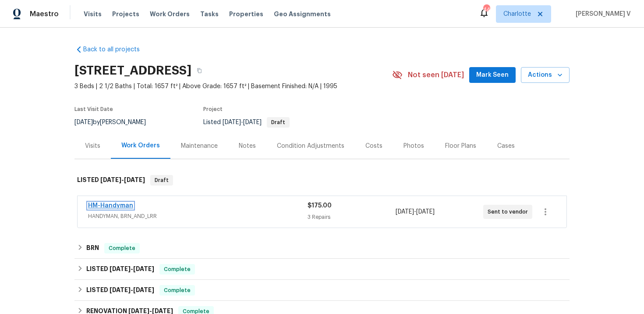
click at [122, 207] on link "HM-Handyman" at bounding box center [110, 205] width 45 height 6
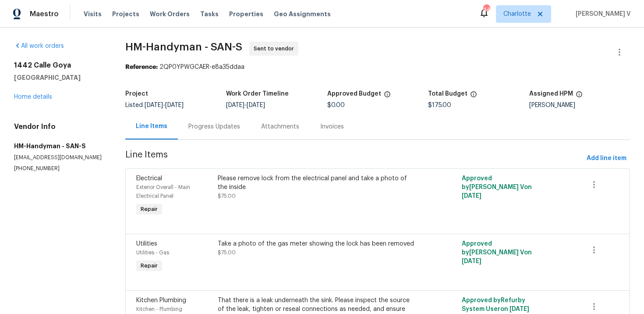
scroll to position [59, 0]
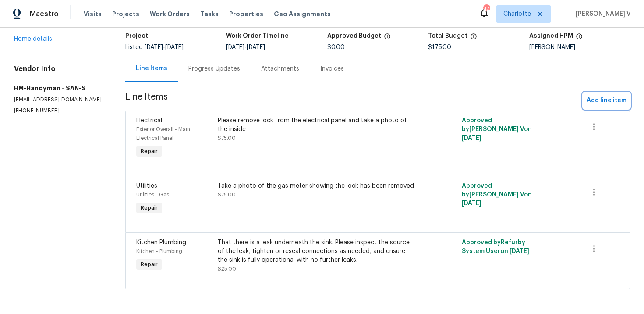
click at [594, 103] on span "Add line item" at bounding box center [607, 100] width 40 height 11
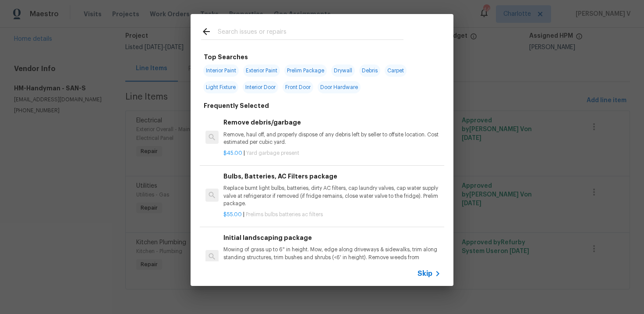
click at [424, 268] on div "Skip" at bounding box center [430, 273] width 25 height 11
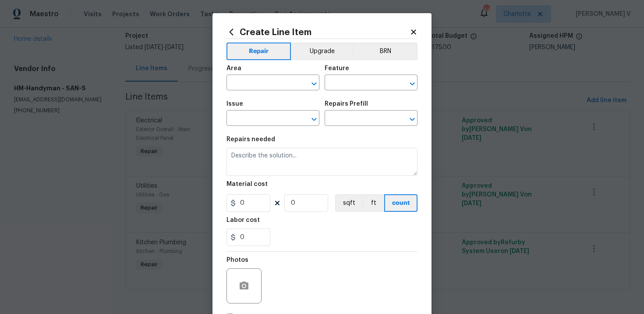
click at [268, 75] on div "Area" at bounding box center [273, 70] width 93 height 11
click at [260, 85] on input "text" at bounding box center [261, 84] width 68 height 14
click at [259, 100] on li "HVAC" at bounding box center [273, 103] width 93 height 14
type input "HVAC"
click at [324, 90] on div "Area HVAC ​ Feature ​" at bounding box center [322, 78] width 191 height 36
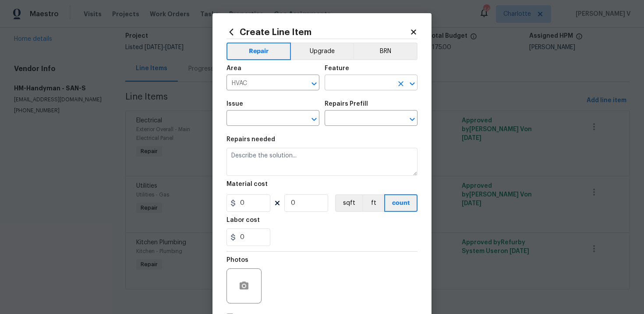
click at [340, 85] on input "text" at bounding box center [359, 84] width 68 height 14
click at [337, 120] on li "HVAC" at bounding box center [371, 124] width 93 height 14
type input "HVAC"
click at [260, 119] on input "text" at bounding box center [261, 119] width 68 height 14
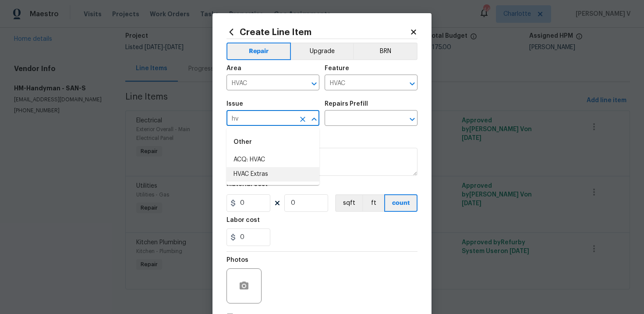
click at [279, 176] on li "HVAC Extras" at bounding box center [273, 174] width 93 height 14
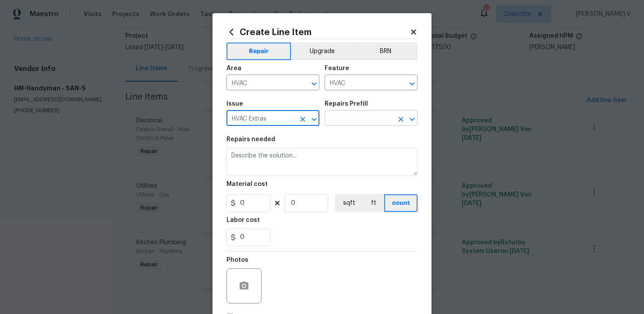
type input "HVAC Extras"
click at [352, 125] on input "text" at bounding box center [359, 119] width 68 height 14
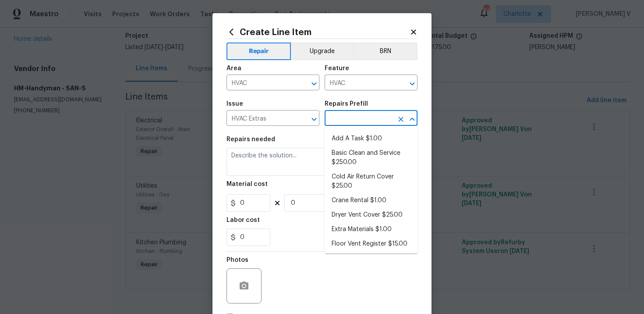
click at [351, 138] on li "Add A Task $1.00" at bounding box center [371, 138] width 93 height 14
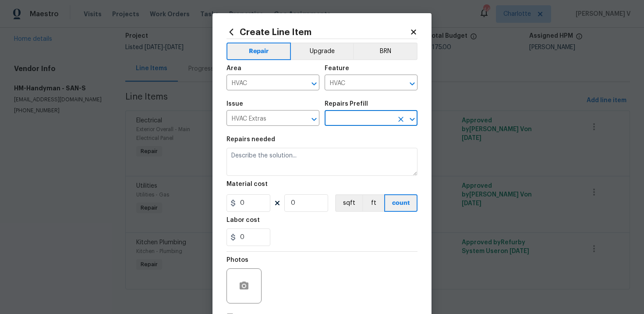
type input "Add A Task $1.00"
type textarea "HPM to detail"
type input "1"
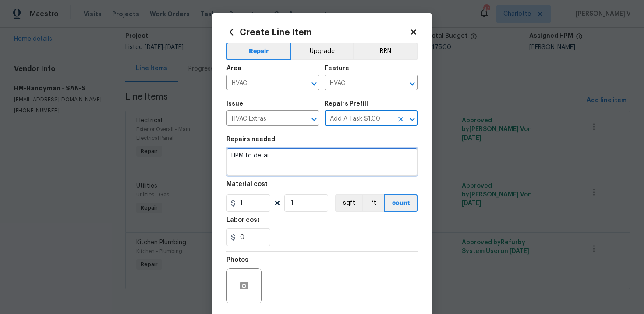
click at [308, 160] on textarea "HPM to detail" at bounding box center [322, 162] width 191 height 28
paste textarea "photo of the HVAC"
click at [230, 155] on textarea "photo of the HVAC" at bounding box center [322, 162] width 191 height 28
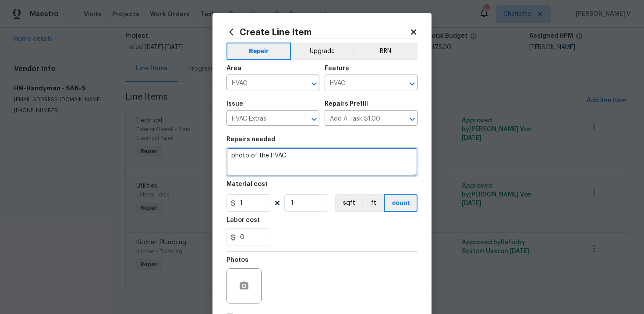
click at [234, 158] on textarea "photo of the HVAC" at bounding box center [322, 162] width 191 height 28
click at [293, 151] on textarea "Photo of the HVAC" at bounding box center [322, 162] width 191 height 28
click at [292, 155] on textarea "Photo of the HVAC" at bounding box center [322, 162] width 191 height 28
type textarea "Photo of the HVAC"
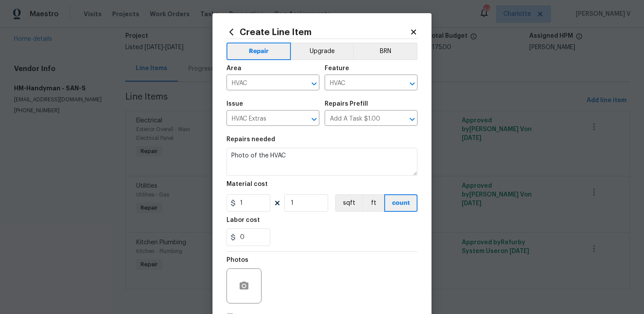
click at [244, 214] on section "Repairs needed Photo of the HVAC Material cost 1 1 sqft ft count Labor cost 0" at bounding box center [322, 191] width 191 height 120
click at [249, 208] on input "1" at bounding box center [249, 203] width 44 height 18
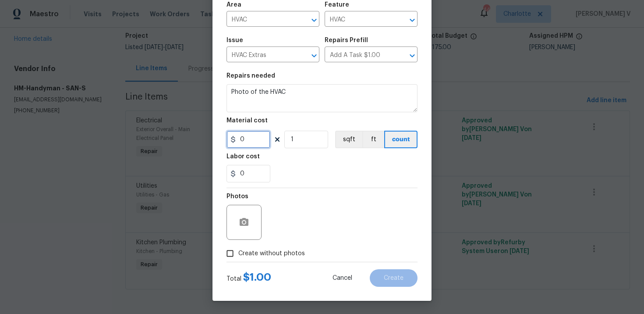
type input "0"
click at [244, 253] on span "Create without photos" at bounding box center [271, 253] width 67 height 9
click at [238, 253] on input "Create without photos" at bounding box center [230, 253] width 17 height 17
checkbox input "true"
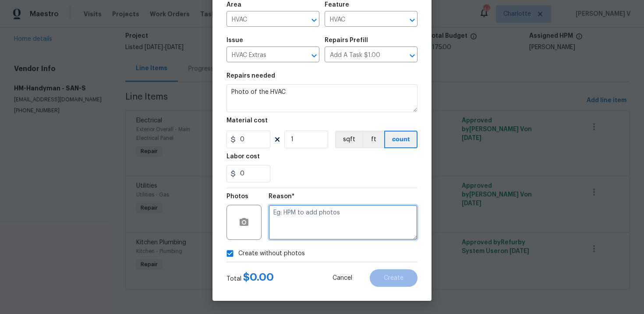
click at [317, 233] on textarea at bounding box center [343, 222] width 149 height 35
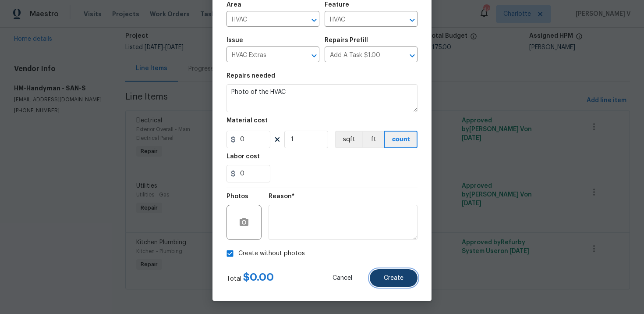
click at [393, 275] on span "Create" at bounding box center [394, 278] width 20 height 7
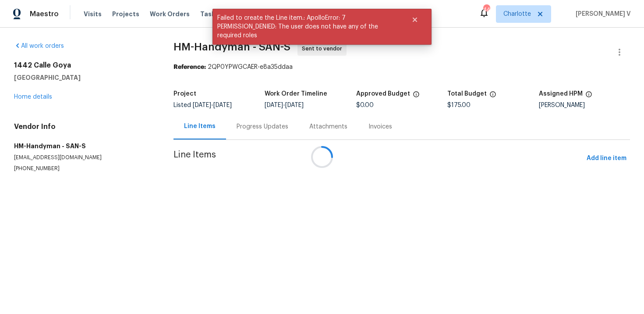
scroll to position [0, 0]
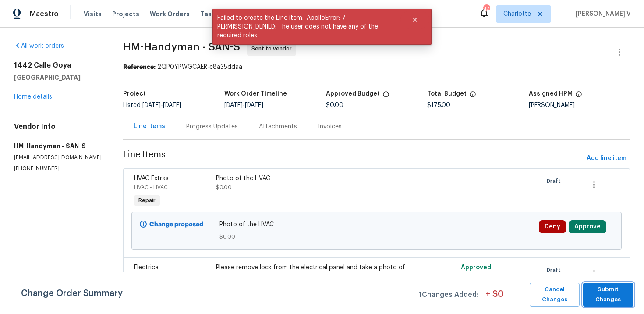
click at [598, 295] on span "Submit Changes" at bounding box center [609, 294] width 42 height 20
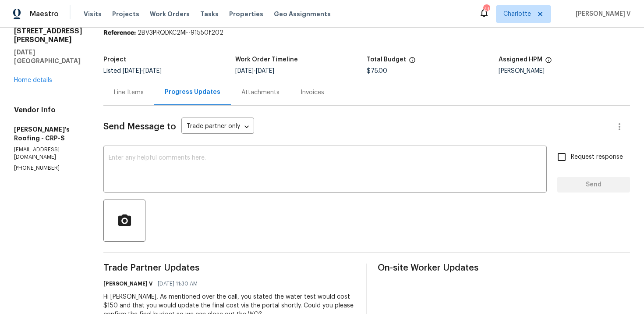
scroll to position [41, 0]
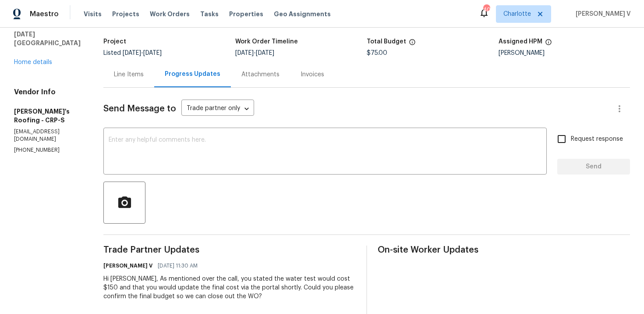
scroll to position [78, 0]
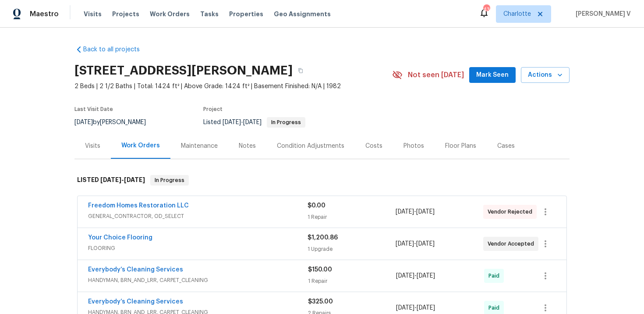
click at [243, 146] on div "Notes" at bounding box center [247, 146] width 17 height 9
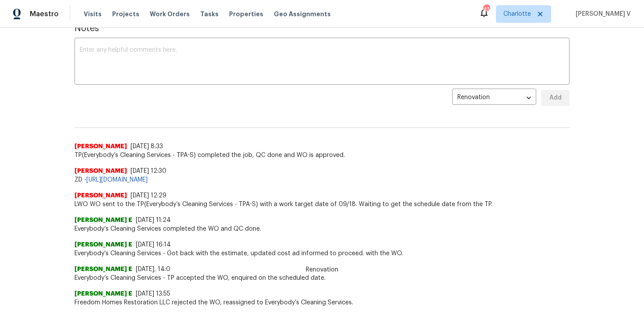
scroll to position [160, 0]
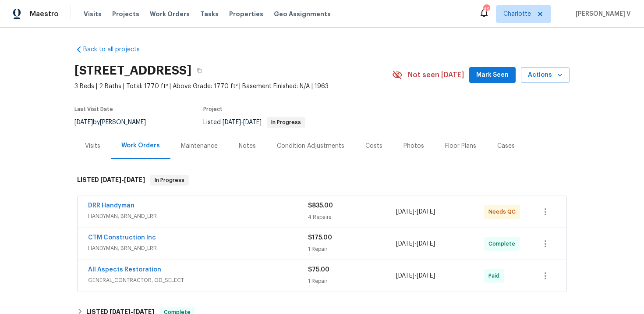
click at [254, 147] on div "Notes" at bounding box center [247, 146] width 38 height 26
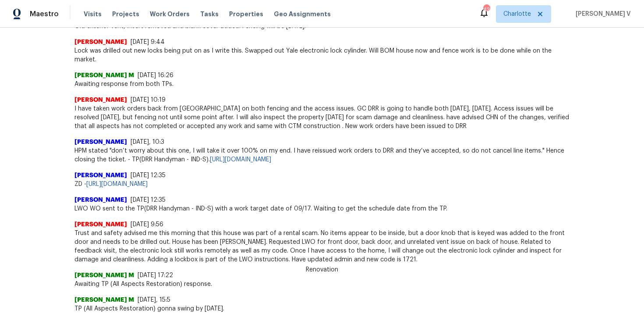
scroll to position [376, 0]
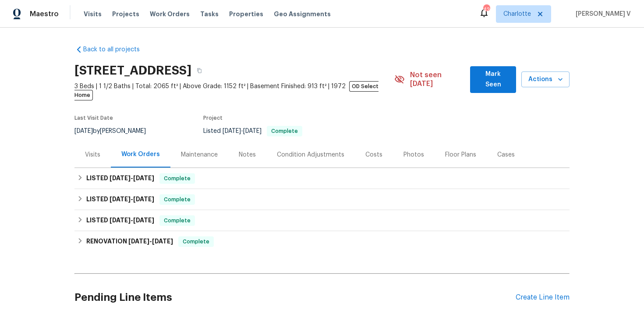
click at [258, 147] on div "Notes" at bounding box center [247, 155] width 38 height 26
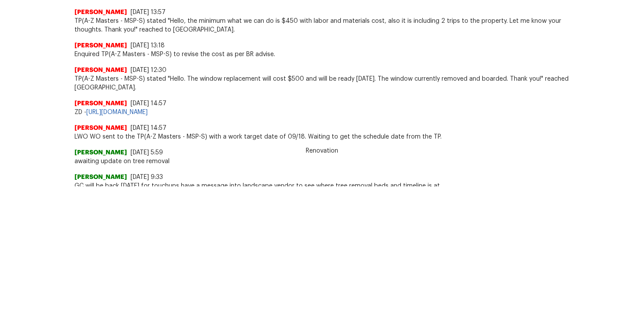
scroll to position [234, 0]
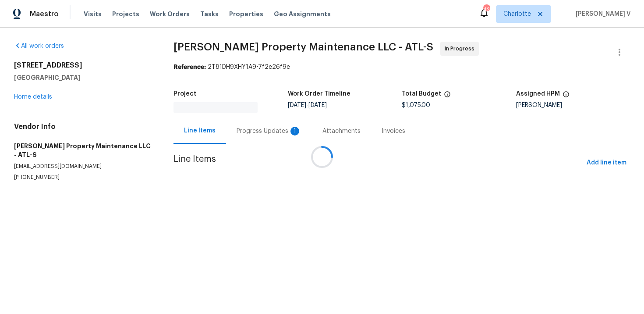
click at [238, 125] on div at bounding box center [322, 157] width 644 height 314
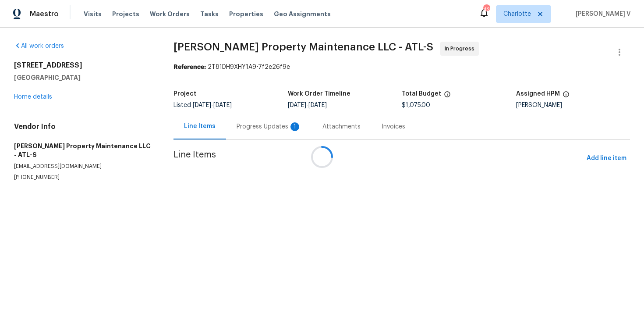
click at [238, 125] on div "Progress Updates 1" at bounding box center [269, 127] width 86 height 26
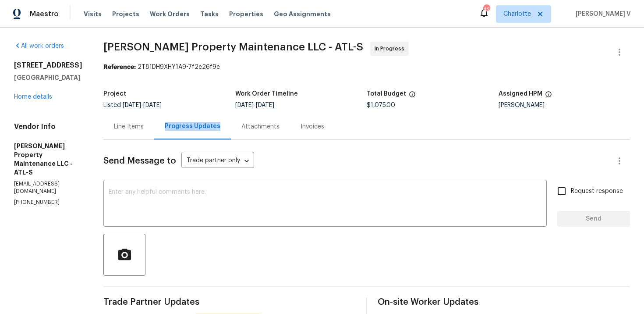
click at [139, 186] on div "x ​" at bounding box center [325, 204] width 444 height 45
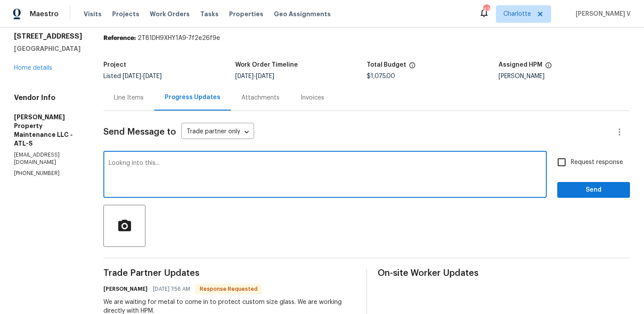
scroll to position [69, 0]
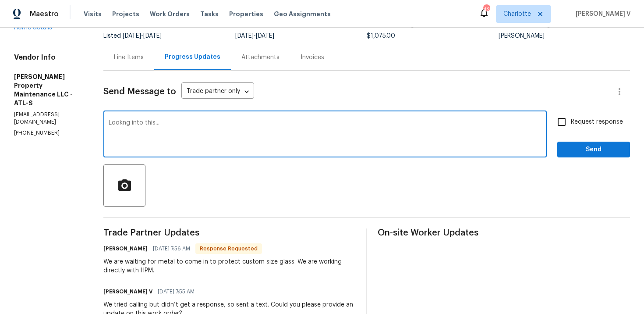
click at [124, 124] on textarea "Lookng into this..." at bounding box center [325, 135] width 433 height 31
type textarea "Looking into this..."
click at [594, 147] on span "Send" at bounding box center [594, 149] width 59 height 11
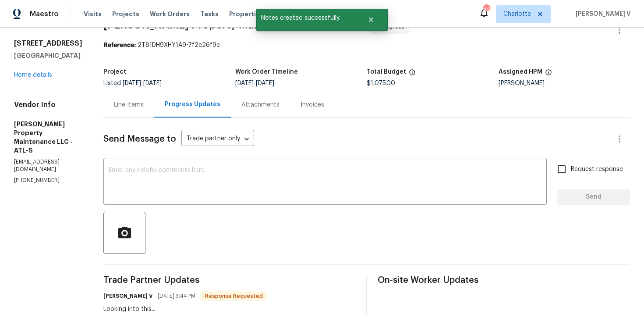
scroll to position [11, 0]
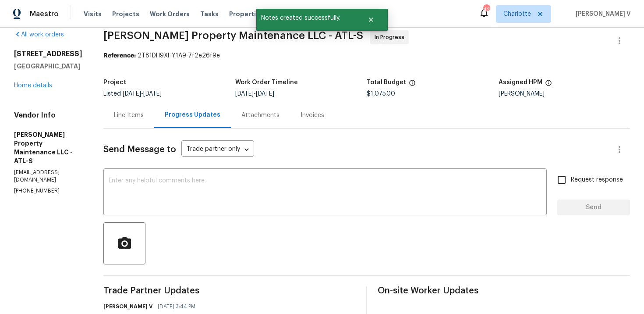
click at [39, 80] on div "[STREET_ADDRESS] Home details" at bounding box center [48, 70] width 68 height 40
click at [39, 81] on div "[STREET_ADDRESS] Home details" at bounding box center [48, 70] width 68 height 40
click at [39, 82] on link "Home details" at bounding box center [33, 85] width 38 height 6
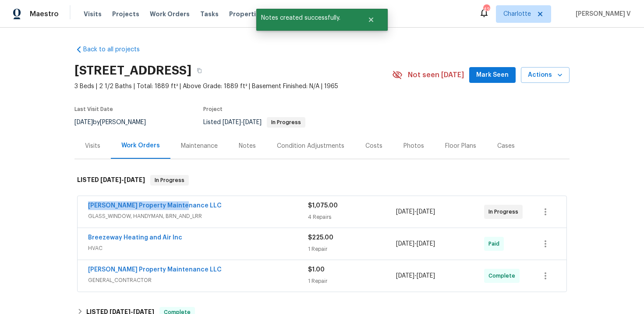
drag, startPoint x: 82, startPoint y: 207, endPoint x: 241, endPoint y: 207, distance: 159.5
click at [241, 207] on div "[PERSON_NAME] Property Maintenance LLC GLASS_WINDOW, HANDYMAN, BRN_AND_LRR $1,0…" at bounding box center [322, 212] width 489 height 32
copy link "[PERSON_NAME] Property Maintenance LLC"
click at [166, 206] on link "Glen Property Maintenance LLC" at bounding box center [155, 205] width 134 height 6
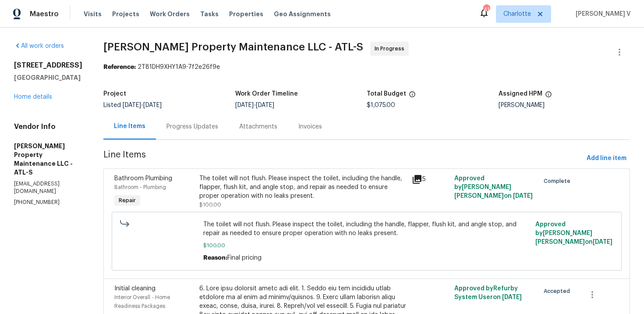
click at [194, 129] on div "Progress Updates" at bounding box center [193, 126] width 52 height 9
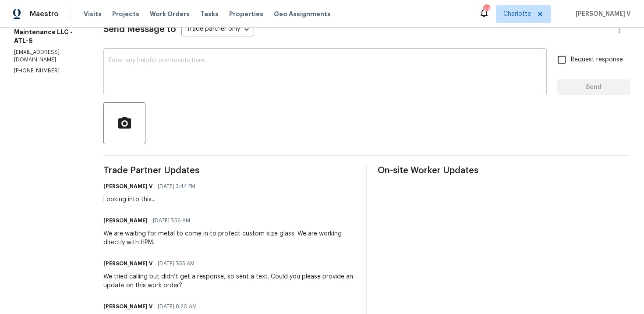
scroll to position [271, 0]
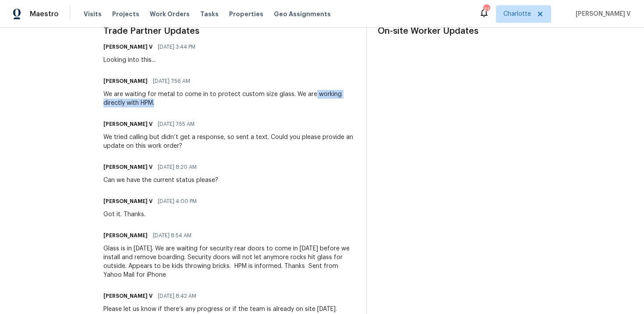
drag, startPoint x: 312, startPoint y: 93, endPoint x: 313, endPoint y: 100, distance: 6.6
click at [313, 100] on div "We are waiting for metal to come in to protect custom size glass. We are workin…" at bounding box center [229, 99] width 252 height 18
copy div "working directly with HPM."
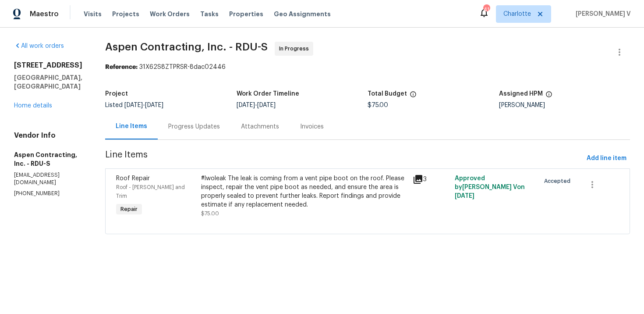
click at [201, 140] on section "Aspen Contracting, Inc. - RDU-S In Progress Reference: 31X62S8ZTPRSR-8dac02446 …" at bounding box center [367, 143] width 525 height 203
click at [202, 134] on div "Progress Updates" at bounding box center [194, 127] width 73 height 26
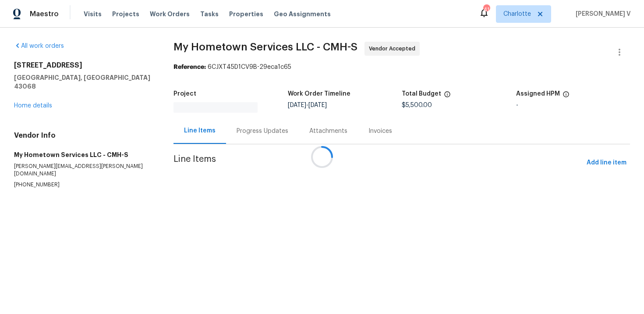
click at [235, 132] on div at bounding box center [322, 157] width 644 height 314
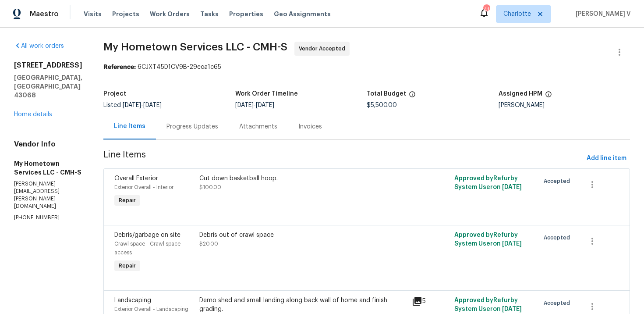
click at [202, 127] on div "Progress Updates" at bounding box center [193, 126] width 52 height 9
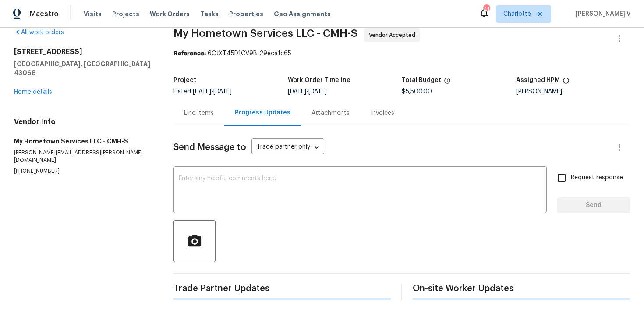
scroll to position [99, 0]
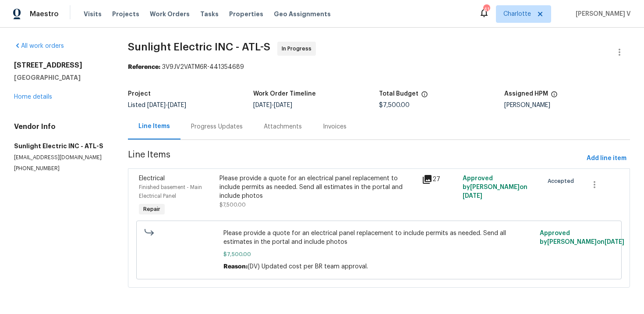
click at [240, 136] on div "Progress Updates" at bounding box center [217, 127] width 73 height 26
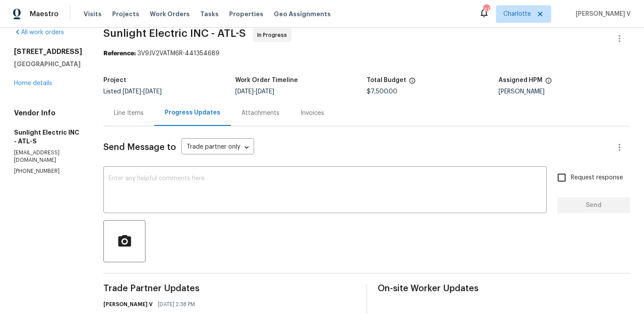
scroll to position [107, 0]
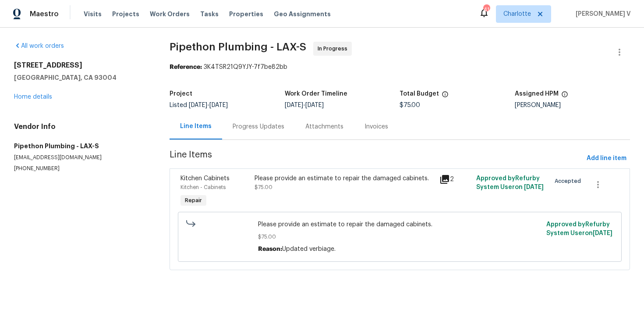
click at [238, 126] on div "Progress Updates" at bounding box center [259, 126] width 52 height 9
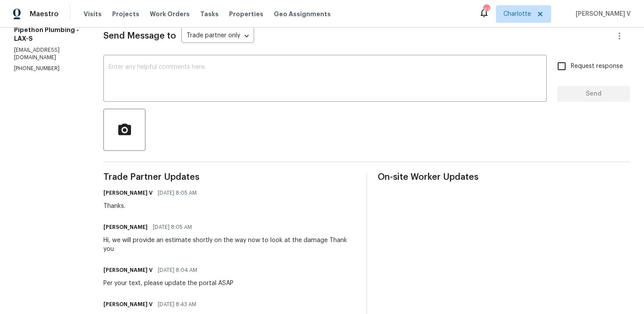
scroll to position [199, 0]
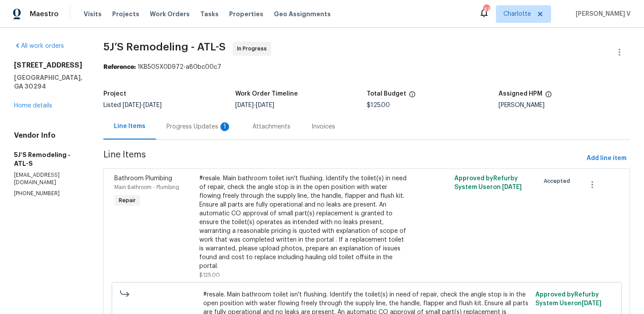
click at [207, 125] on div "Progress Updates 1" at bounding box center [199, 126] width 65 height 9
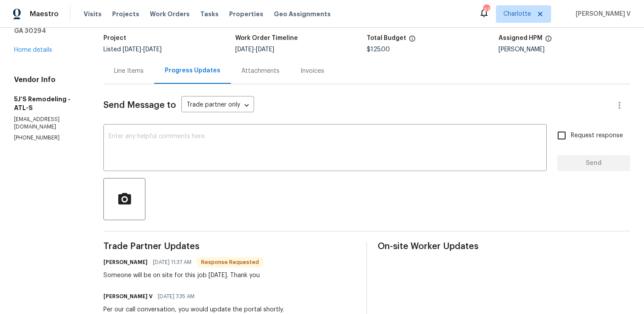
scroll to position [37, 0]
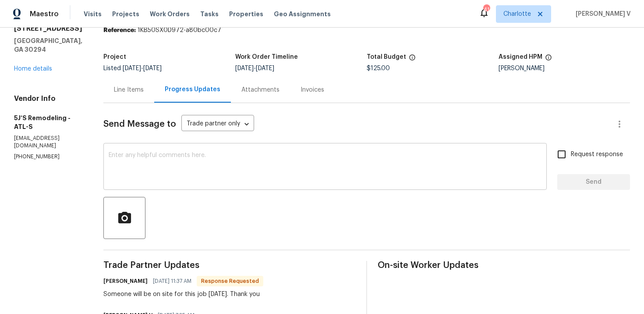
click at [162, 168] on textarea at bounding box center [325, 167] width 433 height 31
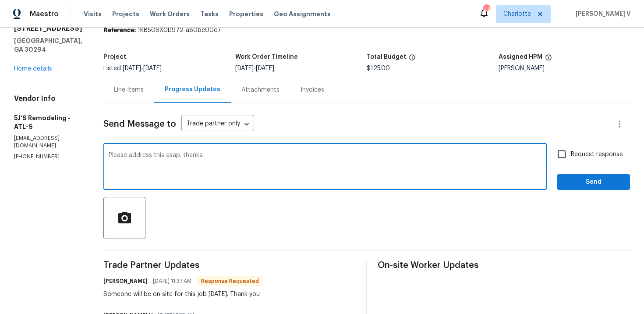
click at [111, 153] on textarea "Please address this asap. thanks." at bounding box center [325, 167] width 433 height 31
click at [124, 154] on textarea "Okay Please address this asap. thanks." at bounding box center [325, 167] width 433 height 31
click at [0, 0] on qb-div "Correct the capitalisation ASAP." at bounding box center [0, 0] width 0 height 0
click at [0, 0] on span "Correct the capitalisation" at bounding box center [0, 0] width 0 height 0
type textarea "Okay! #resale property Please address this ASAP. Thanks."
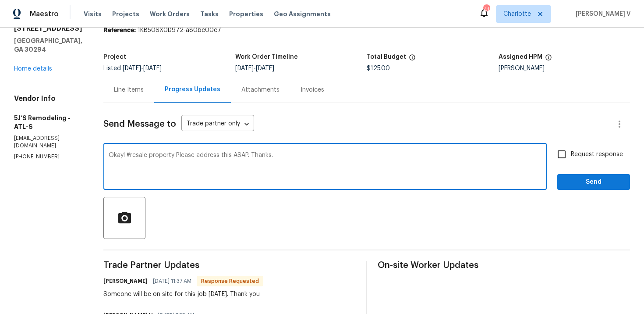
click at [580, 157] on span "Request response" at bounding box center [597, 154] width 52 height 9
click at [571, 157] on input "Request response" at bounding box center [562, 154] width 18 height 18
checkbox input "true"
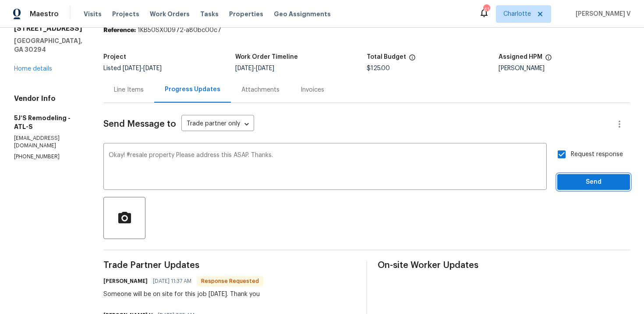
click at [582, 179] on span "Send" at bounding box center [594, 182] width 59 height 11
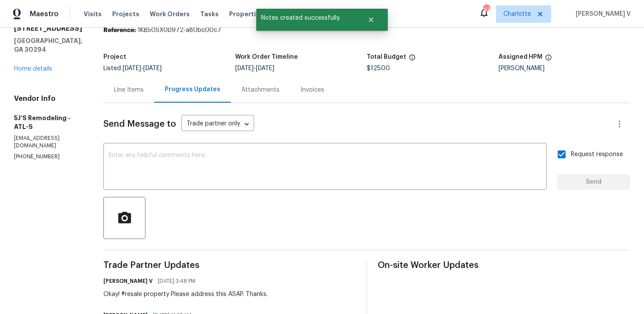
scroll to position [0, 0]
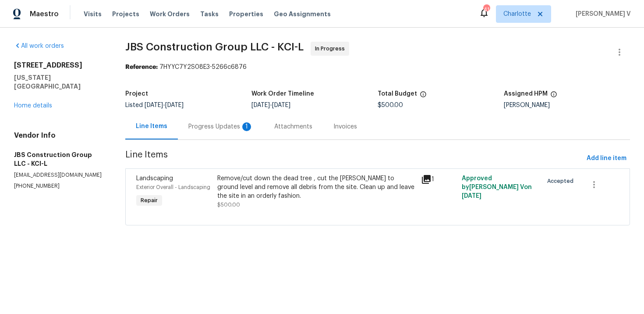
click at [240, 117] on div "Progress Updates 1" at bounding box center [221, 127] width 86 height 26
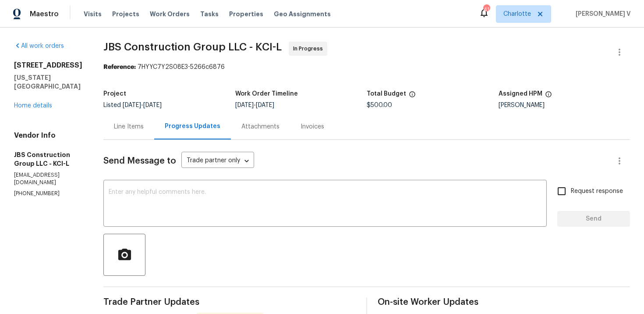
click at [144, 123] on div "Line Items" at bounding box center [129, 126] width 30 height 9
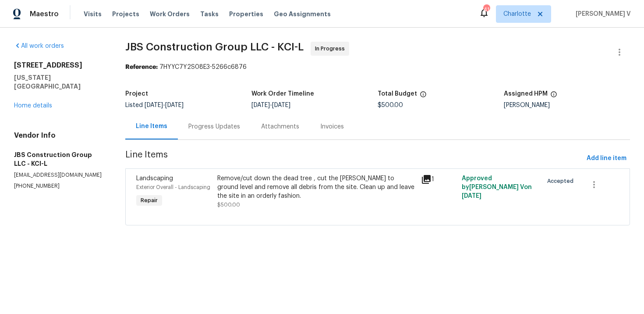
click at [272, 190] on div "Remove/cut down the dead tree , cut the [PERSON_NAME] to ground level and remov…" at bounding box center [316, 187] width 198 height 26
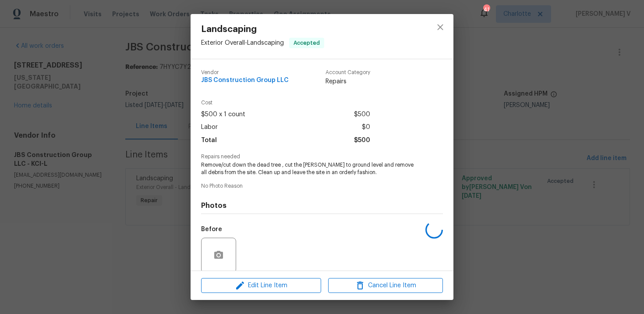
scroll to position [67, 0]
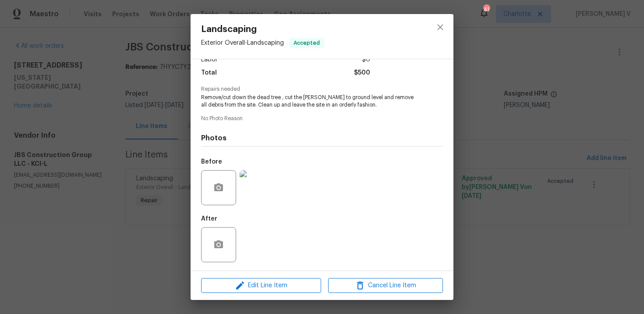
click at [131, 138] on div "Landscaping Exterior Overall - Landscaping Accepted Vendor JBS Construction Gro…" at bounding box center [322, 157] width 644 height 314
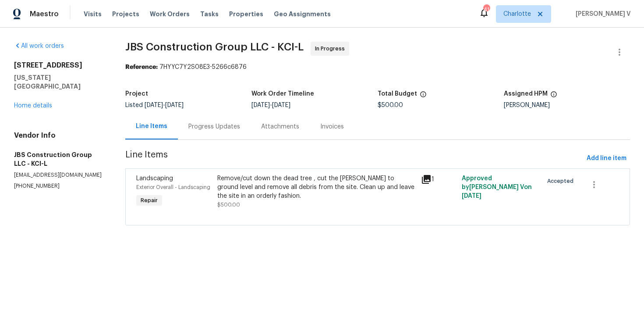
click at [215, 131] on div "Progress Updates" at bounding box center [214, 126] width 52 height 9
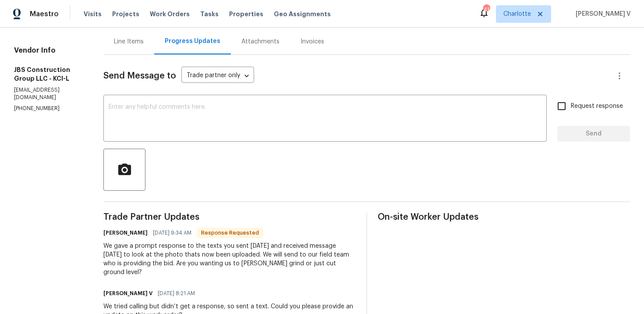
scroll to position [101, 0]
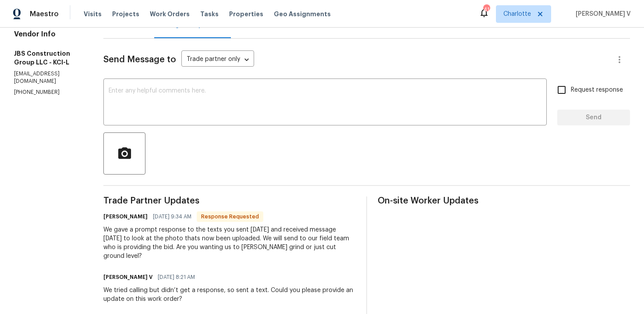
click at [156, 235] on div "We gave a prompt response to the texts you sent [DATE] and received message [DA…" at bounding box center [229, 242] width 252 height 35
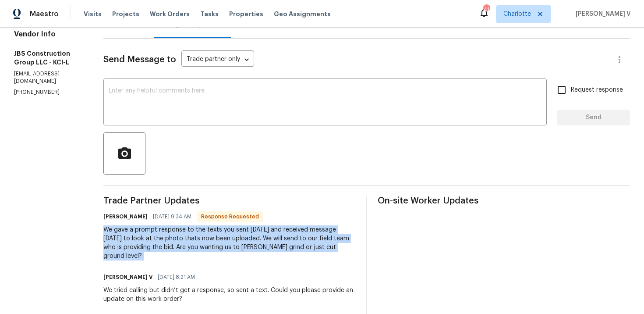
copy div "We gave a prompt response to the texts you sent [DATE] and received message [DA…"
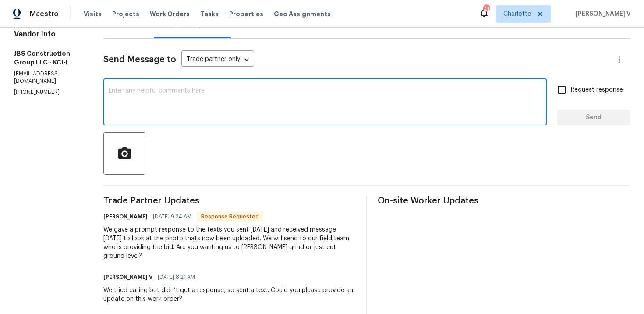
click at [160, 104] on textarea at bounding box center [325, 103] width 433 height 31
paste textarea "We only need the tree cut to ground level (not [PERSON_NAME] grind), with all d…"
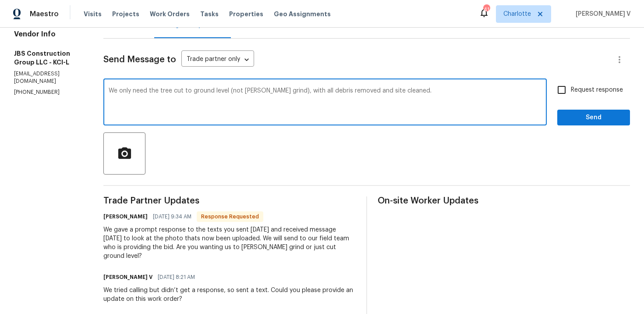
type textarea "We only need the tree cut to ground level (not [PERSON_NAME] grind), with all d…"
click at [566, 80] on div "Send Message to Trade partner only Trade partner only ​ We only need the tree c…" at bounding box center [366, 297] width 527 height 516
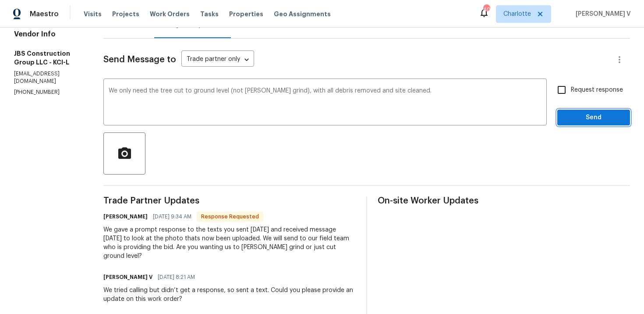
click at [572, 116] on span "Send" at bounding box center [594, 117] width 59 height 11
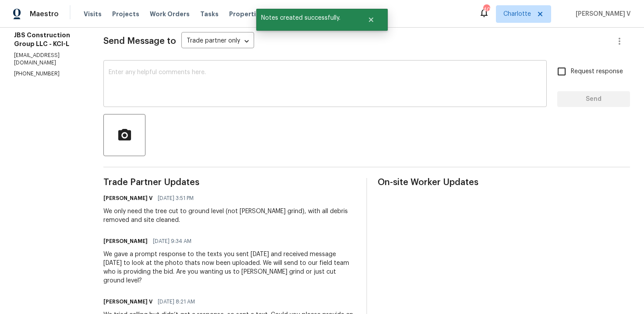
scroll to position [122, 0]
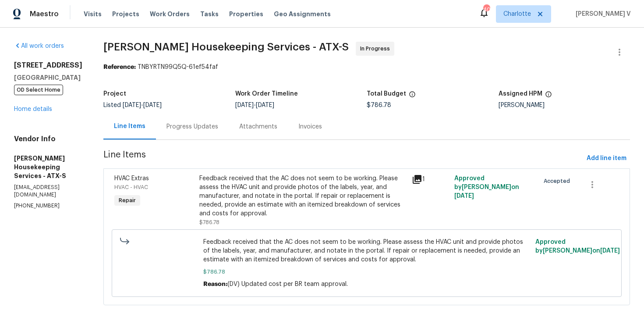
click at [228, 127] on div "Progress Updates" at bounding box center [192, 127] width 73 height 26
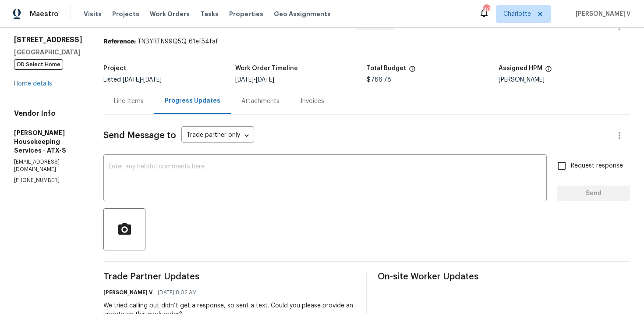
scroll to position [51, 0]
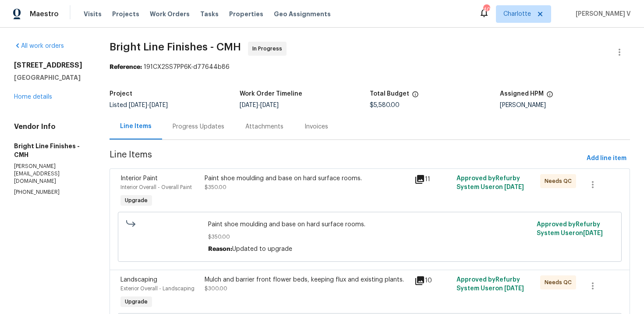
click at [215, 124] on div "Progress Updates" at bounding box center [199, 126] width 52 height 9
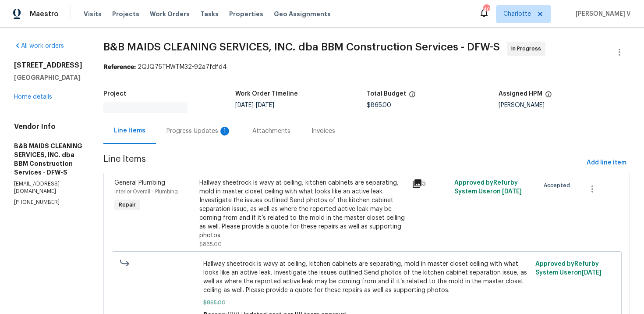
click at [242, 118] on div "Progress Updates 1" at bounding box center [199, 131] width 86 height 26
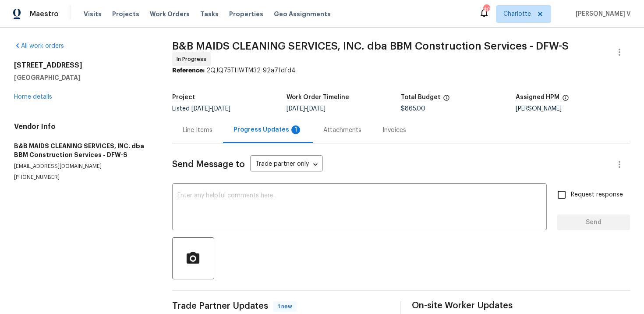
click at [246, 117] on div "Progress Updates 1" at bounding box center [268, 130] width 90 height 26
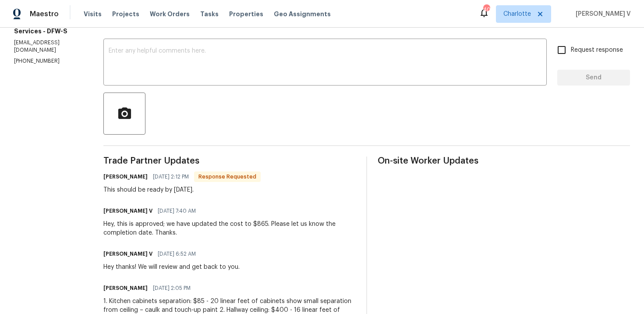
scroll to position [135, 0]
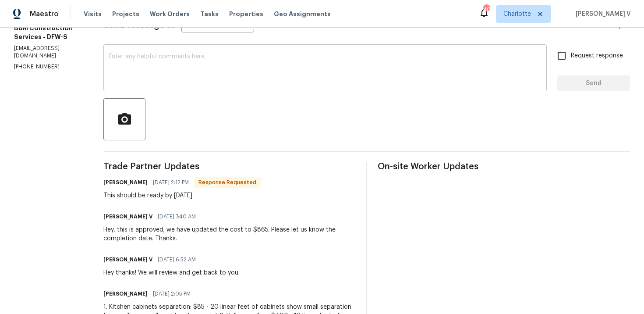
click at [203, 71] on textarea at bounding box center [325, 68] width 433 height 31
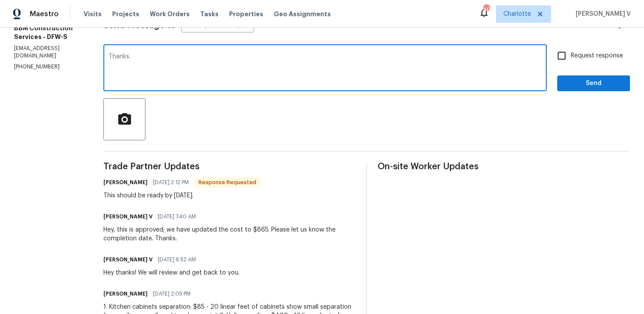
type textarea "Thanks."
click at [605, 82] on span "Send" at bounding box center [594, 83] width 59 height 11
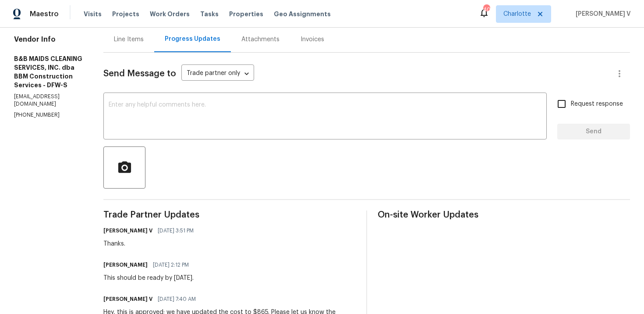
scroll to position [143, 0]
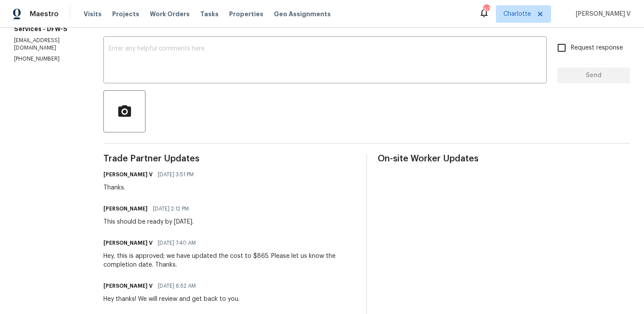
click at [153, 222] on div "This should be ready by [DATE]." at bounding box center [148, 221] width 91 height 9
click at [153, 222] on div "This should be ready by Friday." at bounding box center [148, 221] width 91 height 9
copy div "This should be ready by Friday."
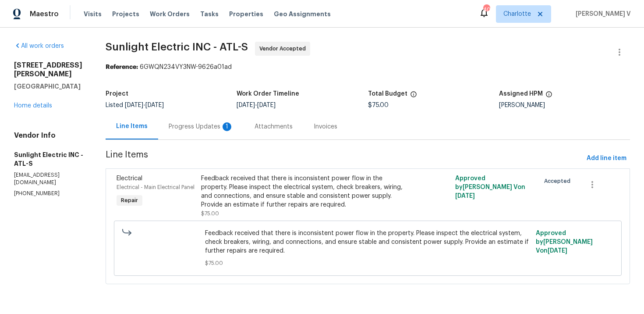
click at [213, 123] on div "Progress Updates 1" at bounding box center [201, 126] width 65 height 9
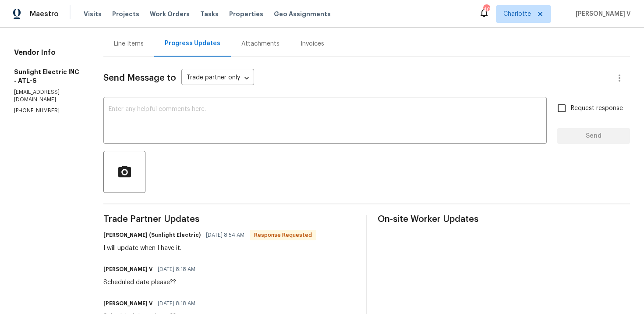
scroll to position [56, 0]
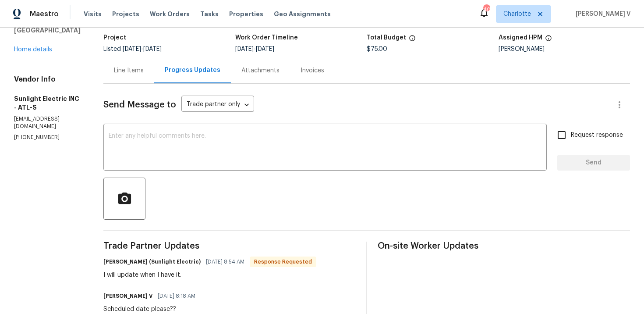
click at [142, 72] on div "Line Items" at bounding box center [129, 70] width 30 height 9
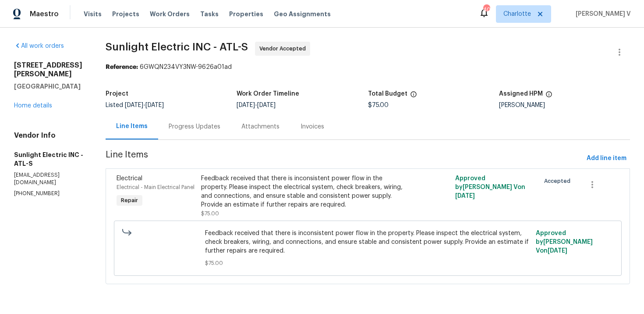
click at [203, 124] on div "Progress Updates" at bounding box center [195, 126] width 52 height 9
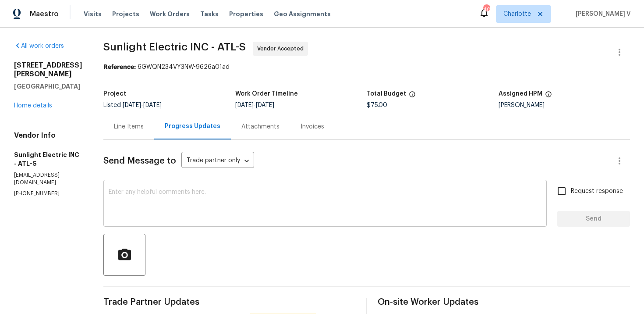
click at [189, 199] on textarea at bounding box center [325, 204] width 433 height 31
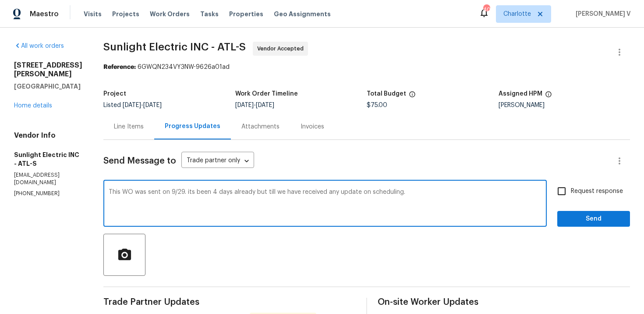
click at [189, 199] on textarea "This WO was sent on 9/29. its been 4 days already but till we have received any…" at bounding box center [325, 204] width 433 height 31
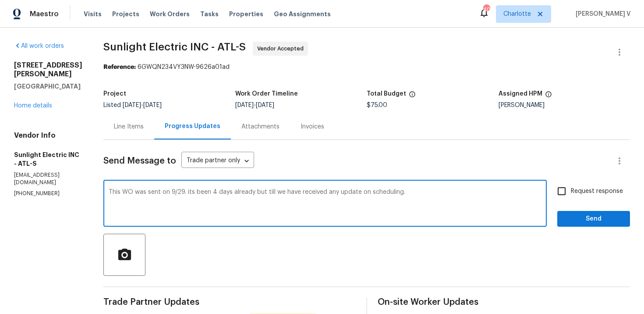
click at [456, 191] on textarea "This WO was sent on 9/29. its been 4 days already but till we have received any…" at bounding box center [325, 204] width 433 height 31
drag, startPoint x: 508, startPoint y: 193, endPoint x: 508, endPoint y: 205, distance: 12.3
click at [508, 205] on textarea "This WO was sent on 9/29. its been 4 days already but till we have received any…" at bounding box center [325, 204] width 433 height 31
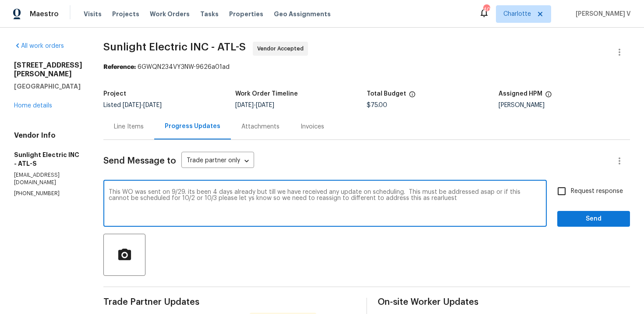
drag, startPoint x: 431, startPoint y: 199, endPoint x: 494, endPoint y: 199, distance: 62.2
click at [494, 199] on textarea "This WO was sent on 9/29. its been 4 days already but till we have received any…" at bounding box center [325, 204] width 433 height 31
click at [381, 199] on textarea "This WO was sent on 9/29. its been 4 days already but till we have received any…" at bounding box center [325, 204] width 433 height 31
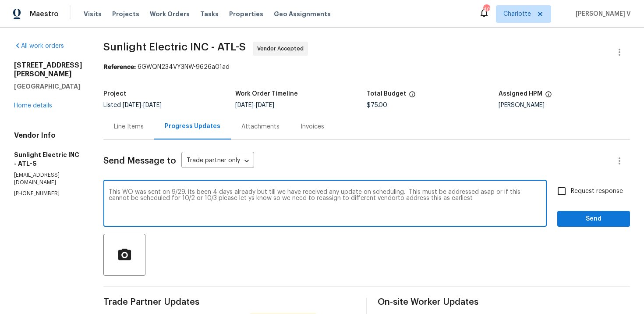
click at [381, 199] on textarea "This WO was sent on 9/29. its been 4 days already but till we have received any…" at bounding box center [325, 204] width 433 height 31
paste textarea ", and it has been 4 days without any update on scheduling. This needs to be add…"
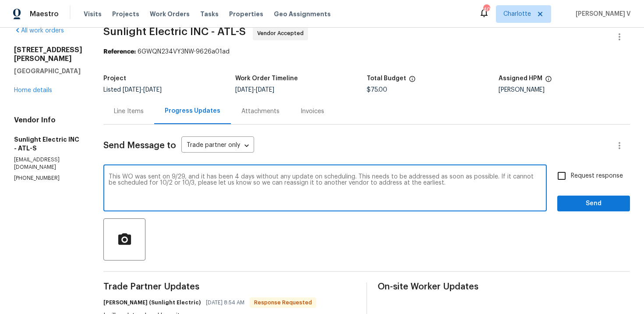
type textarea "This WO was sent on 9/29, and it has been 4 days without any update on scheduli…"
click at [571, 171] on input "Request response" at bounding box center [562, 176] width 18 height 18
checkbox input "true"
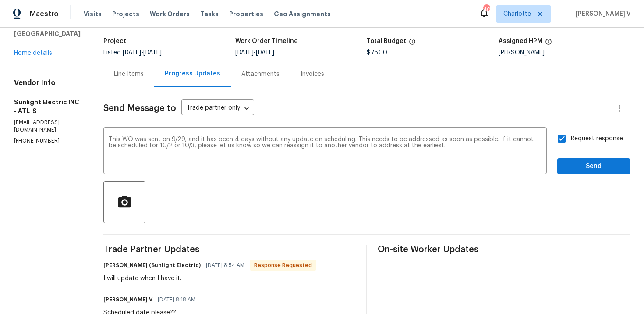
scroll to position [58, 0]
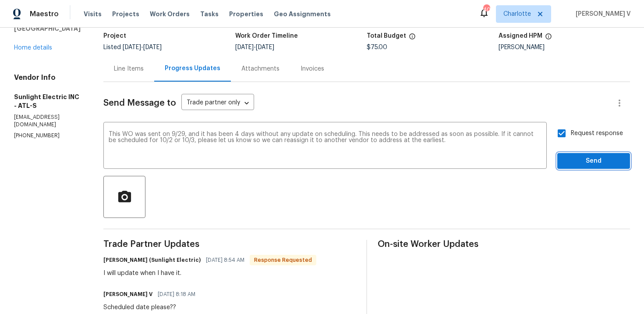
click at [566, 166] on span "Send" at bounding box center [594, 161] width 59 height 11
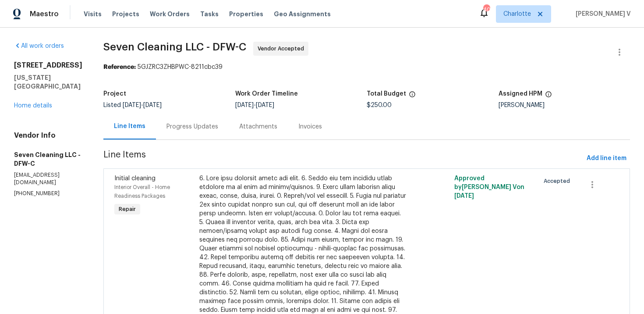
click at [198, 129] on div "Progress Updates" at bounding box center [193, 126] width 52 height 9
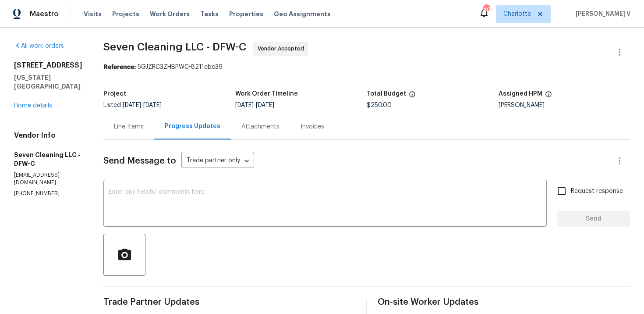
scroll to position [157, 0]
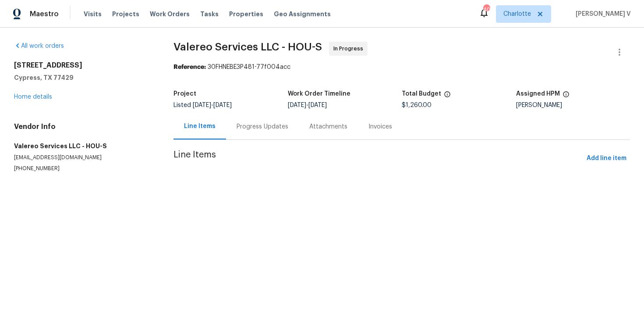
click at [232, 131] on section "Valereo Services LLC - HOU-S In Progress Reference: 30FHNEBE3P481-77f004acc Pro…" at bounding box center [402, 118] width 457 height 152
click at [232, 131] on div at bounding box center [322, 157] width 644 height 314
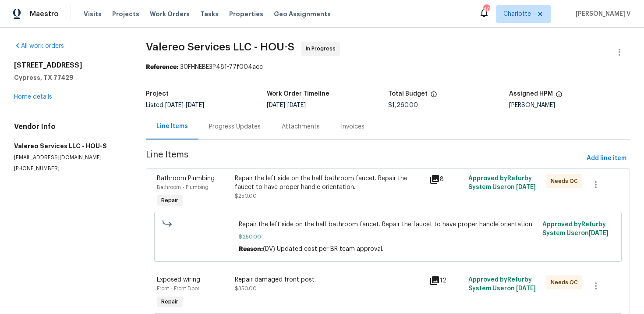
click at [237, 129] on div "Progress Updates" at bounding box center [235, 126] width 52 height 9
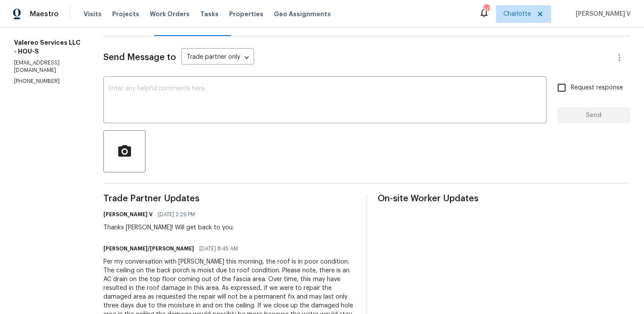
scroll to position [128, 0]
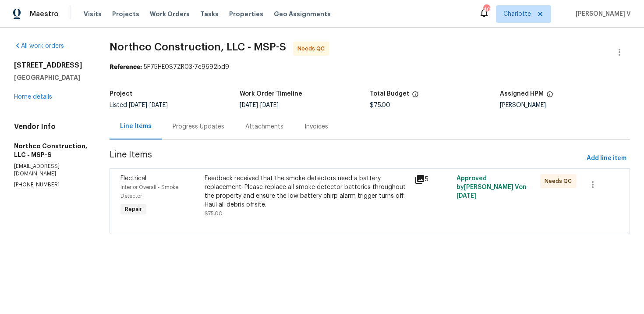
click at [208, 125] on div "Progress Updates" at bounding box center [199, 126] width 52 height 9
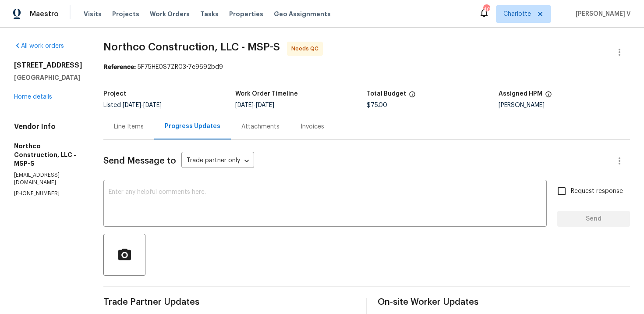
click at [133, 122] on div "Line Items" at bounding box center [129, 126] width 30 height 9
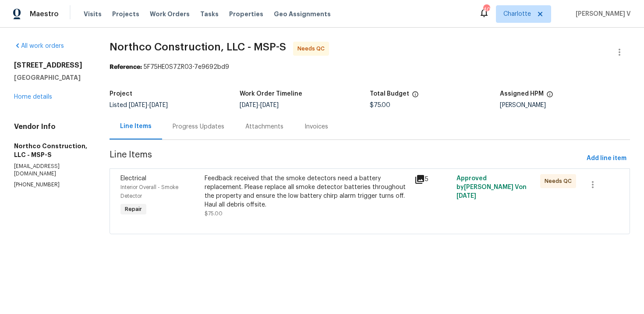
click at [276, 206] on div "Feedback received that the smoke detectors need a battery replacement. Please r…" at bounding box center [307, 191] width 205 height 35
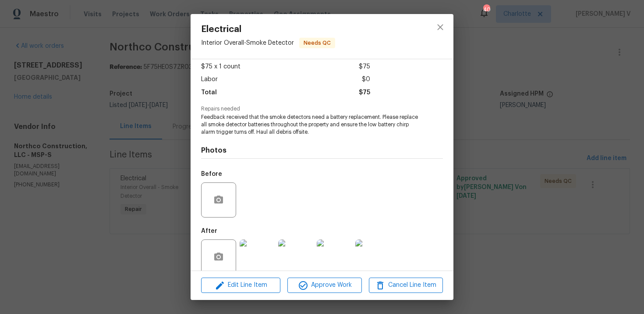
scroll to position [60, 0]
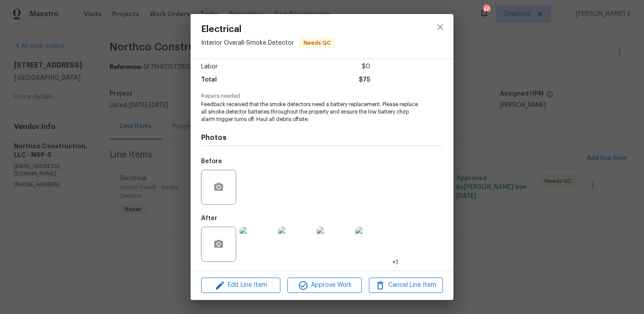
click at [273, 246] on img at bounding box center [257, 244] width 35 height 35
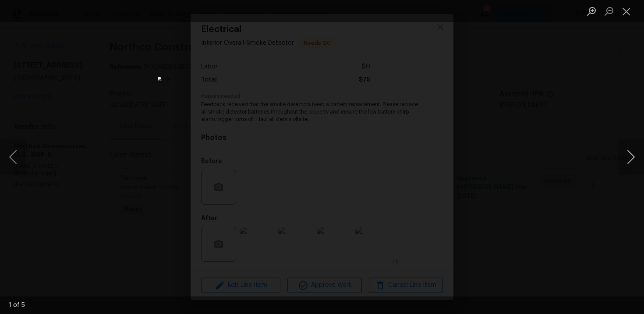
click at [630, 153] on button "Next image" at bounding box center [631, 156] width 26 height 35
click at [613, 93] on div "Lightbox" at bounding box center [322, 157] width 644 height 314
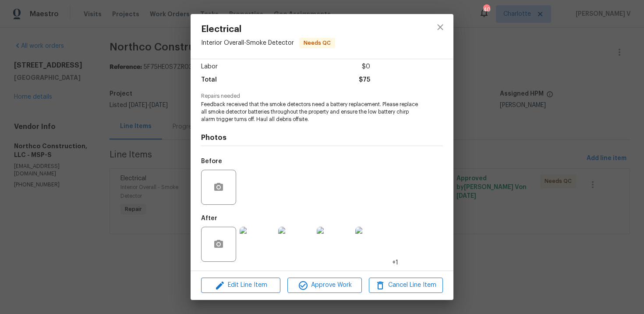
click at [613, 93] on div "Electrical Interior Overall - Smoke Detector Needs QC Vendor Northco Constructi…" at bounding box center [322, 157] width 644 height 314
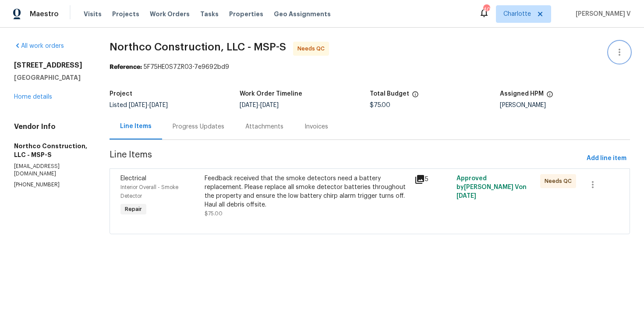
click at [622, 54] on icon "button" at bounding box center [619, 52] width 11 height 11
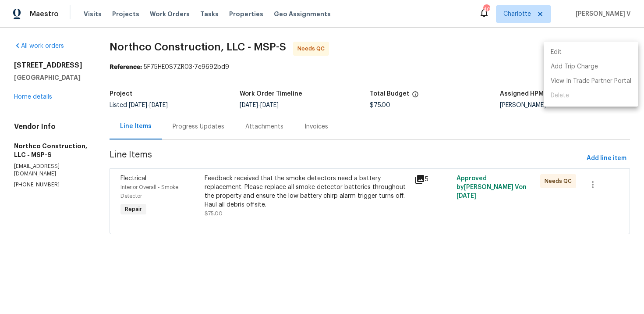
click at [600, 51] on li "Edit" at bounding box center [591, 52] width 95 height 14
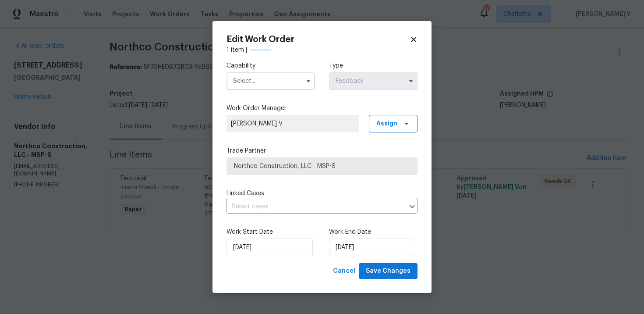
click at [315, 75] on span at bounding box center [308, 81] width 13 height 13
click at [292, 81] on input "text" at bounding box center [271, 81] width 89 height 18
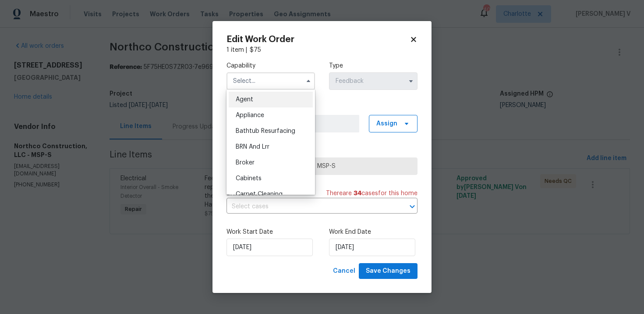
click at [259, 92] on div "Agent" at bounding box center [271, 100] width 84 height 16
type input "Agent"
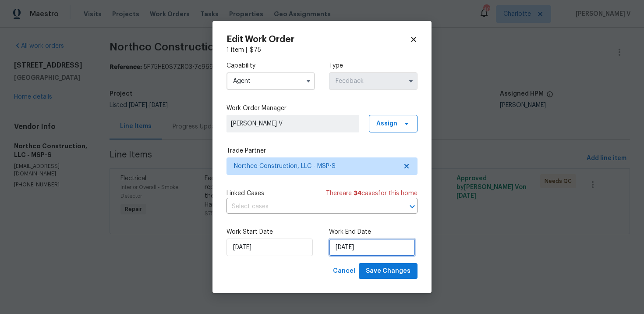
click at [340, 249] on input "03/10/2025" at bounding box center [372, 247] width 86 height 18
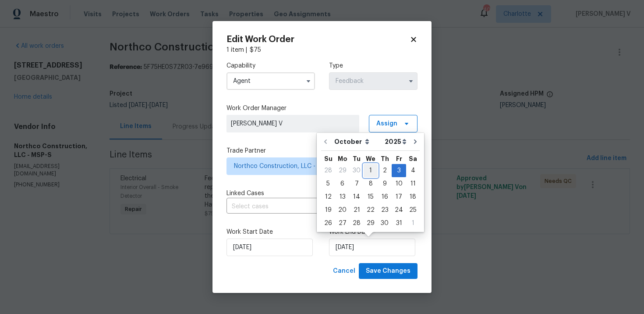
click at [367, 167] on div "1" at bounding box center [371, 170] width 14 height 12
type input "01/10/2025"
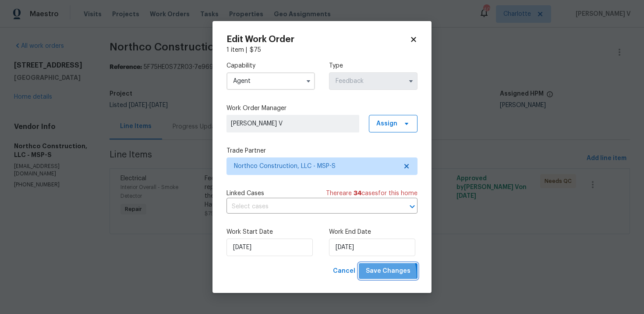
click at [379, 275] on span "Save Changes" at bounding box center [388, 271] width 45 height 11
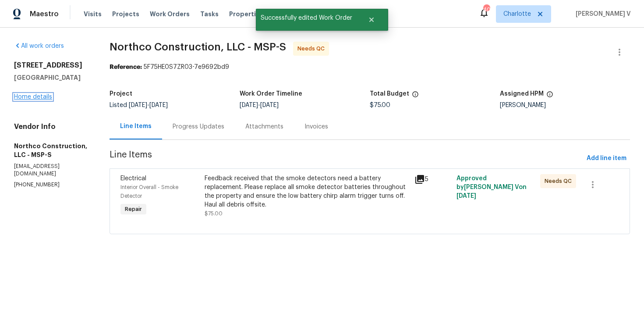
click at [28, 95] on link "Home details" at bounding box center [33, 97] width 38 height 6
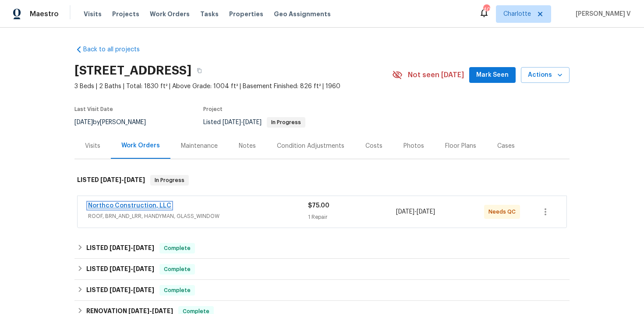
click at [131, 206] on link "Northco Construction, LLC" at bounding box center [129, 205] width 83 height 6
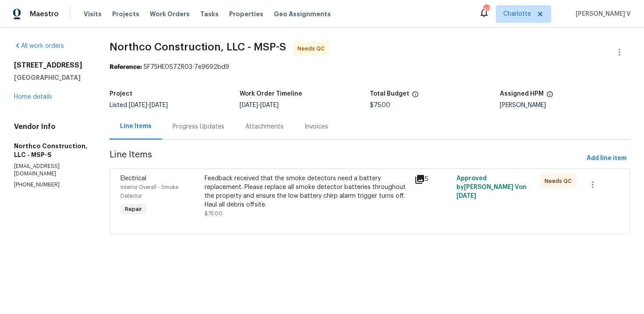
click at [303, 197] on div "Feedback received that the smoke detectors need a battery replacement. Please r…" at bounding box center [307, 191] width 205 height 35
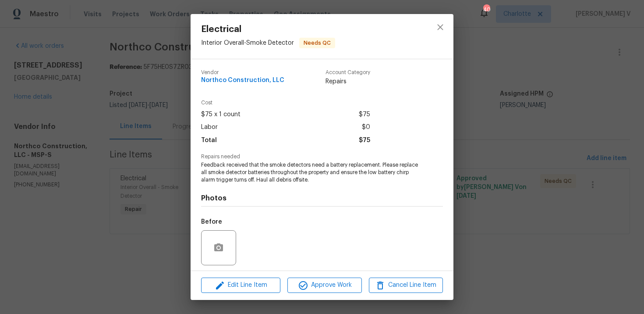
scroll to position [60, 0]
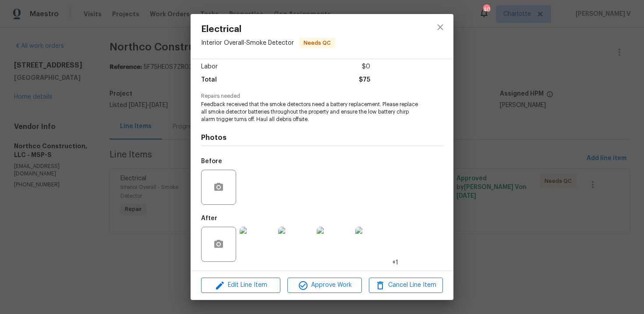
click at [256, 249] on img at bounding box center [257, 244] width 35 height 35
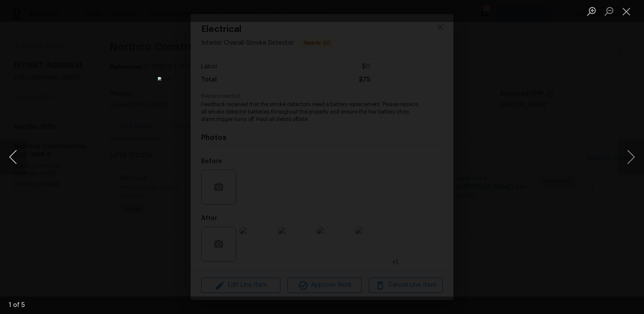
click at [15, 152] on button "Previous image" at bounding box center [13, 156] width 26 height 35
click at [94, 84] on div "Lightbox" at bounding box center [322, 157] width 644 height 314
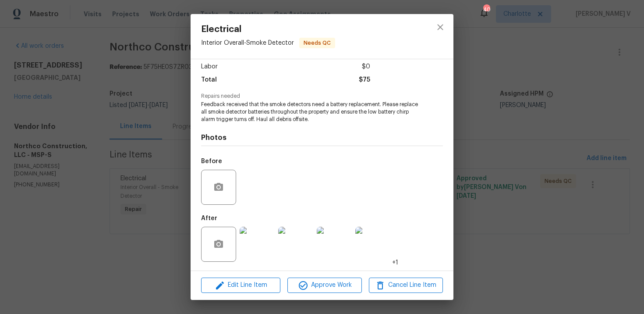
click at [478, 198] on div "Electrical Interior Overall - Smoke Detector Needs QC Vendor Northco Constructi…" at bounding box center [322, 157] width 644 height 314
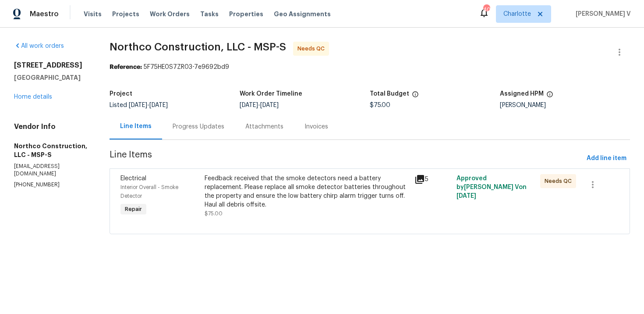
click at [309, 195] on div "Feedback received that the smoke detectors need a battery replacement. Please r…" at bounding box center [307, 191] width 205 height 35
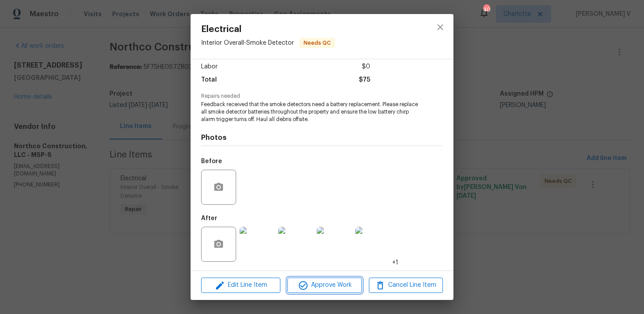
click at [306, 281] on icon "button" at bounding box center [303, 285] width 11 height 11
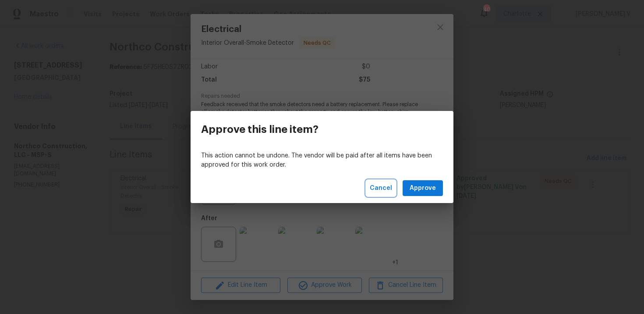
click at [380, 189] on span "Cancel" at bounding box center [381, 188] width 22 height 11
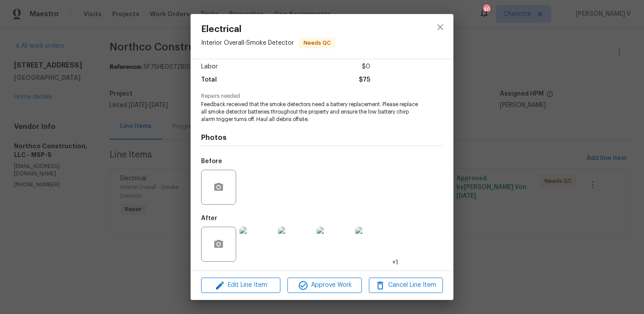
click at [263, 234] on img at bounding box center [257, 244] width 35 height 35
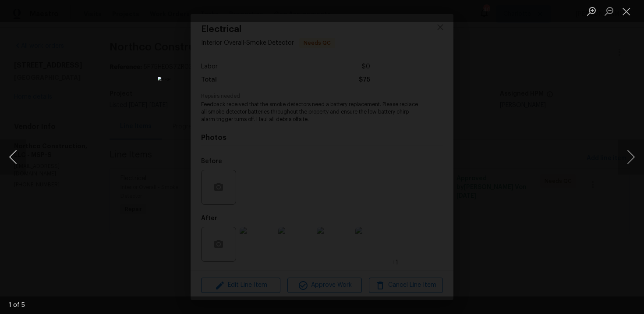
click at [13, 153] on button "Previous image" at bounding box center [13, 156] width 26 height 35
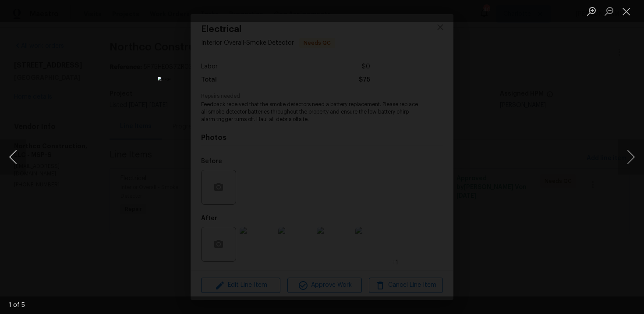
click at [13, 153] on button "Previous image" at bounding box center [13, 156] width 26 height 35
click at [73, 122] on div "Lightbox" at bounding box center [322, 157] width 644 height 314
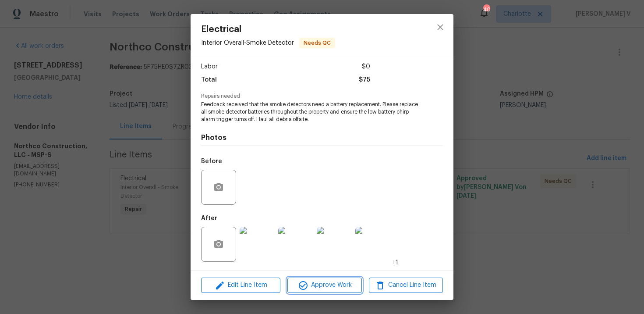
click at [321, 279] on button "Approve Work" at bounding box center [325, 284] width 74 height 15
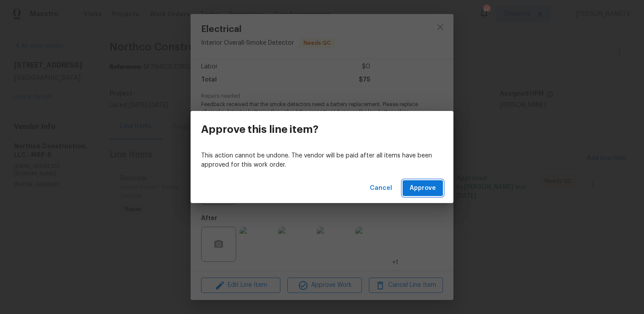
click at [431, 189] on span "Approve" at bounding box center [423, 188] width 26 height 11
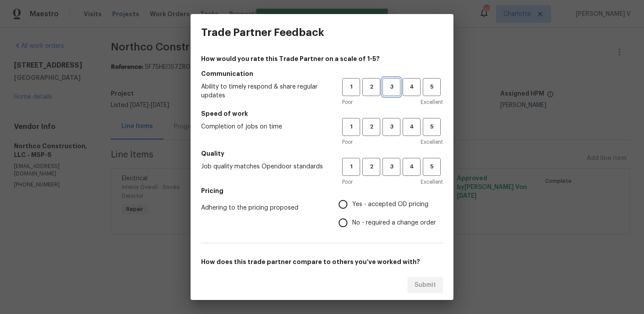
click at [387, 88] on span "3" at bounding box center [392, 87] width 16 height 10
click at [391, 132] on button "3" at bounding box center [392, 127] width 18 height 18
click at [388, 174] on button "3" at bounding box center [392, 167] width 18 height 18
click at [357, 223] on span "No - required a change order" at bounding box center [394, 222] width 84 height 9
click at [352, 223] on input "No - required a change order" at bounding box center [343, 222] width 18 height 18
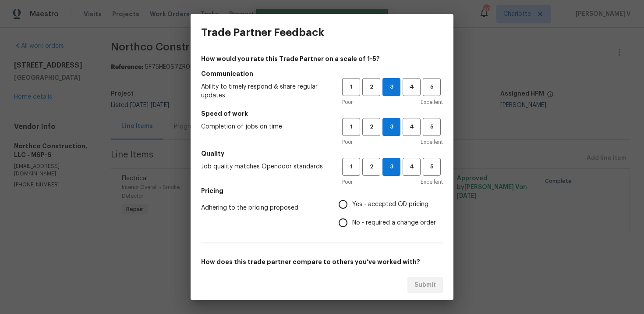
radio input "true"
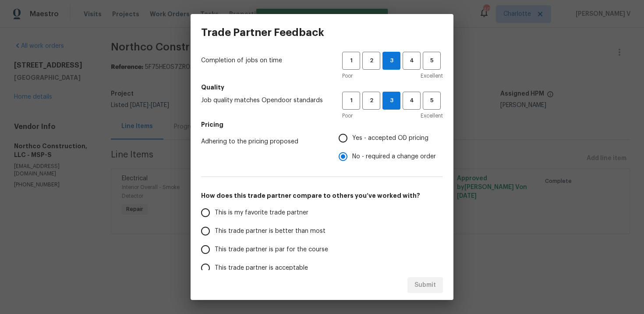
click at [319, 234] on span "This trade partner is better than most" at bounding box center [270, 231] width 111 height 9
click at [215, 234] on input "This trade partner is better than most" at bounding box center [205, 231] width 18 height 18
click at [432, 287] on span "Submit" at bounding box center [425, 285] width 21 height 11
radio input "true"
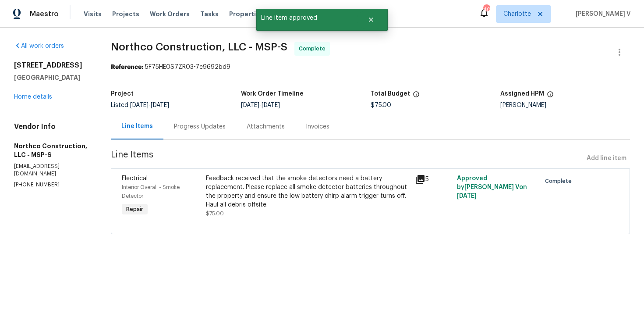
click at [220, 121] on div "Progress Updates" at bounding box center [199, 127] width 73 height 26
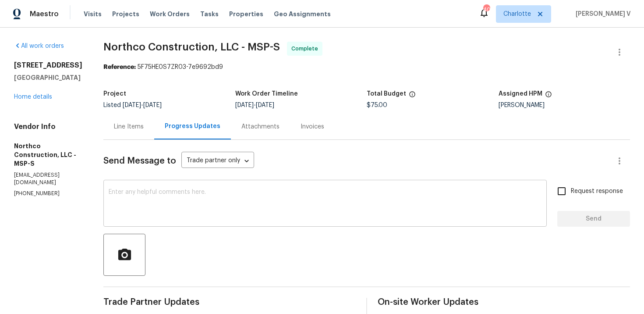
click at [206, 199] on textarea at bounding box center [325, 204] width 433 height 31
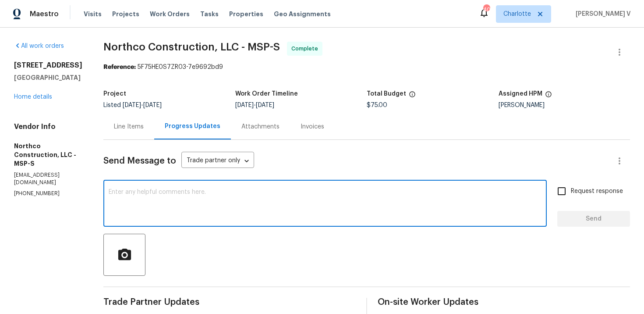
paste textarea "Hey, the work order has been approved. Thanks for the job :)"
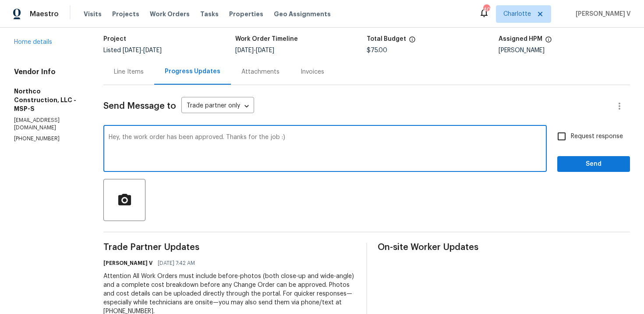
scroll to position [141, 0]
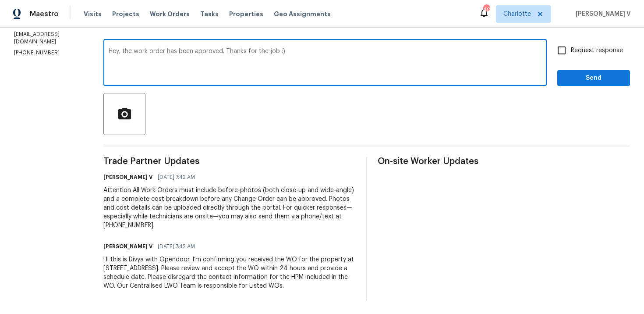
type textarea "Hey, the work order has been approved. Thanks for the job :)"
click at [585, 91] on div "Send Message to Trade partner only Trade partner only ​ Hey, the work order has…" at bounding box center [366, 150] width 527 height 302
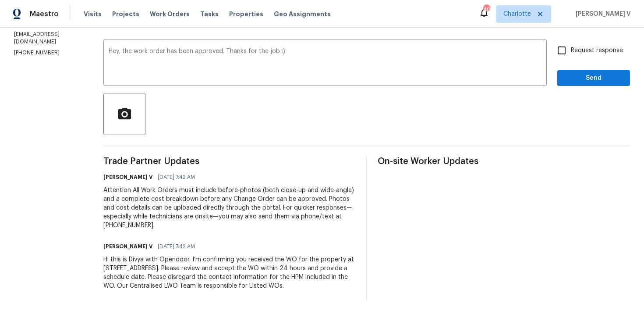
click at [582, 86] on div "Send Message to Trade partner only Trade partner only ​ Hey, the work order has…" at bounding box center [366, 150] width 527 height 302
click at [579, 84] on button "Send" at bounding box center [594, 78] width 73 height 16
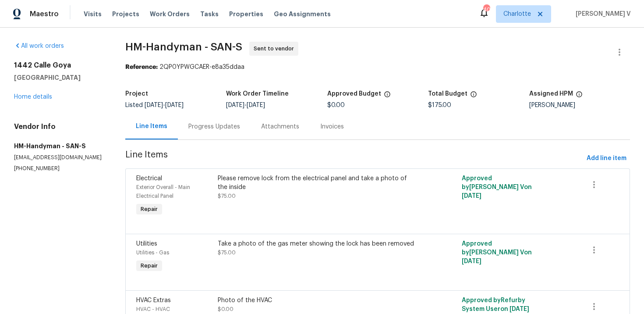
click at [210, 133] on div "Progress Updates" at bounding box center [214, 127] width 73 height 26
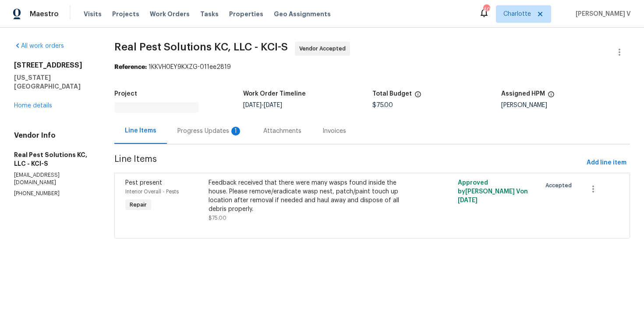
click at [218, 143] on div "Progress Updates 1" at bounding box center [210, 131] width 86 height 26
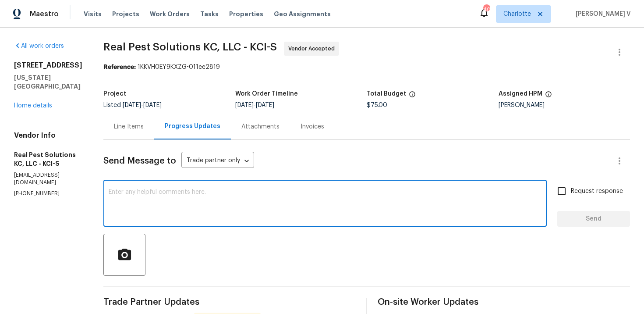
click at [212, 208] on textarea at bounding box center [325, 204] width 433 height 31
paste textarea "Hey thanks! We will review and get back to you."
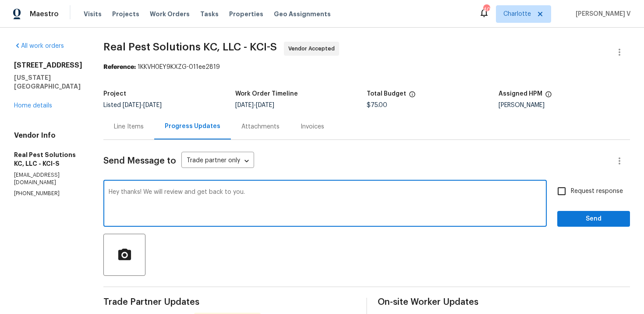
scroll to position [67, 0]
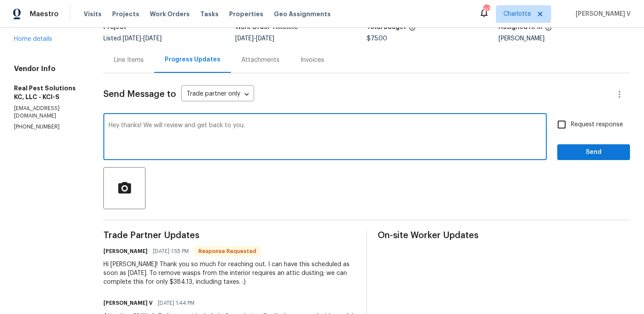
drag, startPoint x: 180, startPoint y: 126, endPoint x: 212, endPoint y: 125, distance: 32.4
click at [212, 126] on textarea "Hey thanks! We will review and get back to you." at bounding box center [325, 137] width 433 height 31
type textarea "Hey thanks! We wil get back to you."
click at [593, 155] on span "Send" at bounding box center [594, 152] width 59 height 11
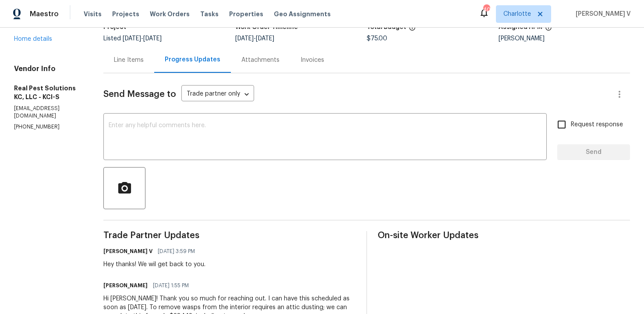
scroll to position [140, 0]
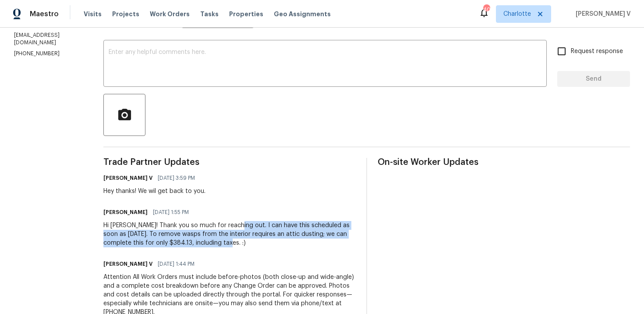
drag, startPoint x: 250, startPoint y: 226, endPoint x: 266, endPoint y: 242, distance: 23.2
click at [266, 242] on div "Hi Divya! Thank you so much for reaching out. I can have this scheduled as soon…" at bounding box center [229, 234] width 252 height 26
copy div "I can have this scheduled as soon as tomorrow. To remove wasps from the interio…"
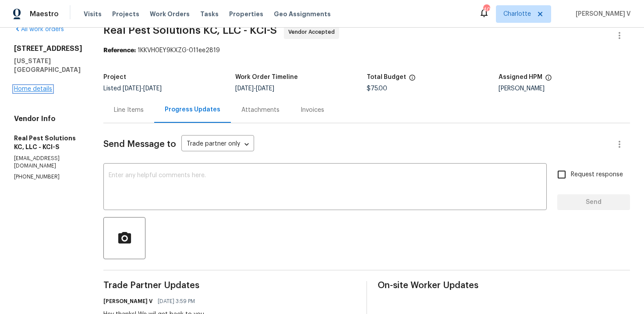
click at [35, 86] on link "Home details" at bounding box center [33, 89] width 38 height 6
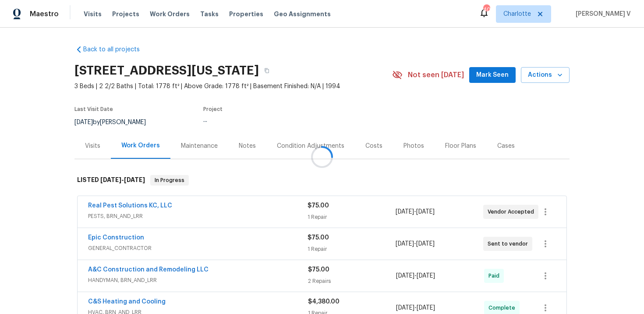
drag, startPoint x: 82, startPoint y: 204, endPoint x: 210, endPoint y: 204, distance: 127.5
click at [210, 204] on div at bounding box center [322, 157] width 644 height 314
drag, startPoint x: 69, startPoint y: 202, endPoint x: 215, endPoint y: 203, distance: 146.0
click at [215, 203] on div "Back to all projects 8226 NW 82nd Ct, Kansas City, MO 64152 3 Beds | 2 2/2 Bath…" at bounding box center [322, 171] width 644 height 286
copy link "Real Pest Solutions KC, LLC"
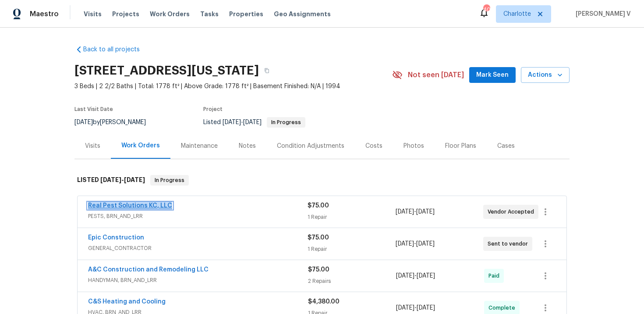
click at [150, 205] on link "Real Pest Solutions KC, LLC" at bounding box center [130, 205] width 84 height 6
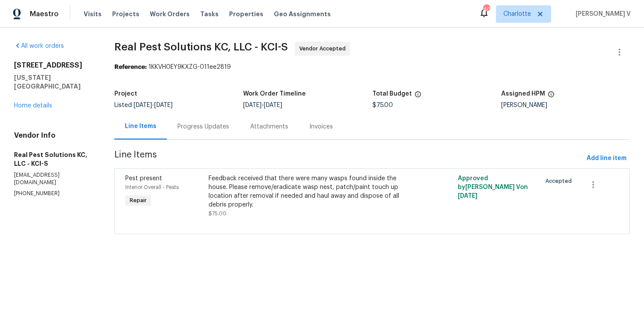
click at [248, 182] on div "Feedback received that there were many wasps found inside the house. Please rem…" at bounding box center [310, 191] width 202 height 35
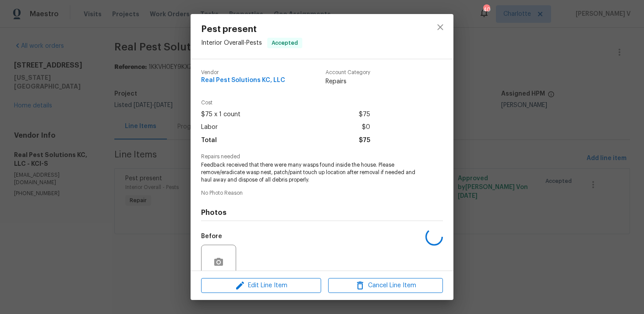
click at [248, 182] on span "Feedback received that there were many wasps found inside the house. Please rem…" at bounding box center [310, 172] width 218 height 22
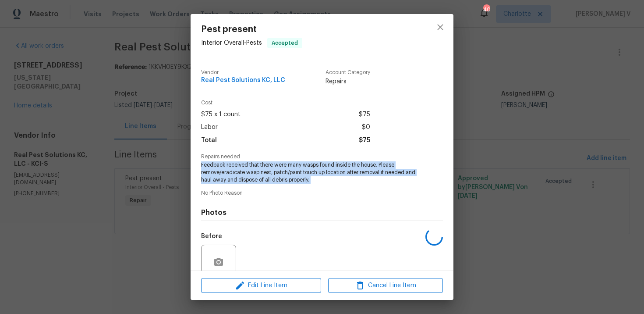
copy span "Feedback received that there were many wasps found inside the house. Please rem…"
click at [373, 144] on div "Cost $75 x 1 count $75 Labor $0 Total $75" at bounding box center [322, 127] width 242 height 54
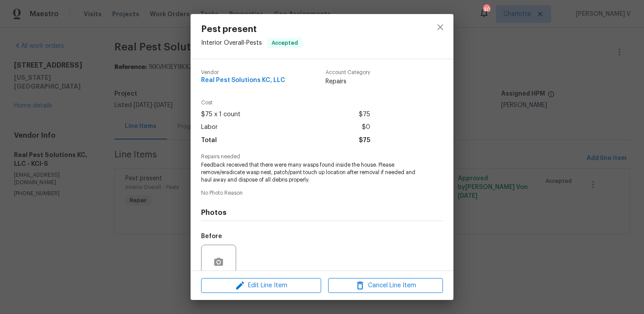
click at [373, 144] on div "Cost $75 x 1 count $75 Labor $0 Total $75" at bounding box center [322, 127] width 242 height 54
copy span
click at [365, 140] on span "$75" at bounding box center [364, 140] width 11 height 13
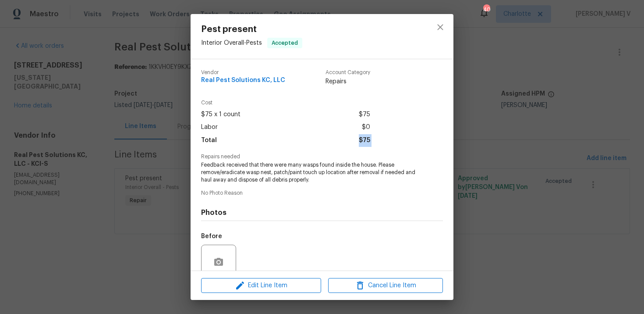
copy span "$75"
click at [147, 118] on div "Pest present Interior Overall - Pests Accepted Vendor Real Pest Solutions KC, L…" at bounding box center [322, 157] width 644 height 314
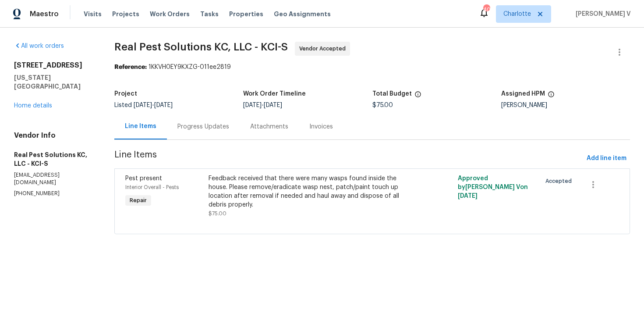
click at [213, 137] on div "Progress Updates" at bounding box center [203, 127] width 73 height 26
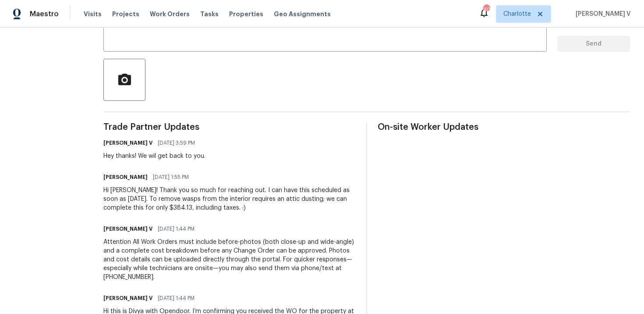
scroll to position [236, 0]
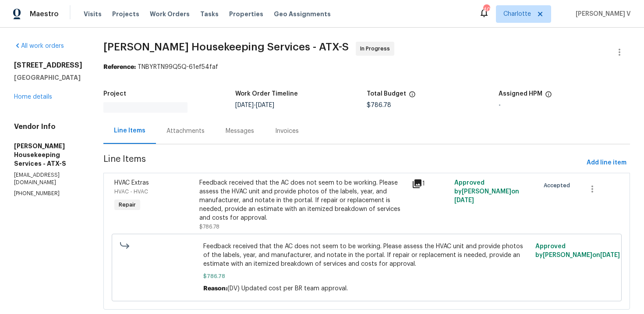
click at [26, 174] on div "Vendor Info [PERSON_NAME] Housekeeping Services - ATX-S [EMAIL_ADDRESS][DOMAIN_…" at bounding box center [48, 159] width 68 height 75
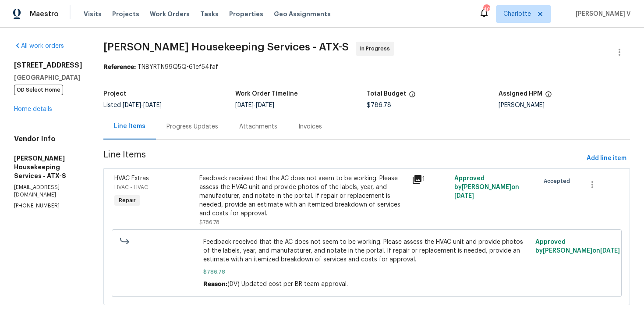
click at [26, 174] on div "Vendor Info [PERSON_NAME] Housekeeping Services - ATX-S [EMAIL_ADDRESS][DOMAIN_…" at bounding box center [48, 172] width 68 height 75
click at [38, 202] on p "[PHONE_NUMBER]" at bounding box center [48, 205] width 68 height 7
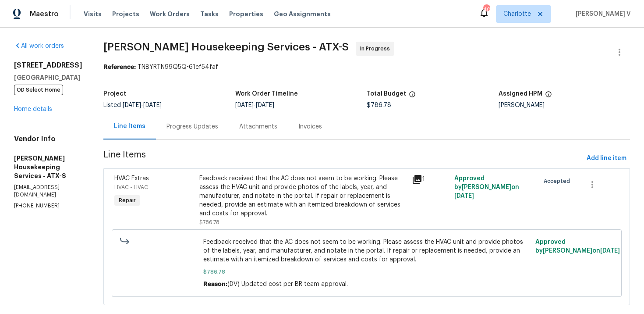
click at [42, 202] on p "[PHONE_NUMBER]" at bounding box center [48, 205] width 68 height 7
copy p "[PHONE_NUMBER]"
click at [37, 109] on link "Home details" at bounding box center [33, 109] width 38 height 6
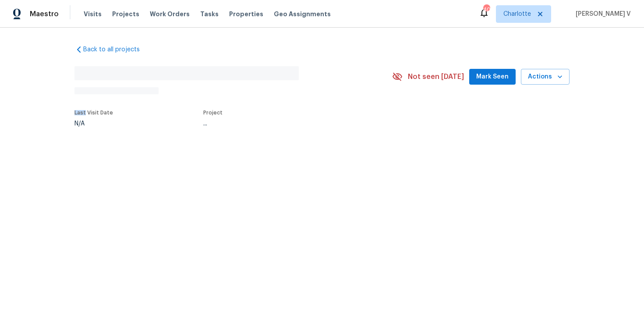
click at [37, 109] on div "Back to all projects No address found N/A Not seen [DATE] Mark Seen Actions Las…" at bounding box center [322, 106] width 644 height 157
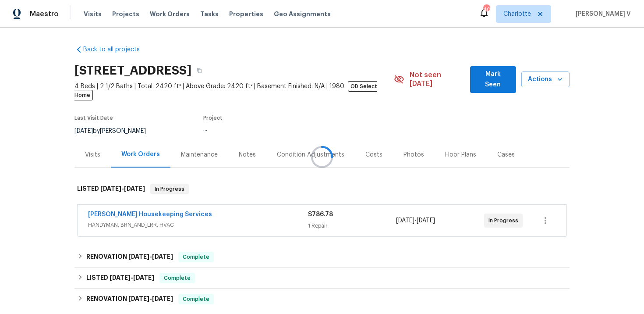
click at [291, 62] on div at bounding box center [322, 157] width 644 height 314
click at [207, 66] on button "button" at bounding box center [200, 71] width 16 height 16
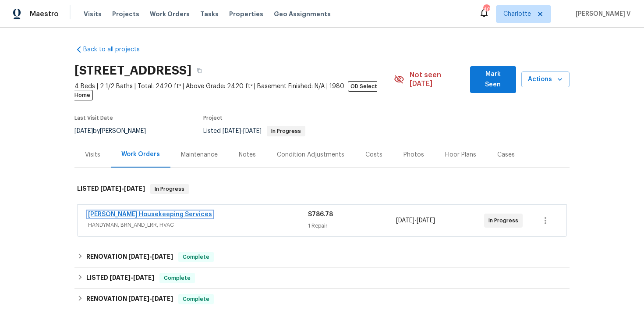
click at [158, 211] on link "[PERSON_NAME] Housekeeping Services" at bounding box center [150, 214] width 124 height 6
